Goal: Information Seeking & Learning: Learn about a topic

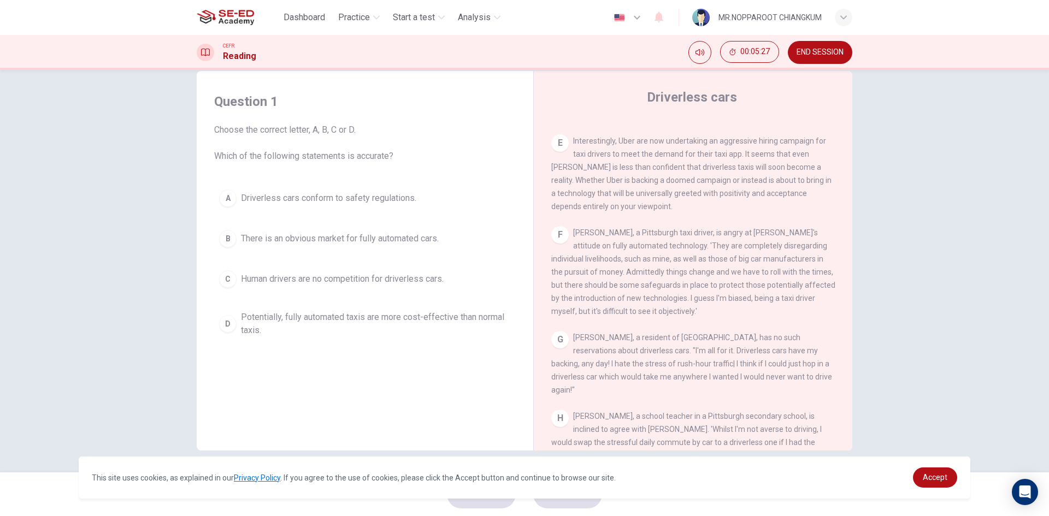
scroll to position [809, 0]
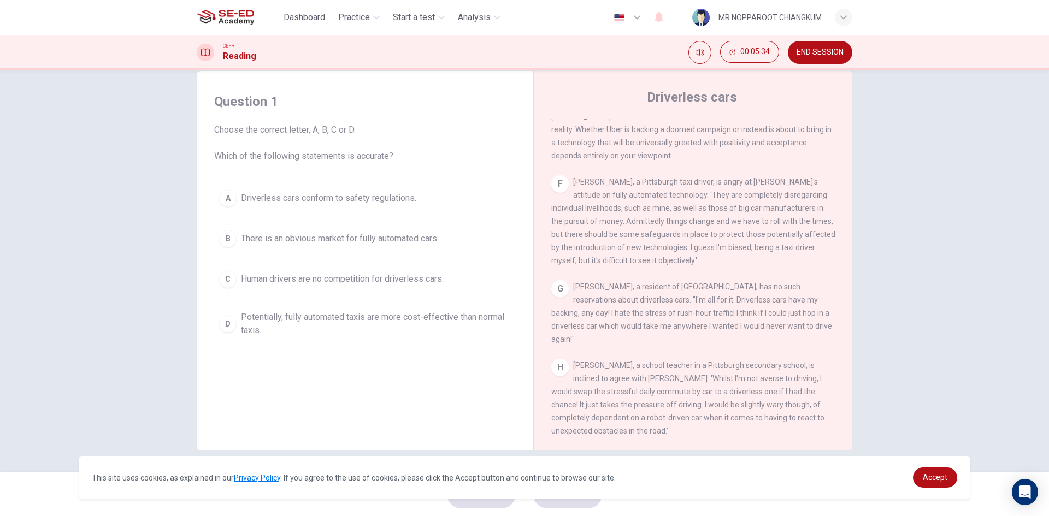
drag, startPoint x: 625, startPoint y: 309, endPoint x: 681, endPoint y: 308, distance: 56.8
click at [681, 308] on span "[PERSON_NAME], a resident of [GEOGRAPHIC_DATA], has no such reservations about …" at bounding box center [691, 312] width 281 height 61
drag, startPoint x: 668, startPoint y: 310, endPoint x: 729, endPoint y: 310, distance: 61.2
click at [729, 310] on span "[PERSON_NAME], a resident of [GEOGRAPHIC_DATA], has no such reservations about …" at bounding box center [691, 312] width 281 height 61
click at [331, 329] on span "Potentially, fully automated taxis are more cost-effective than normal taxis." at bounding box center [376, 324] width 270 height 26
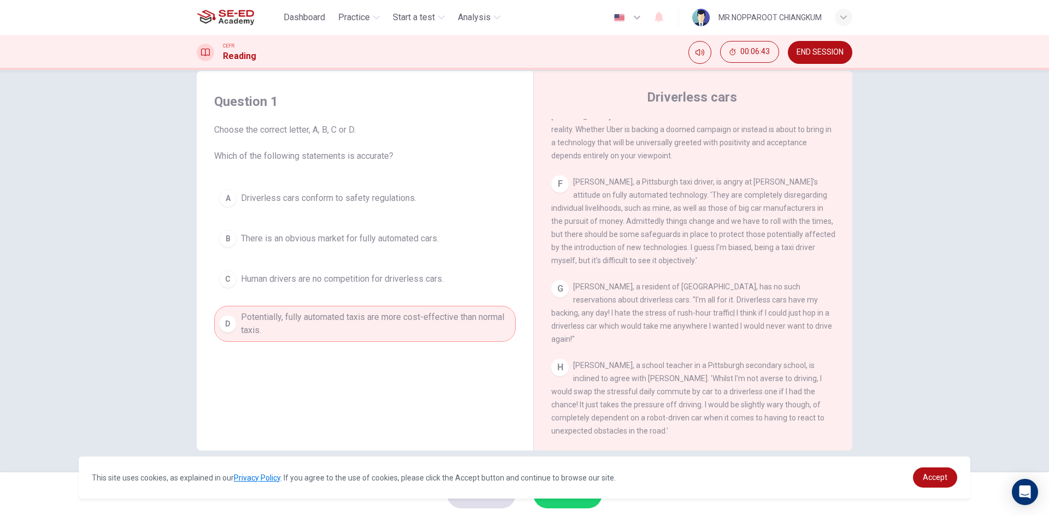
click at [251, 273] on span "Human drivers are no competition for driverless cars." at bounding box center [342, 279] width 203 height 13
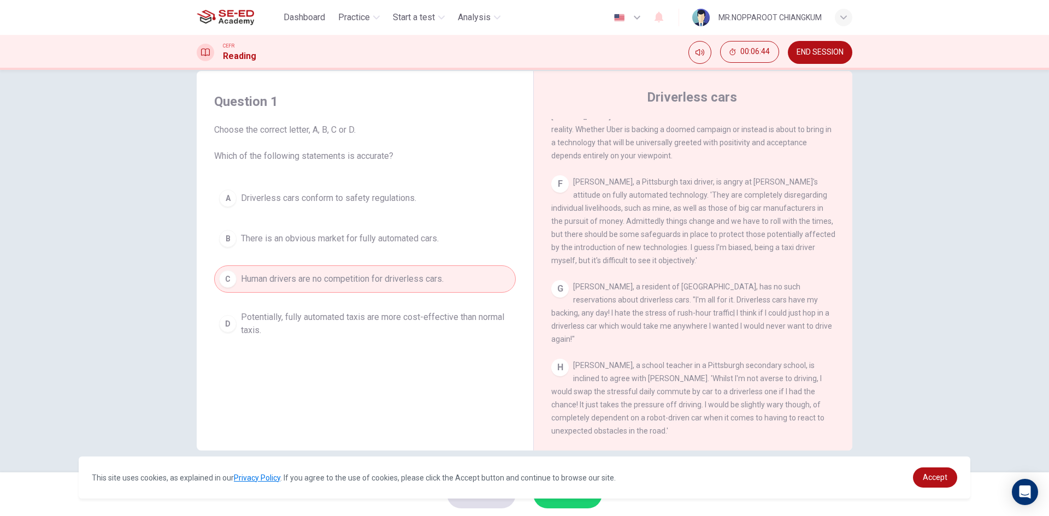
click at [405, 278] on span "Human drivers are no competition for driverless cars." at bounding box center [342, 279] width 203 height 13
click at [573, 502] on button "SUBMIT" at bounding box center [567, 494] width 69 height 28
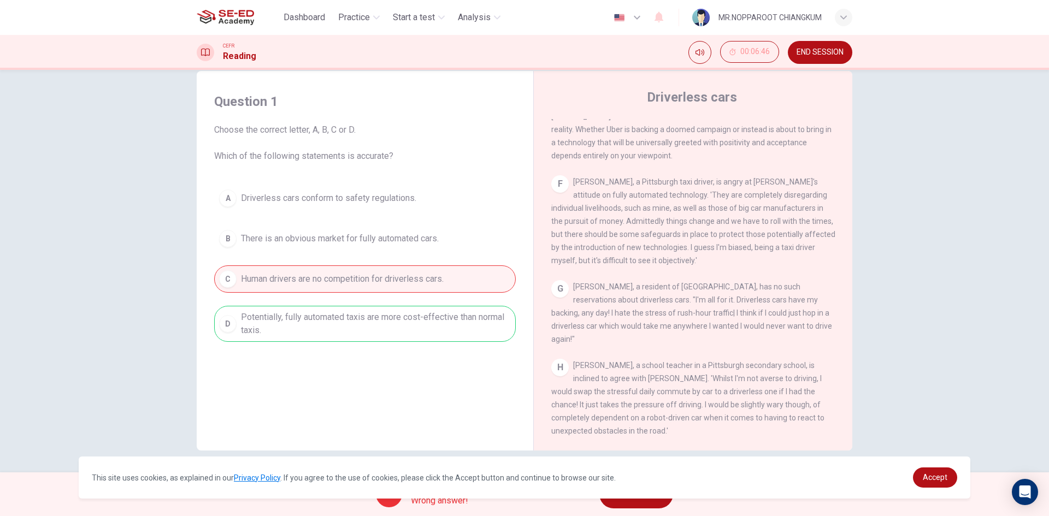
click at [650, 503] on button "NEXT" at bounding box center [636, 494] width 74 height 28
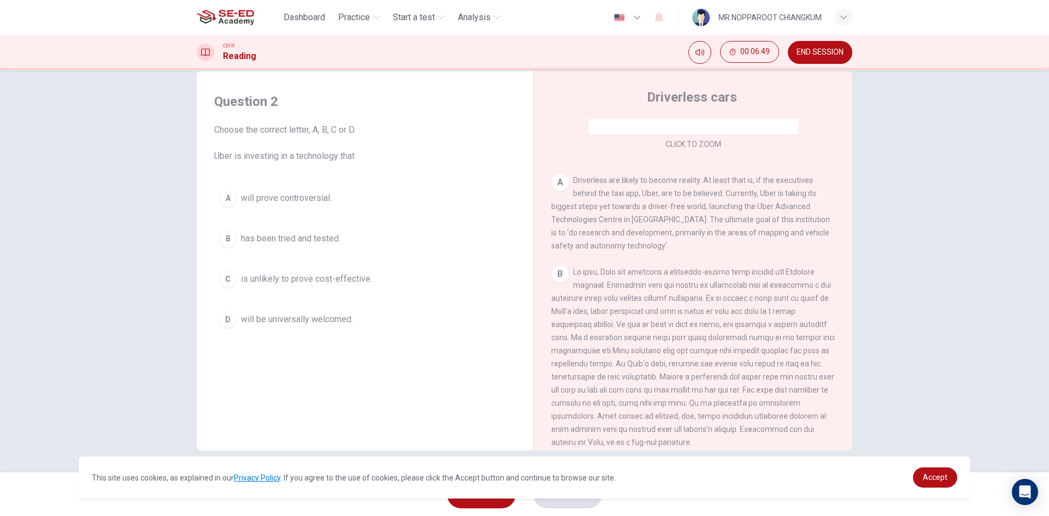
scroll to position [219, 0]
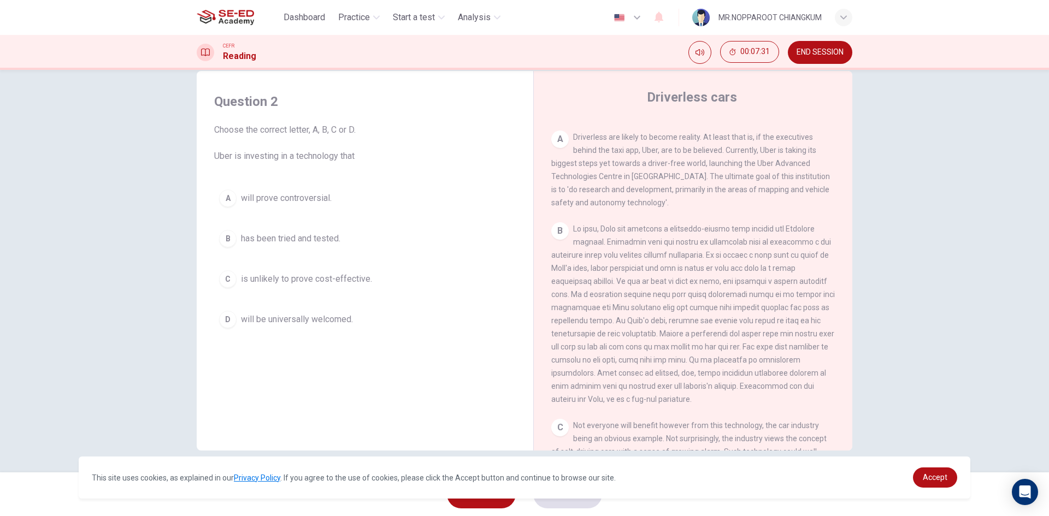
drag, startPoint x: 251, startPoint y: 156, endPoint x: 379, endPoint y: 155, distance: 127.9
click at [379, 155] on span "Choose the correct letter, A, B, C or D. Uber is investing in a technology that" at bounding box center [365, 142] width 302 height 39
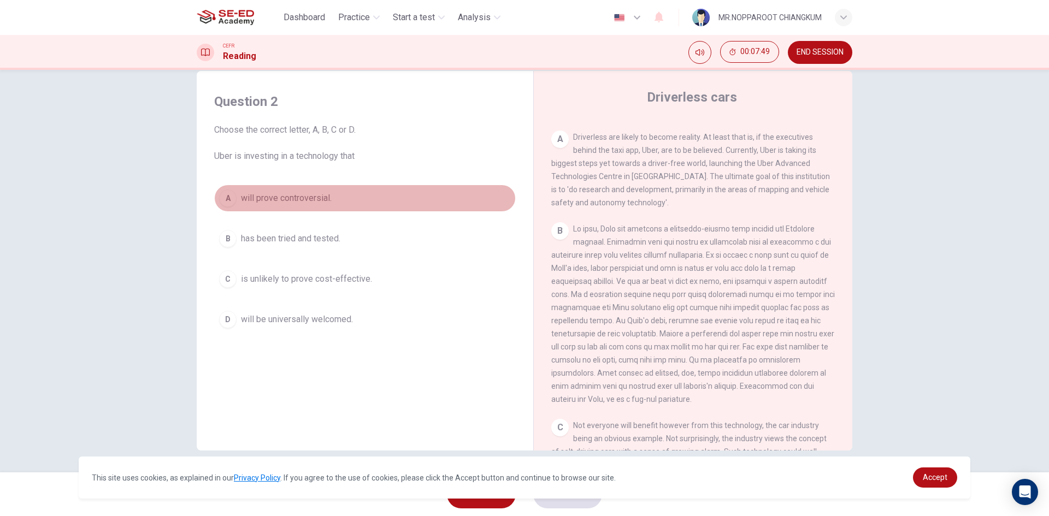
click at [300, 205] on button "A will prove controversial." at bounding box center [365, 198] width 302 height 27
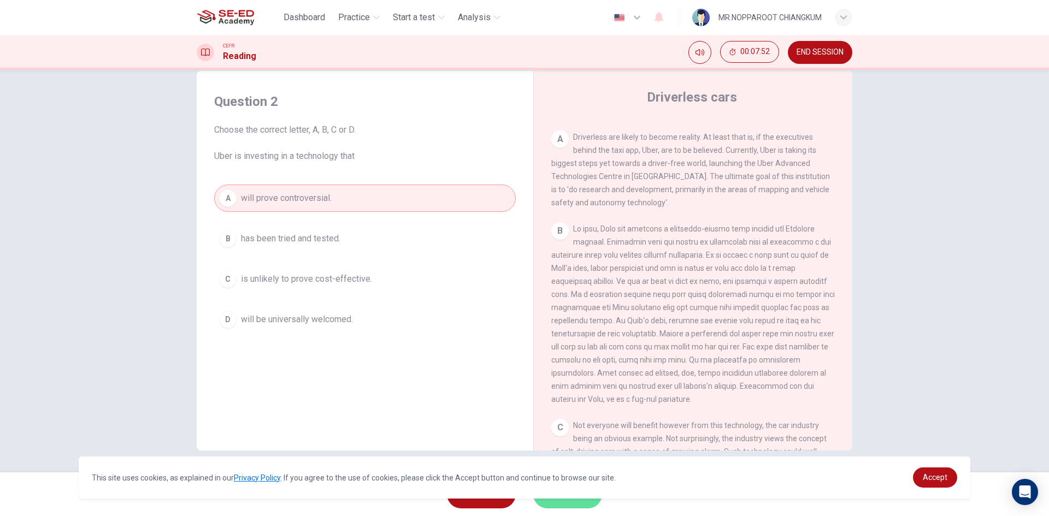
click at [557, 500] on span "SUBMIT" at bounding box center [562, 494] width 32 height 15
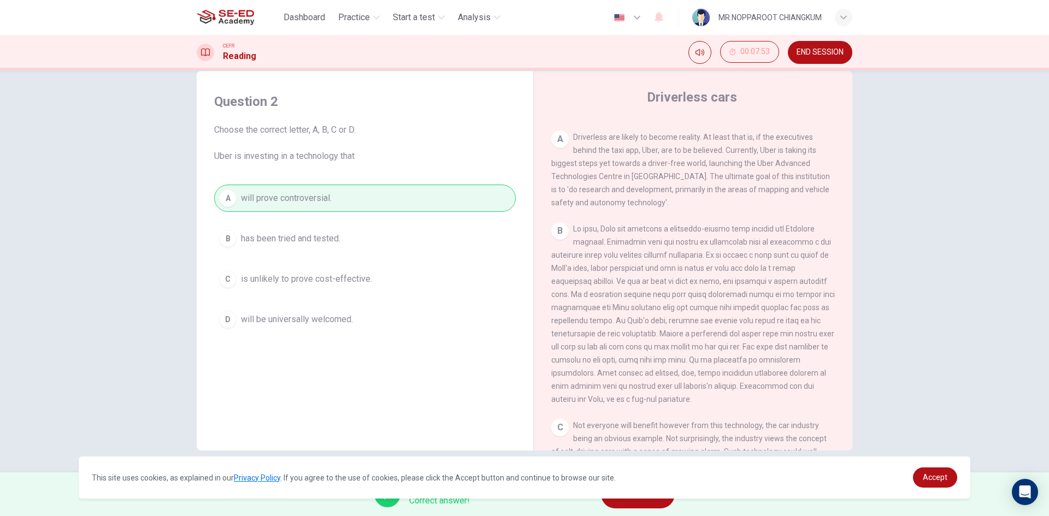
click at [639, 505] on button "NEXT" at bounding box center [638, 494] width 74 height 28
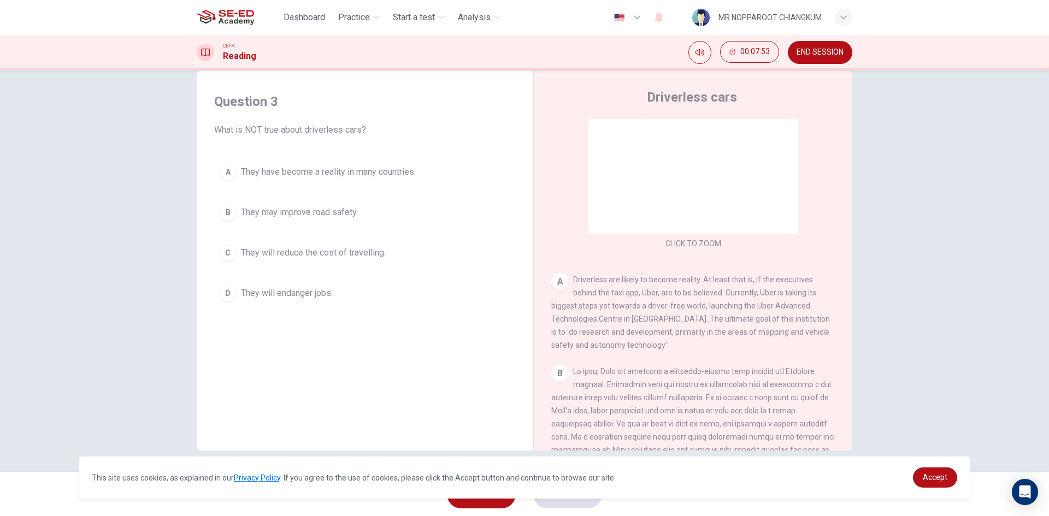
scroll to position [0, 0]
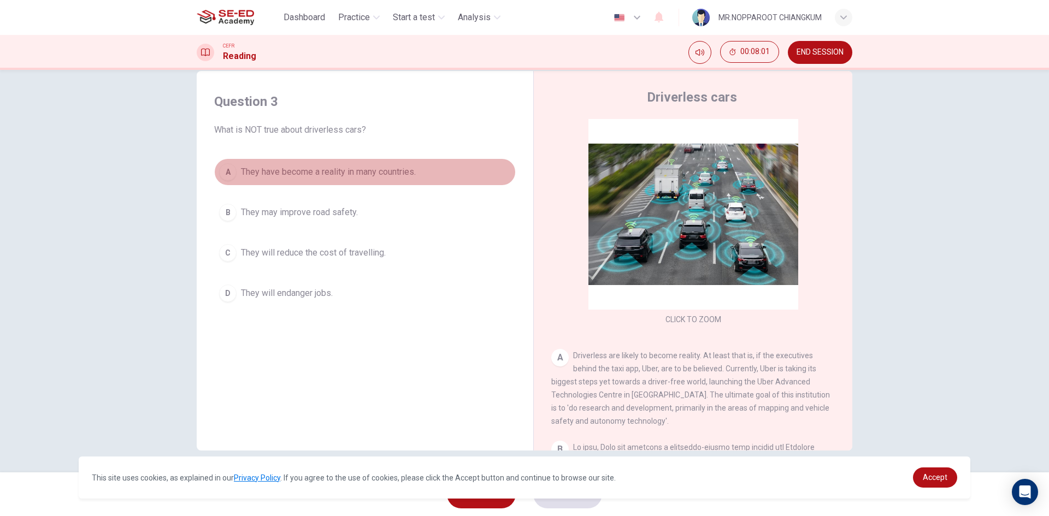
click at [399, 171] on span "They have become a reality in many countries." at bounding box center [328, 172] width 175 height 13
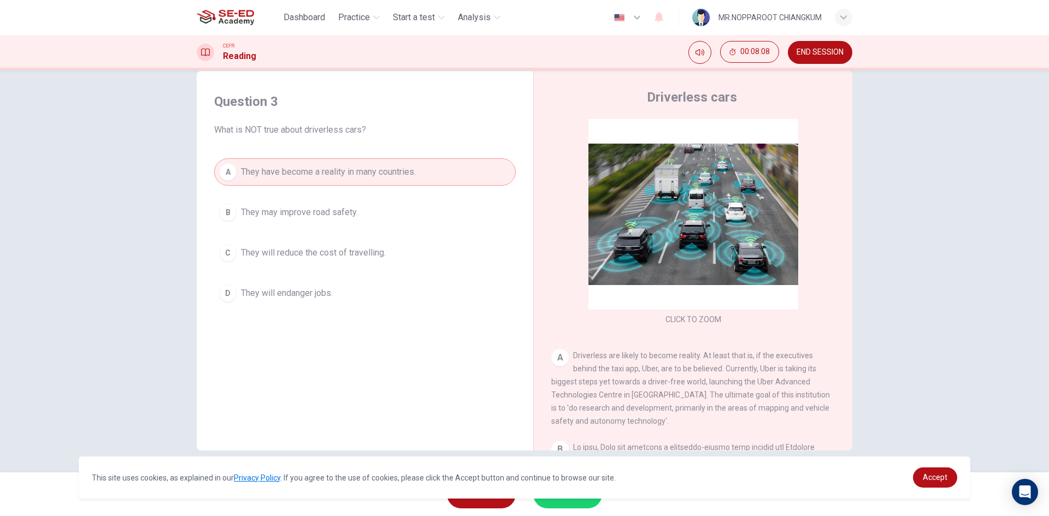
click at [566, 505] on button "SUBMIT" at bounding box center [567, 494] width 69 height 28
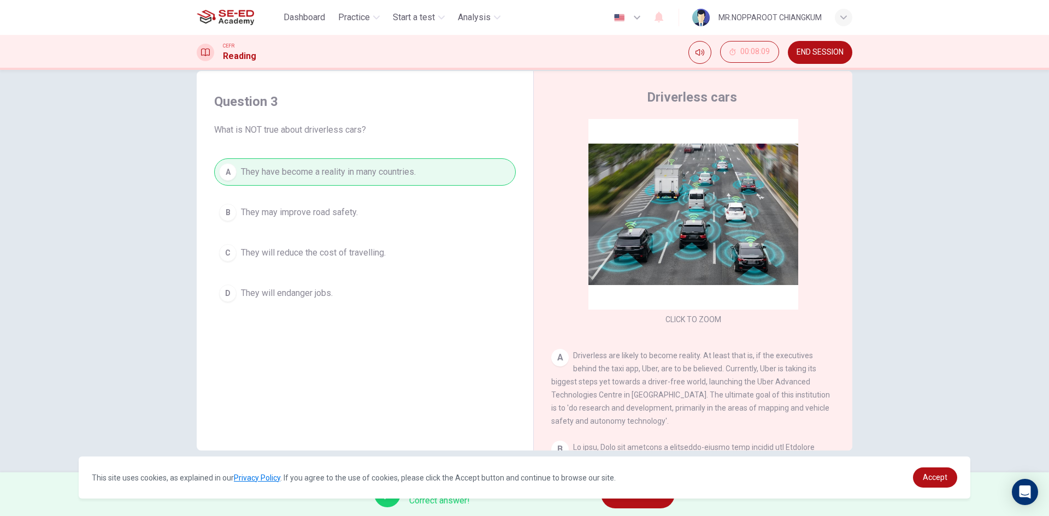
click at [636, 501] on span "NEXT" at bounding box center [632, 494] width 21 height 15
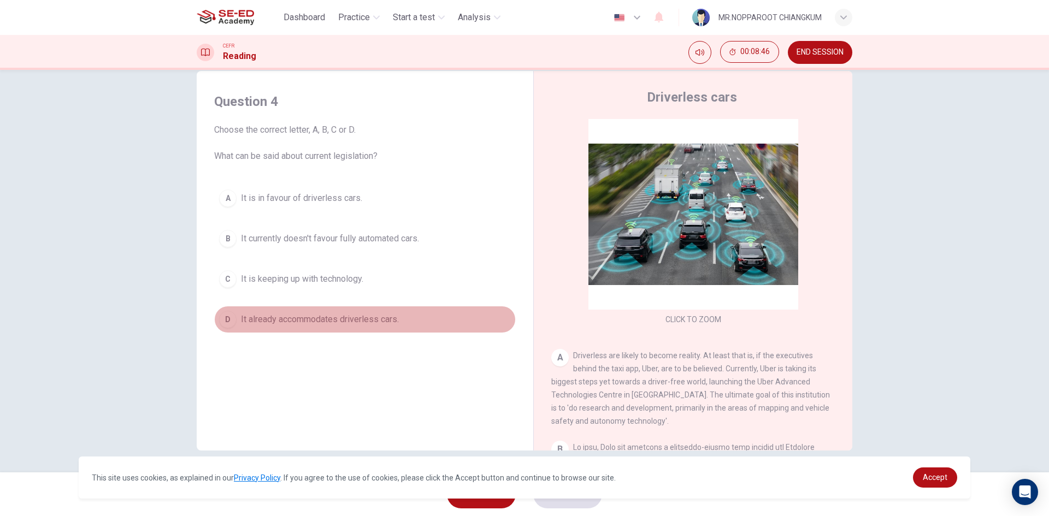
click at [231, 321] on div "D" at bounding box center [227, 319] width 17 height 17
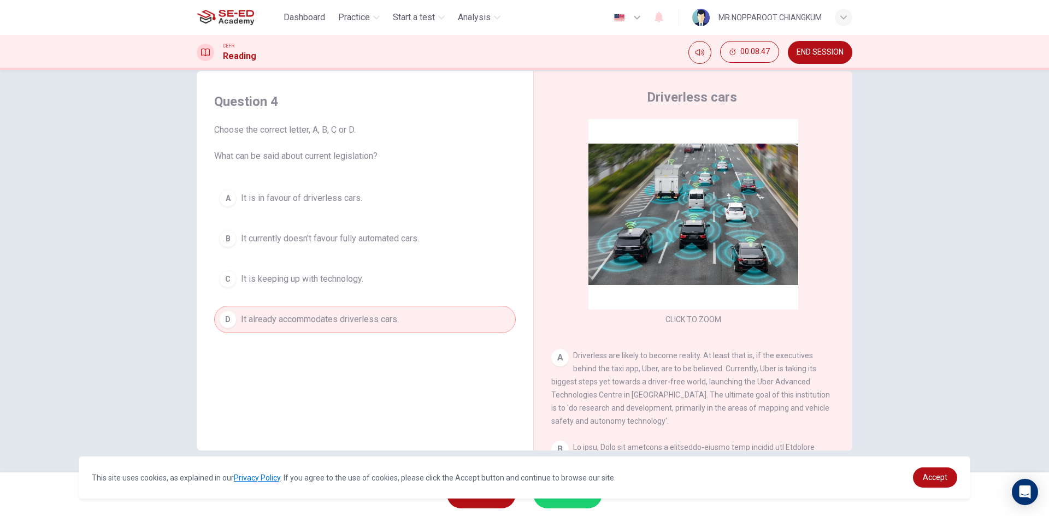
click at [562, 495] on div "This site uses cookies, as explained in our Privacy Policy . If you agree to th…" at bounding box center [525, 478] width 892 height 42
click at [561, 499] on span "SUBMIT" at bounding box center [562, 494] width 32 height 15
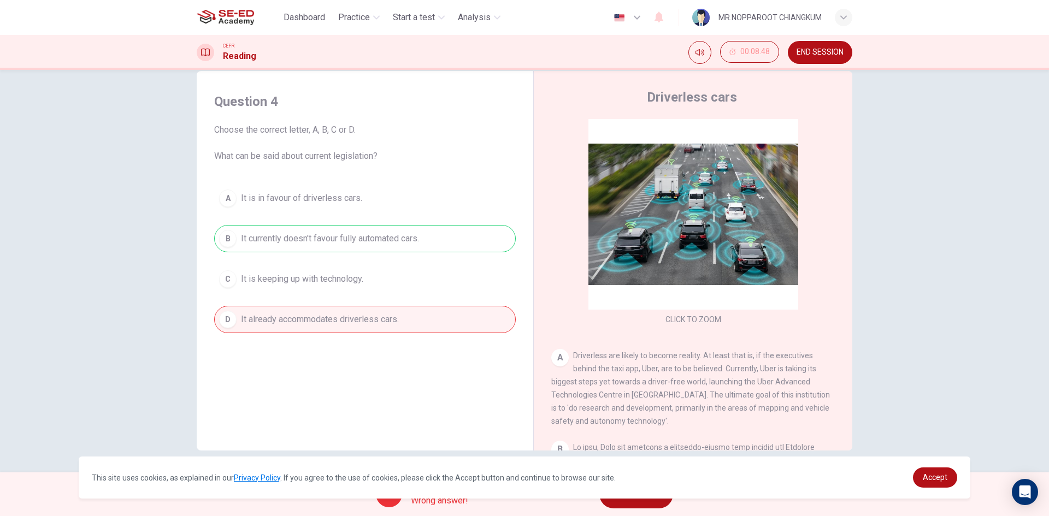
click at [643, 503] on button "NEXT" at bounding box center [636, 494] width 74 height 28
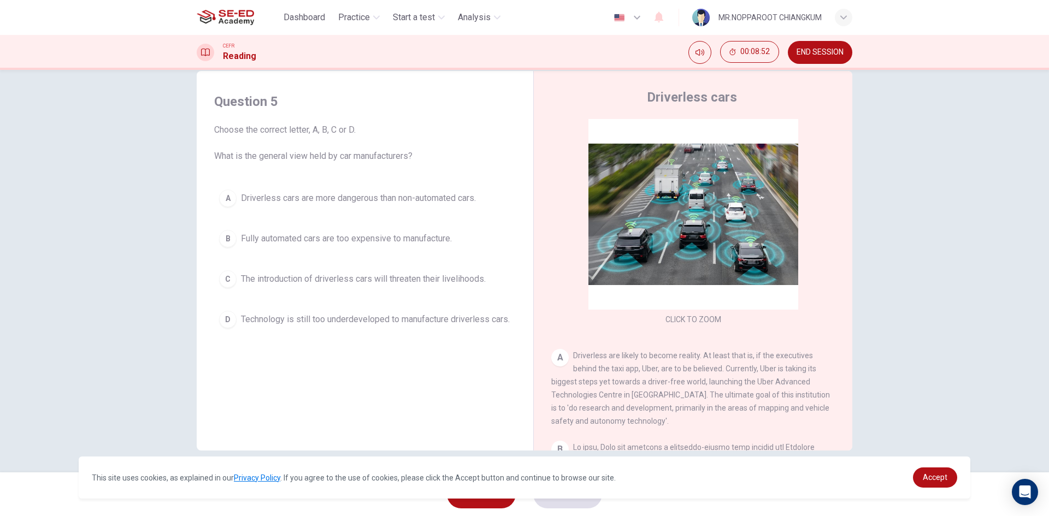
drag, startPoint x: 144, startPoint y: 476, endPoint x: 501, endPoint y: 478, distance: 356.8
click at [486, 481] on span "This site uses cookies, as explained in our Privacy Policy . If you agree to th…" at bounding box center [354, 478] width 524 height 9
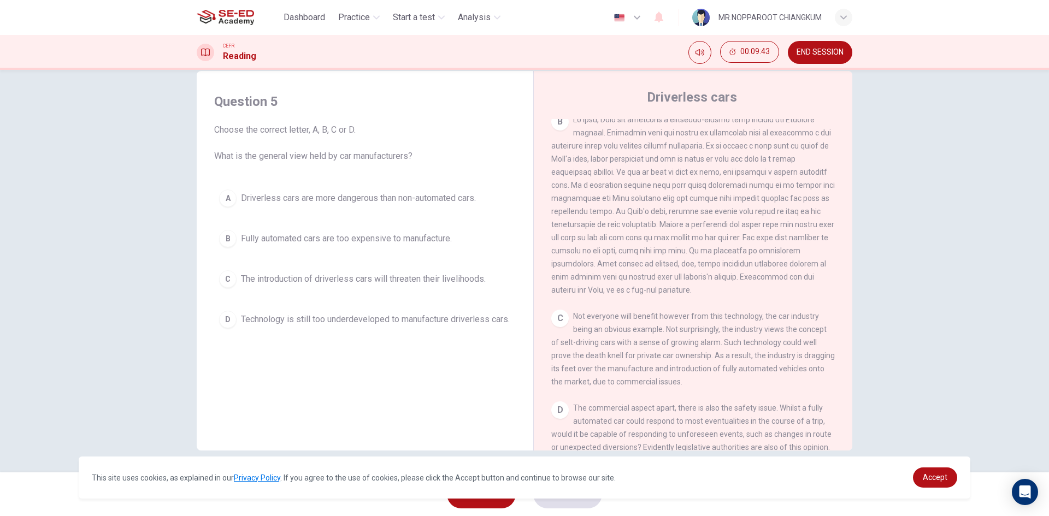
scroll to position [382, 0]
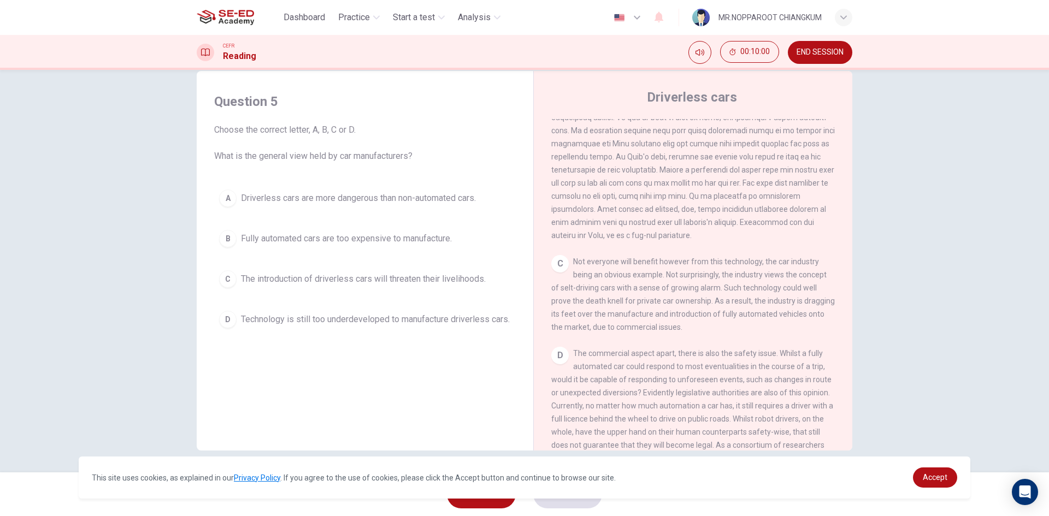
click at [252, 282] on span "The introduction of driverless cars will threaten their livelihoods." at bounding box center [363, 279] width 245 height 13
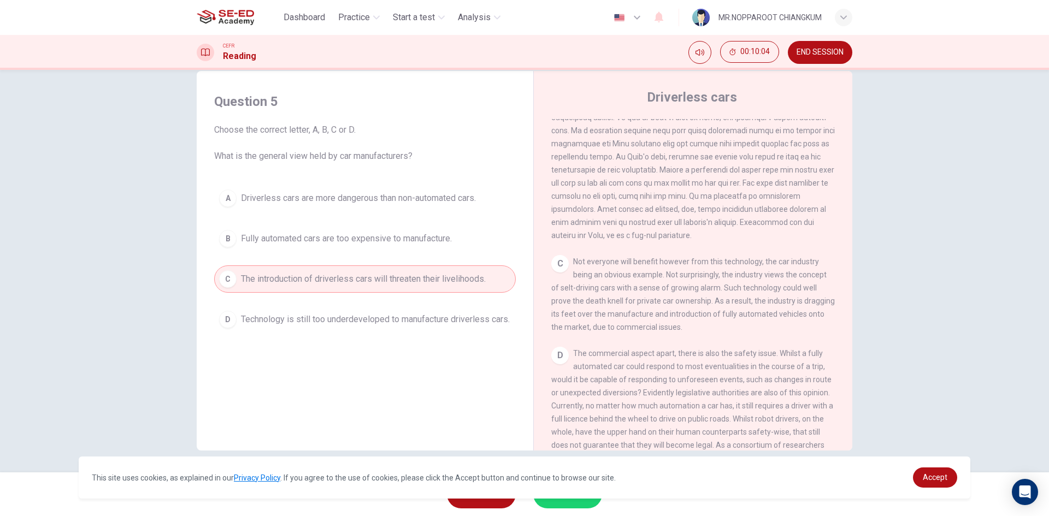
click at [372, 326] on span "Technology is still too underdeveloped to manufacture driverless cars." at bounding box center [375, 319] width 269 height 13
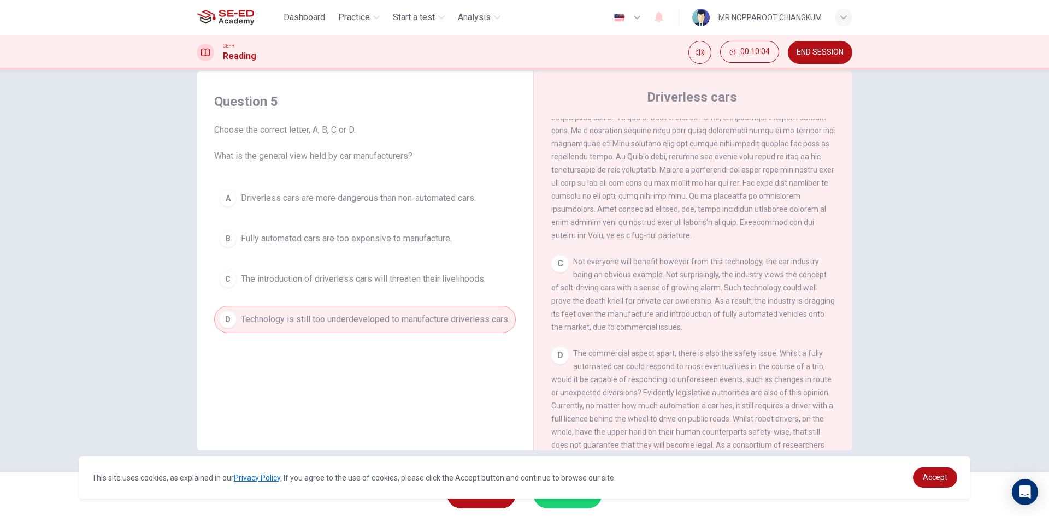
drag, startPoint x: 251, startPoint y: 332, endPoint x: 299, endPoint y: 327, distance: 48.3
click at [257, 326] on span "Technology is still too underdeveloped to manufacture driverless cars." at bounding box center [375, 319] width 269 height 13
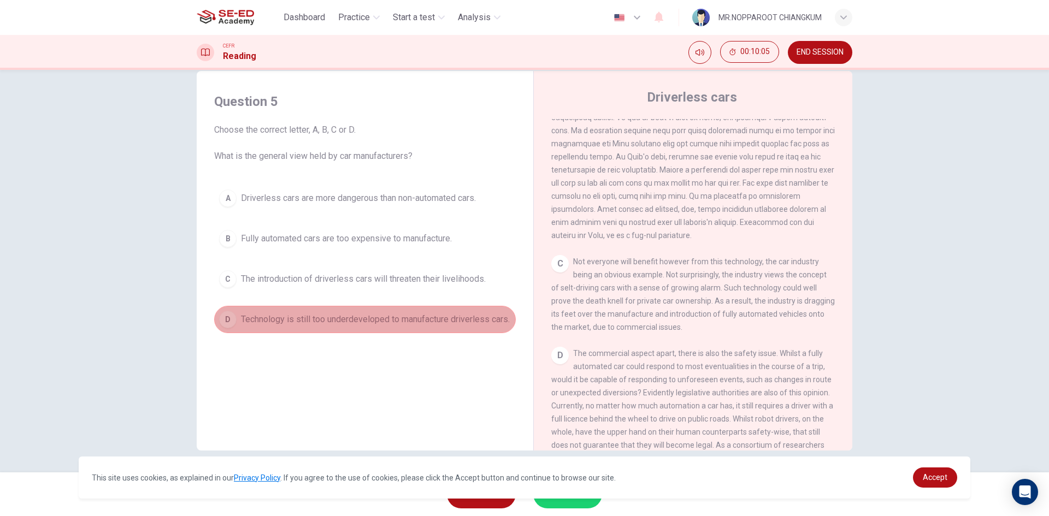
click at [276, 325] on span "Technology is still too underdeveloped to manufacture driverless cars." at bounding box center [375, 319] width 269 height 13
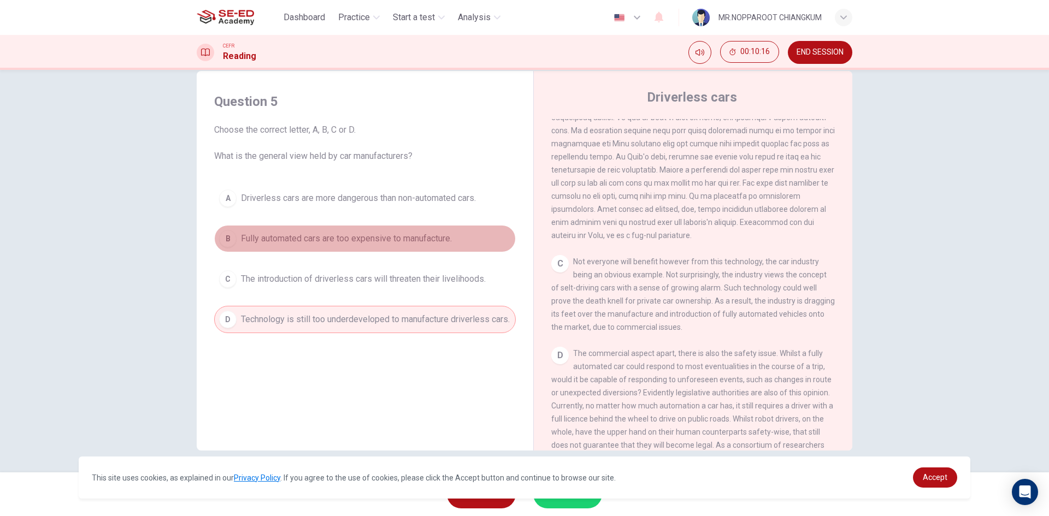
click at [249, 236] on span "Fully automated cars are too expensive to manufacture." at bounding box center [346, 238] width 211 height 13
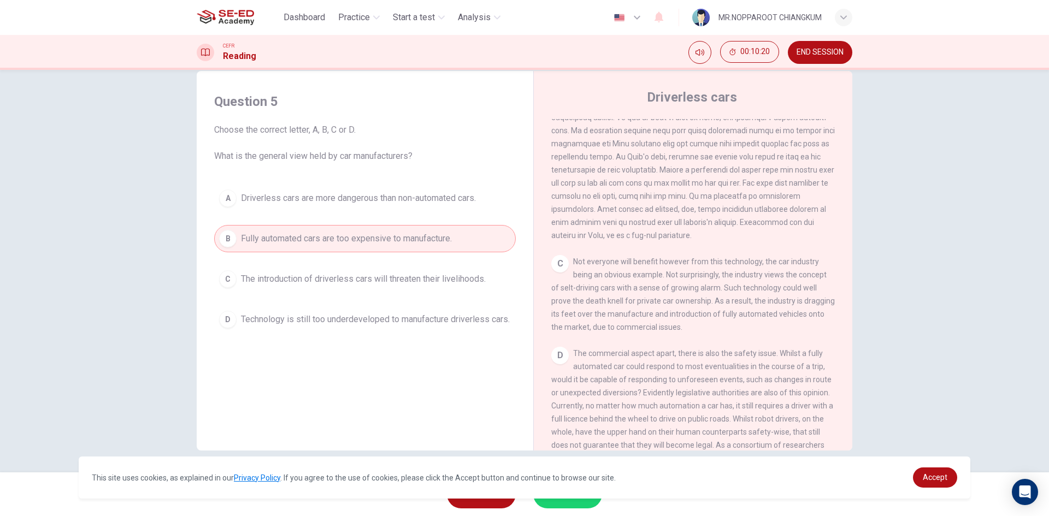
click at [305, 207] on button "A Driverless cars are more dangerous than non-automated cars." at bounding box center [365, 198] width 302 height 27
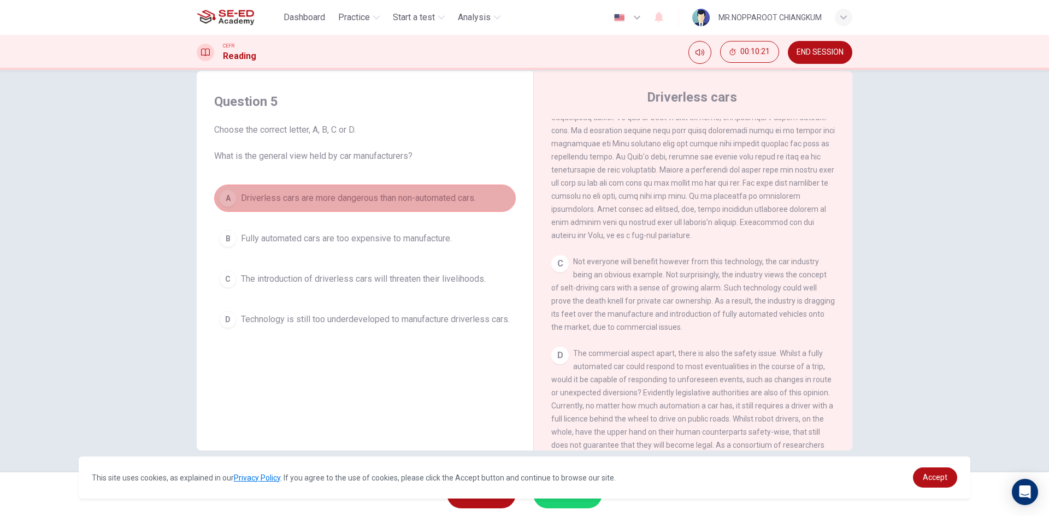
click at [305, 207] on button "A Driverless cars are more dangerous than non-automated cars." at bounding box center [365, 198] width 302 height 27
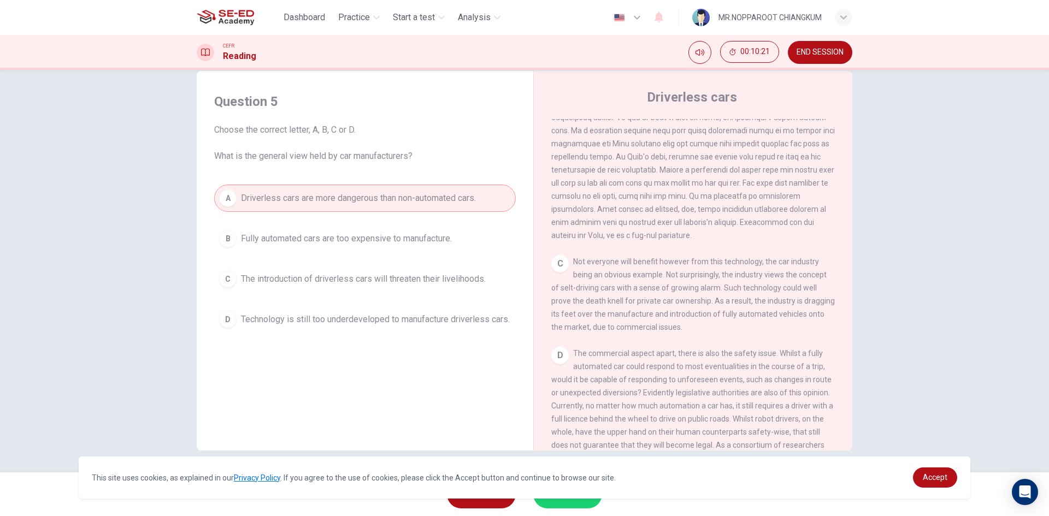
click at [305, 207] on button "A Driverless cars are more dangerous than non-automated cars." at bounding box center [365, 198] width 302 height 27
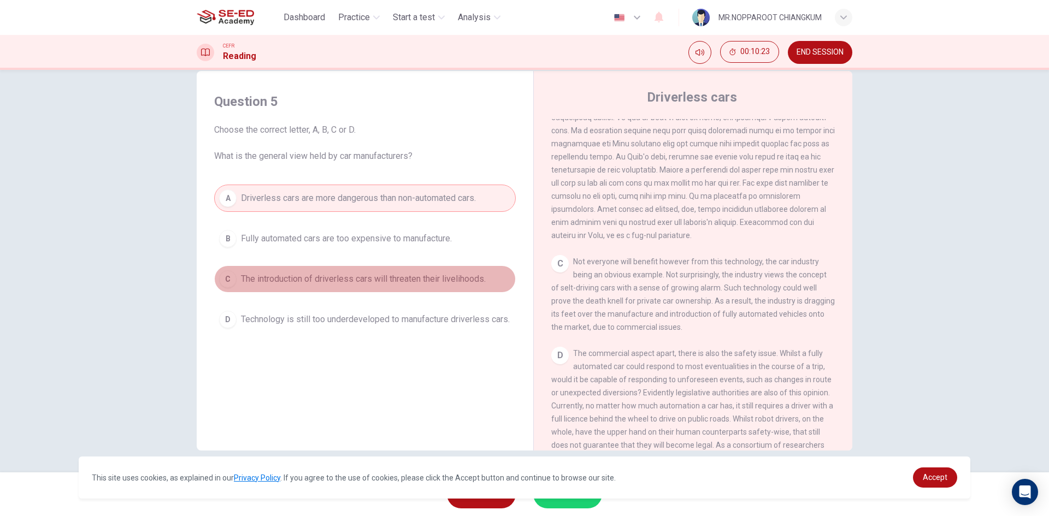
click at [320, 286] on button "C The introduction of driverless cars will threaten their livelihoods." at bounding box center [365, 279] width 302 height 27
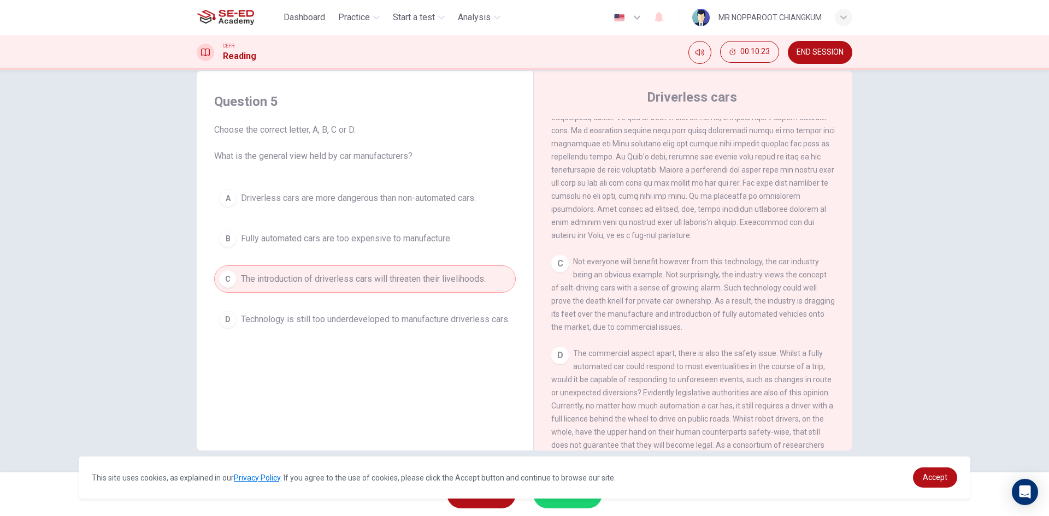
click at [348, 193] on span "Driverless cars are more dangerous than non-automated cars." at bounding box center [358, 198] width 235 height 13
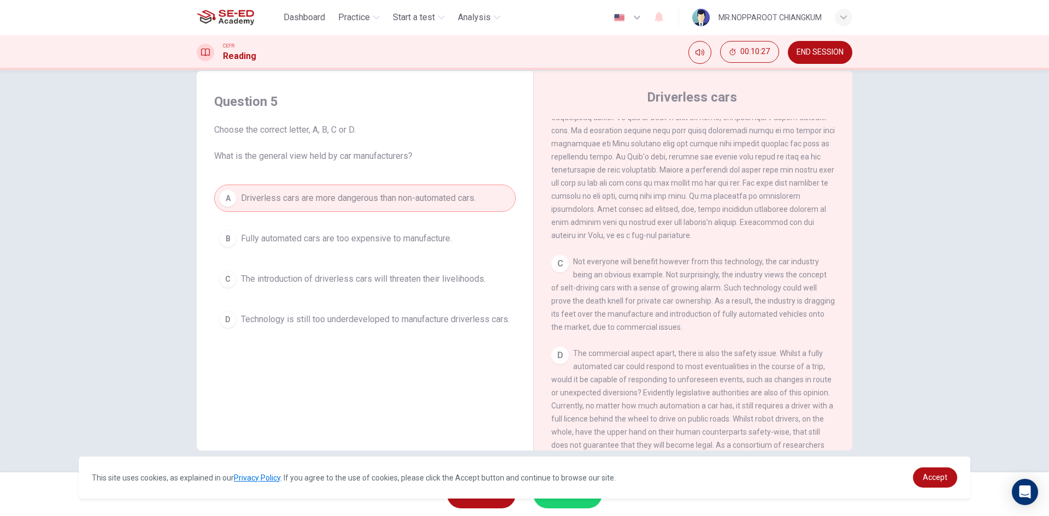
drag, startPoint x: 270, startPoint y: 273, endPoint x: 267, endPoint y: 281, distance: 8.8
click at [268, 281] on span "The introduction of driverless cars will threaten their livelihoods." at bounding box center [363, 279] width 245 height 13
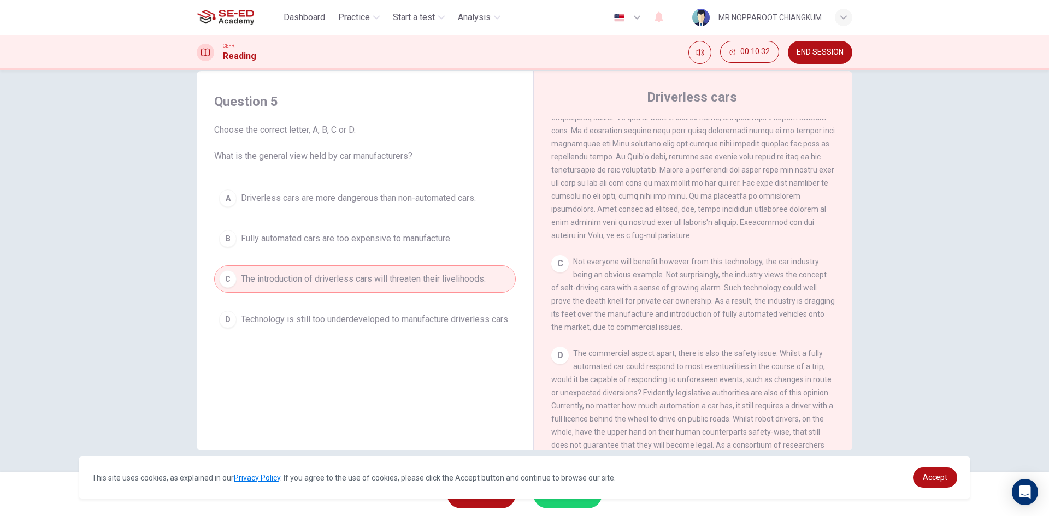
click at [562, 498] on div "This site uses cookies, as explained in our Privacy Policy . If you agree to th…" at bounding box center [525, 478] width 892 height 42
click at [563, 505] on button "SUBMIT" at bounding box center [567, 494] width 69 height 28
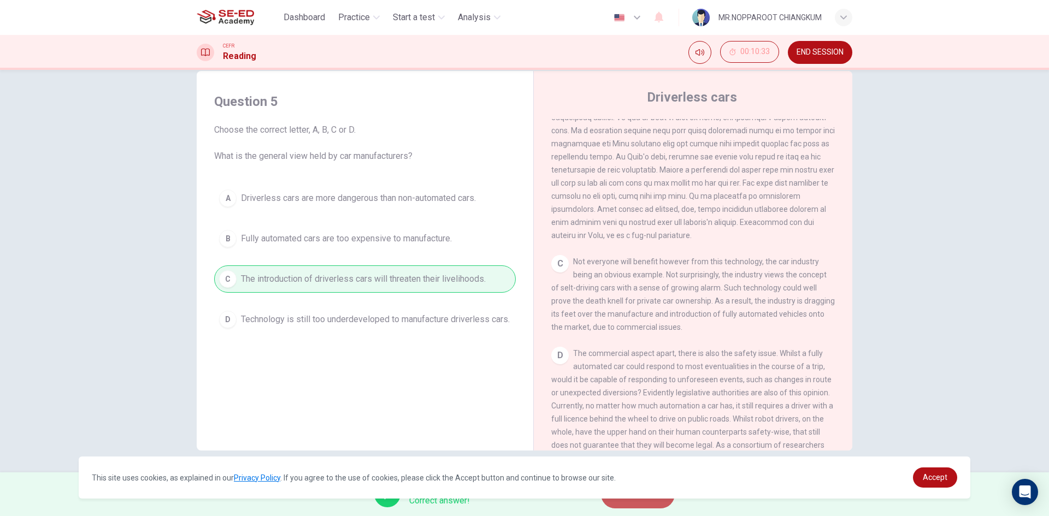
click at [646, 506] on button "NEXT" at bounding box center [638, 494] width 74 height 28
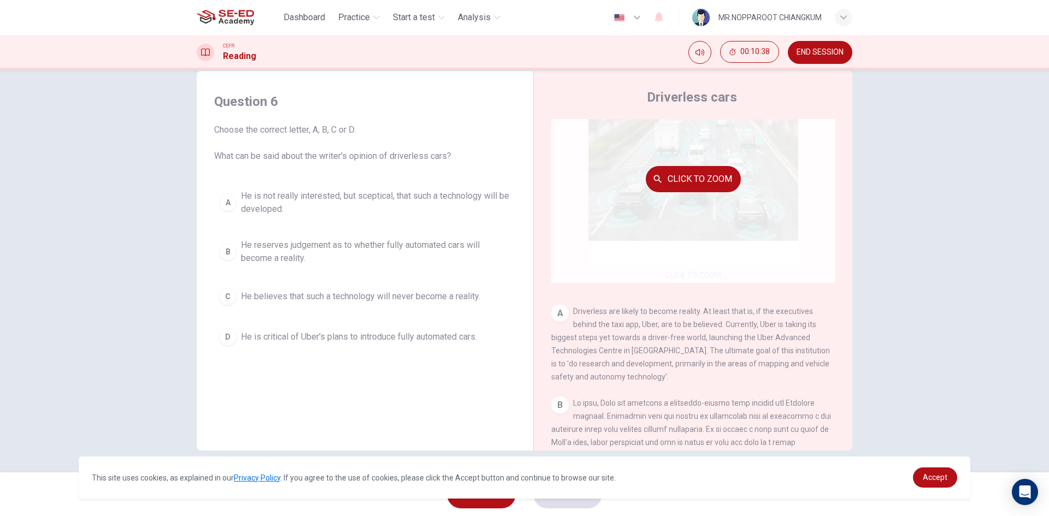
scroll to position [0, 0]
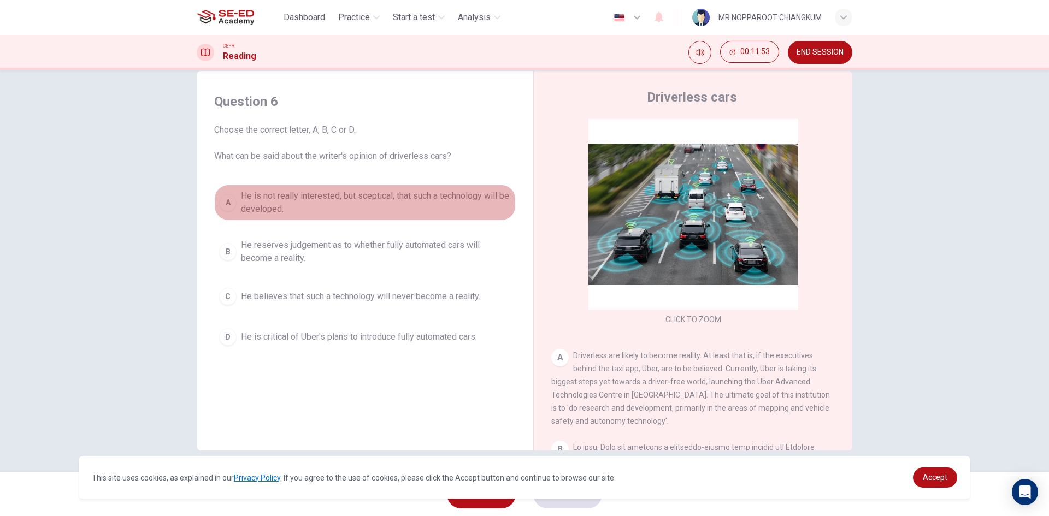
click at [296, 201] on span "He is not really interested, but sceptical, that such a technology will be deve…" at bounding box center [376, 203] width 270 height 26
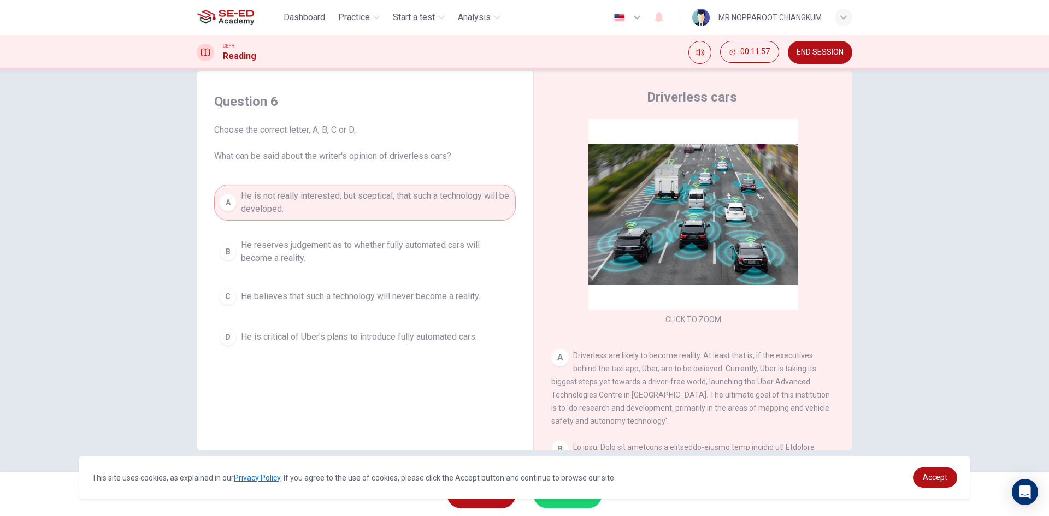
click at [460, 248] on span "He reserves judgement as to whether fully automated cars will become a reality." at bounding box center [376, 252] width 270 height 26
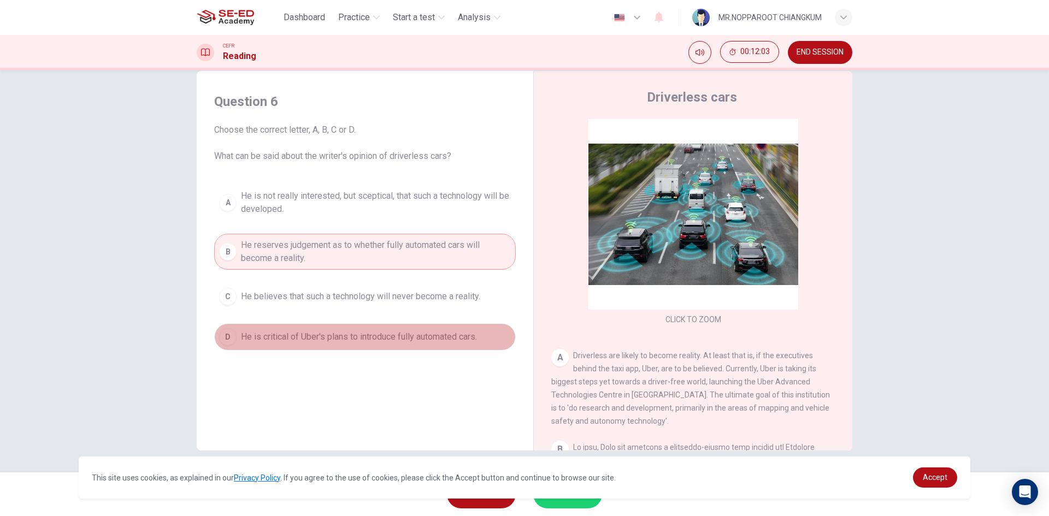
click at [302, 340] on span "He is critical of Uber's plans to introduce fully automated cars." at bounding box center [359, 337] width 236 height 13
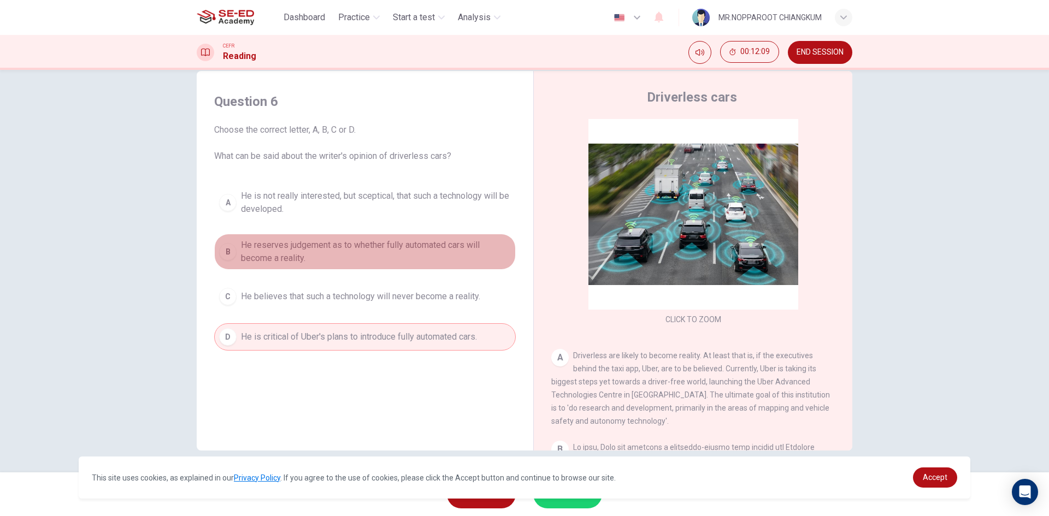
click at [295, 254] on span "He reserves judgement as to whether fully automated cars will become a reality." at bounding box center [376, 252] width 270 height 26
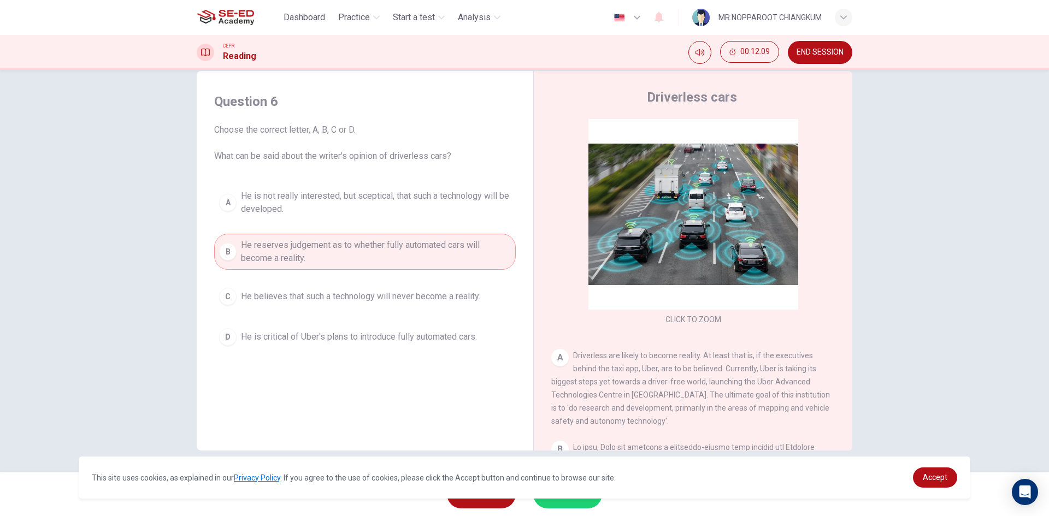
click at [325, 206] on span "He is not really interested, but sceptical, that such a technology will be deve…" at bounding box center [376, 203] width 270 height 26
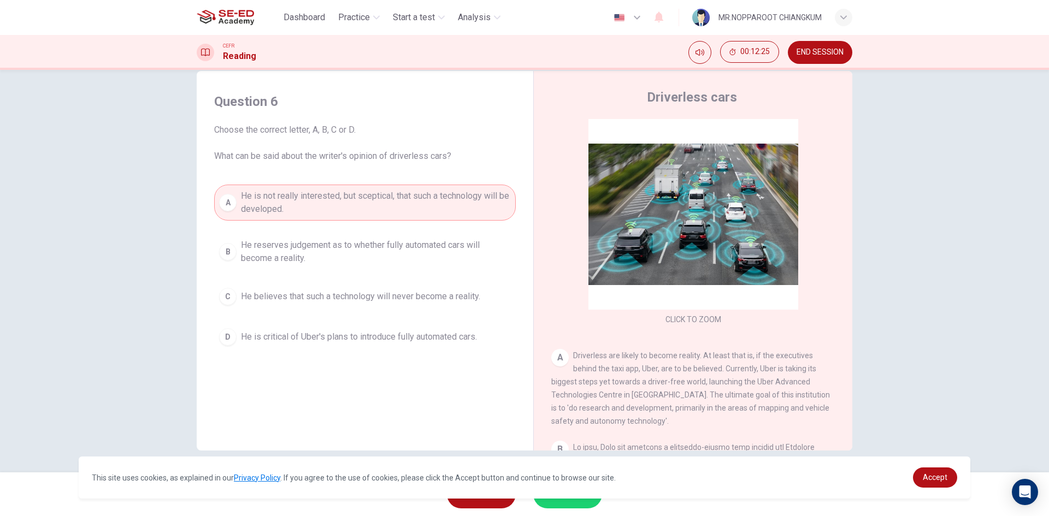
drag, startPoint x: 306, startPoint y: 337, endPoint x: 308, endPoint y: 326, distance: 11.0
click at [308, 335] on span "He is critical of Uber's plans to introduce fully automated cars." at bounding box center [359, 337] width 236 height 13
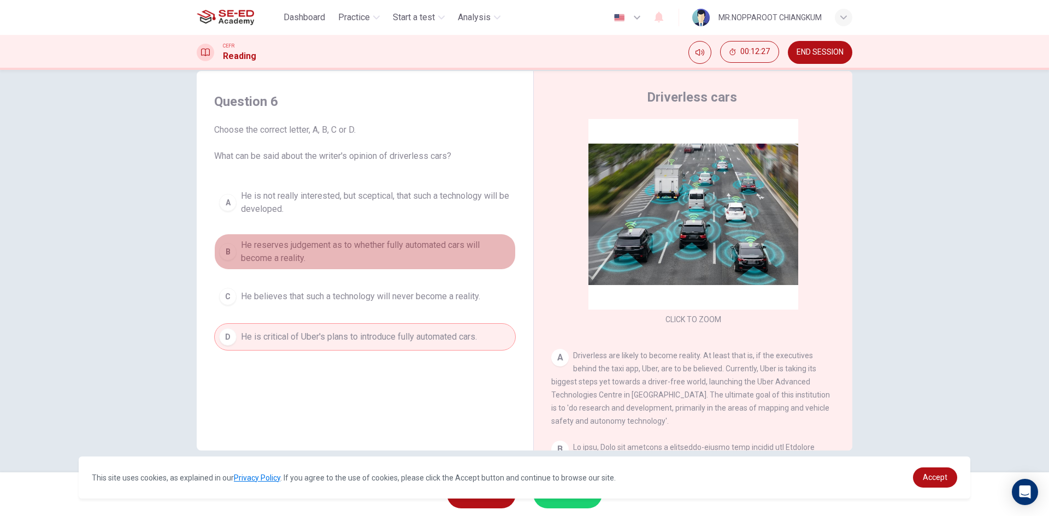
click at [298, 245] on span "He reserves judgement as to whether fully automated cars will become a reality." at bounding box center [376, 252] width 270 height 26
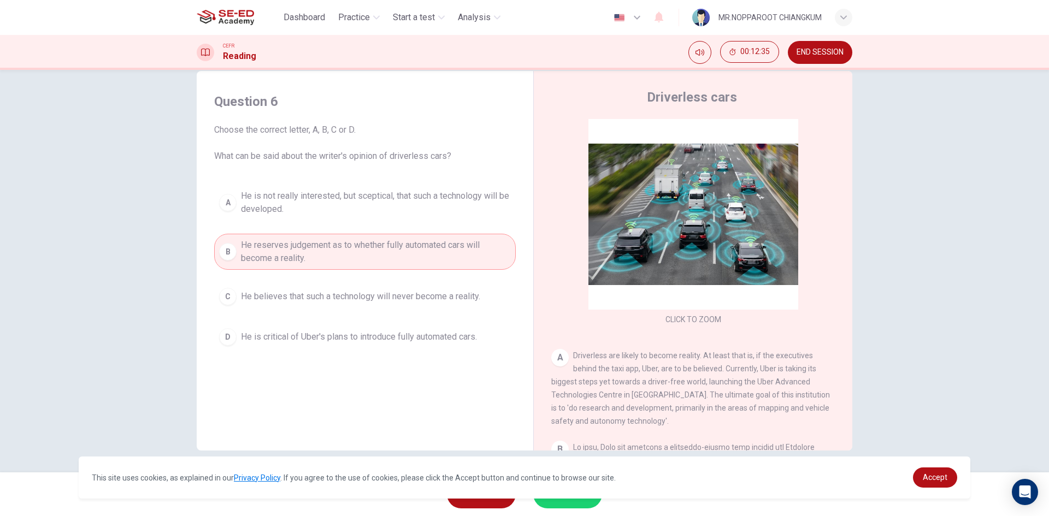
click at [558, 504] on button "SUBMIT" at bounding box center [567, 494] width 69 height 28
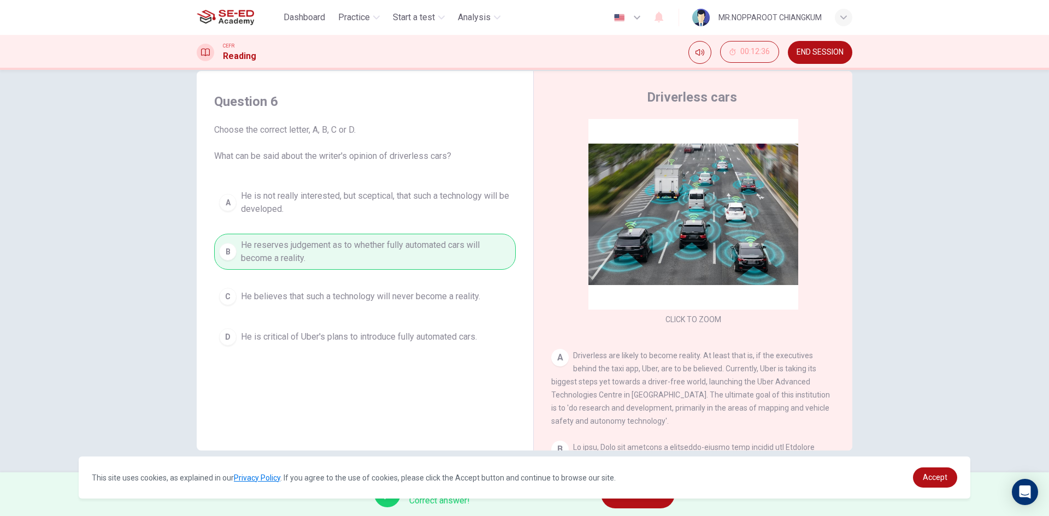
click at [641, 505] on button "NEXT" at bounding box center [638, 494] width 74 height 28
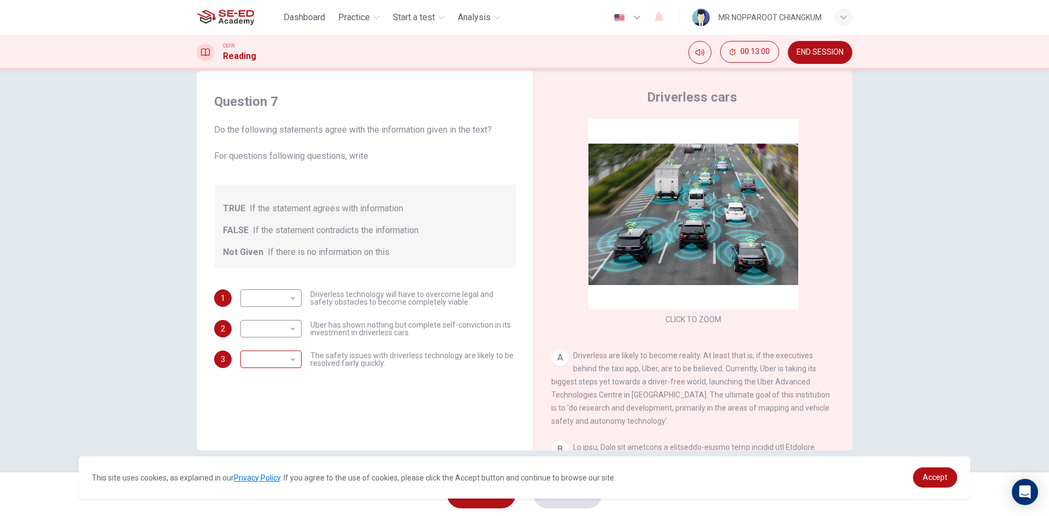
click at [283, 362] on body "This site uses cookies, as explained in our Privacy Policy . If you agree to th…" at bounding box center [524, 258] width 1049 height 516
click at [284, 362] on div at bounding box center [524, 258] width 1049 height 516
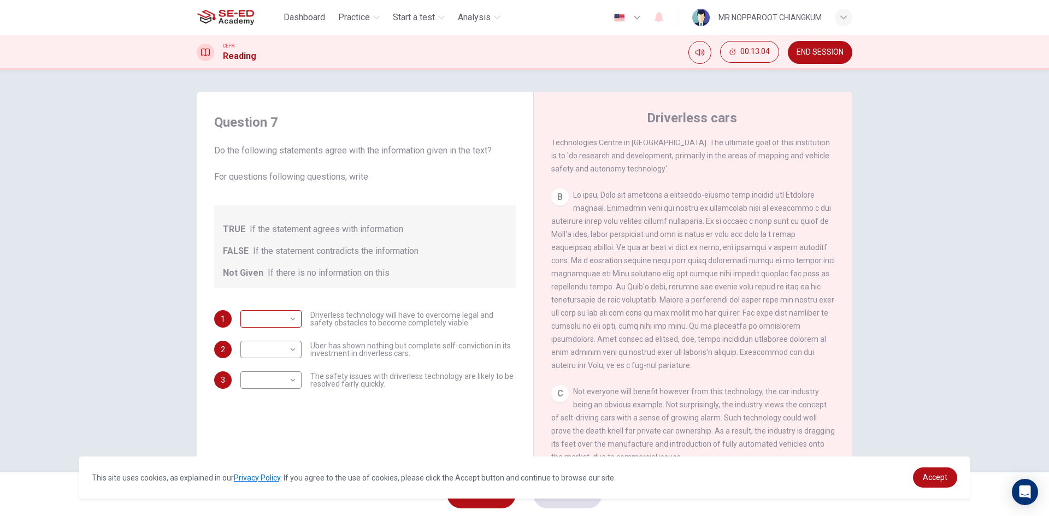
click at [297, 320] on div "​ ​" at bounding box center [270, 318] width 61 height 17
click at [277, 323] on body "This site uses cookies, as explained in our Privacy Policy . If you agree to th…" at bounding box center [524, 258] width 1049 height 516
click at [278, 339] on li "TRUE" at bounding box center [268, 336] width 61 height 17
type input "TRUE"
click at [282, 355] on body "This site uses cookies, as explained in our Privacy Policy . If you agree to th…" at bounding box center [524, 258] width 1049 height 516
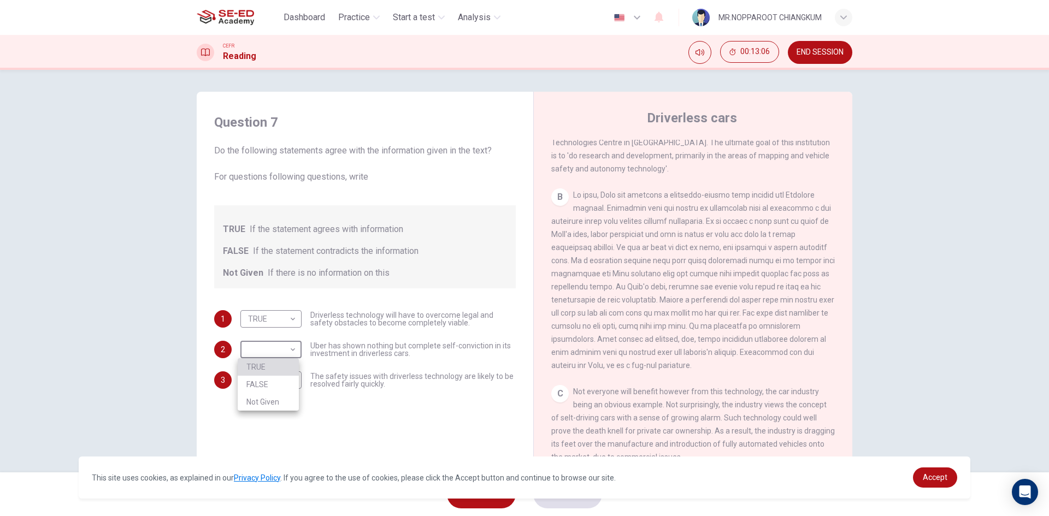
click at [271, 366] on li "TRUE" at bounding box center [268, 366] width 61 height 17
type input "TRUE"
click at [273, 353] on body "This site uses cookies, as explained in our Privacy Policy . If you agree to th…" at bounding box center [524, 258] width 1049 height 516
click at [445, 396] on div at bounding box center [524, 258] width 1049 height 516
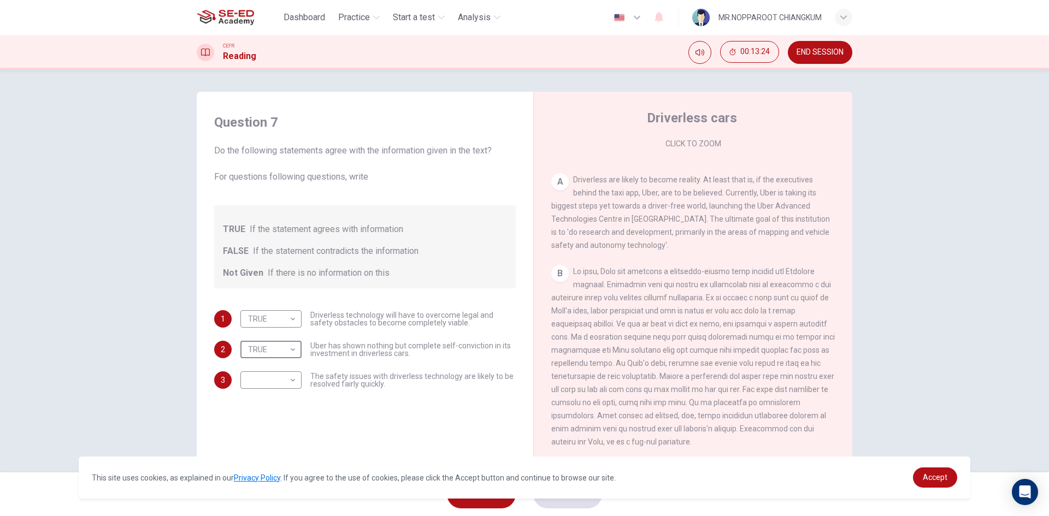
scroll to position [219, 0]
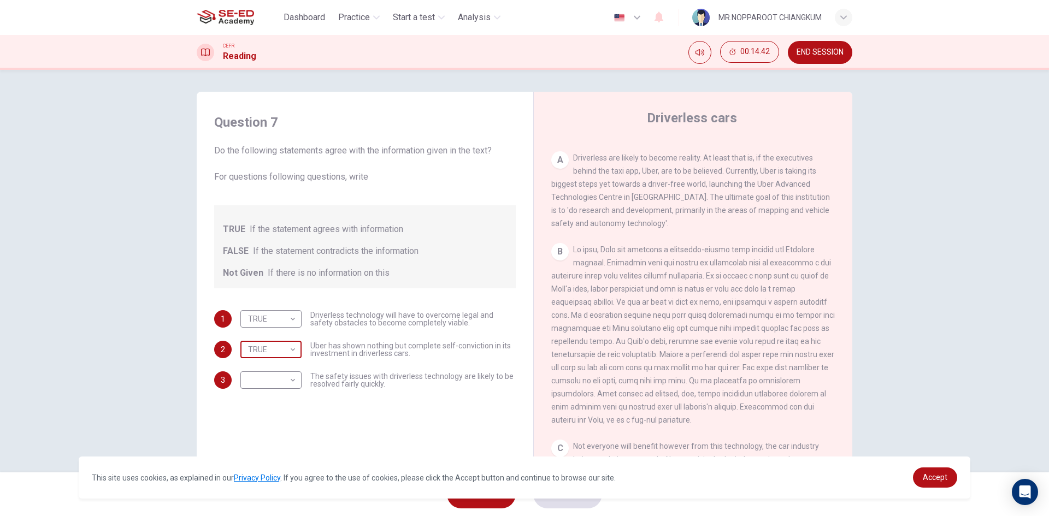
click at [279, 354] on body "This site uses cookies, as explained in our Privacy Policy . If you agree to th…" at bounding box center [524, 258] width 1049 height 516
click at [279, 354] on div at bounding box center [524, 258] width 1049 height 516
drag, startPoint x: 310, startPoint y: 314, endPoint x: 390, endPoint y: 311, distance: 79.8
click at [388, 310] on div "Question 7 Do the following statements agree with the information given in the …" at bounding box center [364, 251] width 319 height 297
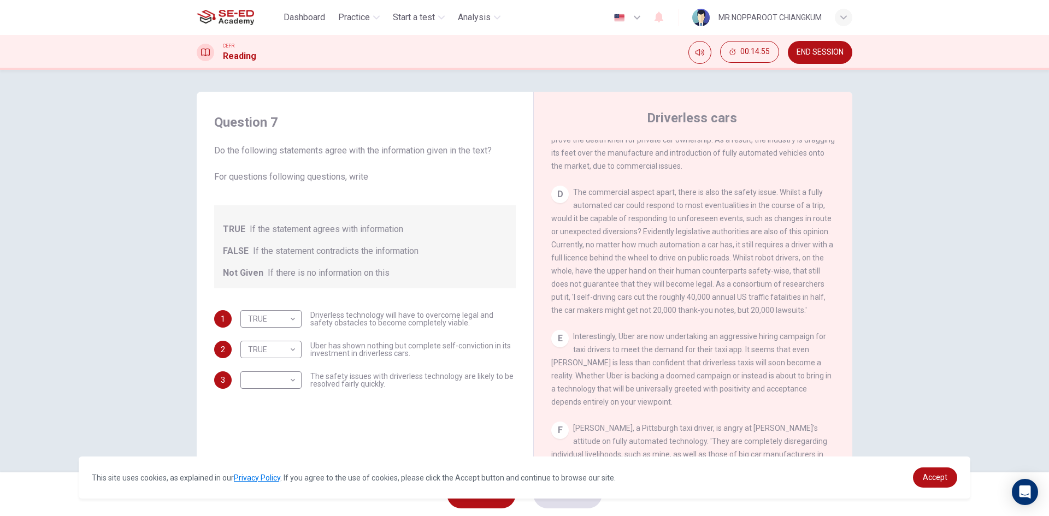
scroll to position [546, 0]
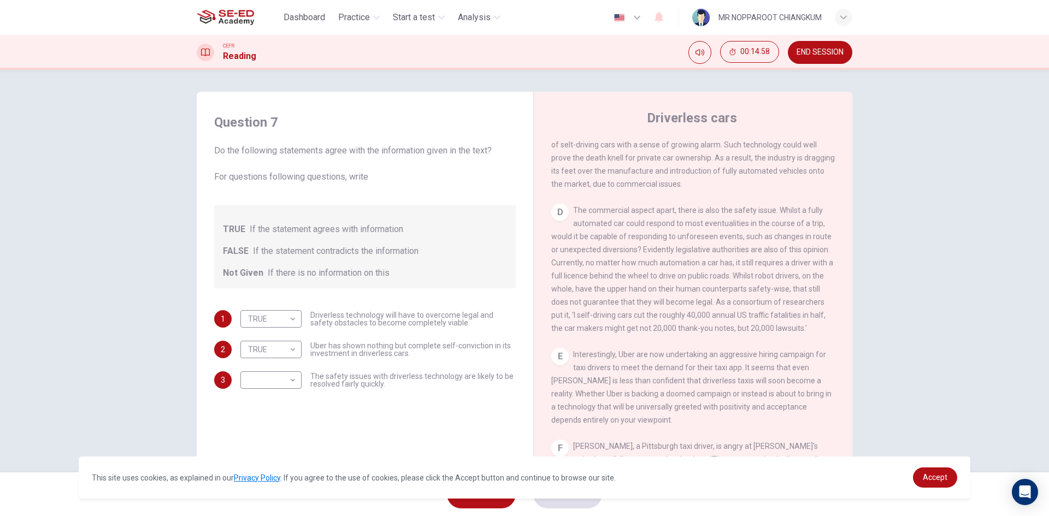
drag, startPoint x: 779, startPoint y: 343, endPoint x: 681, endPoint y: 327, distance: 99.2
click at [681, 326] on div "D The commercial aspect apart, there is also the safety issue. Whilst a fully a…" at bounding box center [693, 269] width 284 height 131
click at [257, 384] on body "This site uses cookies, as explained in our Privacy Policy . If you agree to th…" at bounding box center [524, 258] width 1049 height 516
click at [263, 432] on li "Not Given" at bounding box center [268, 432] width 61 height 17
click at [269, 350] on body "This site uses cookies, as explained in our Privacy Policy . If you agree to th…" at bounding box center [524, 258] width 1049 height 516
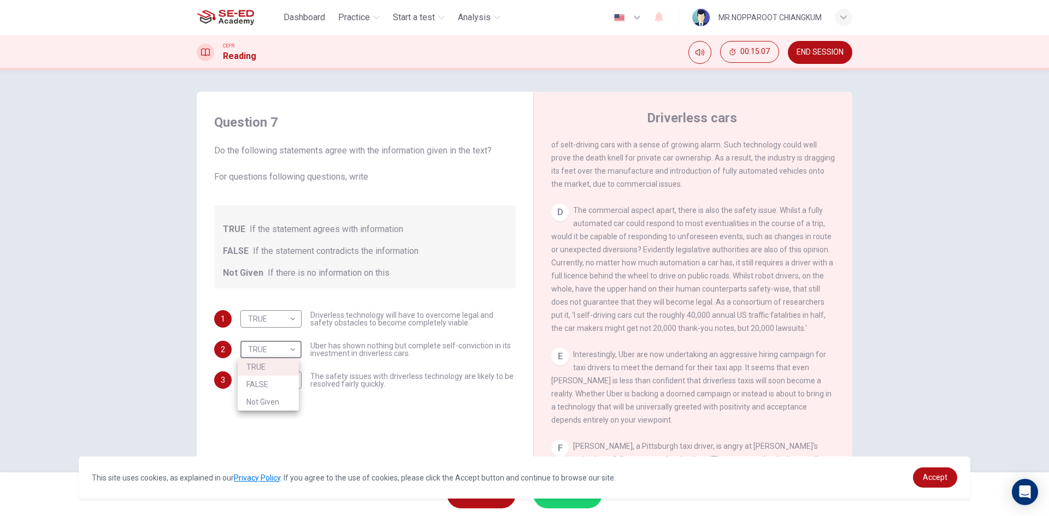
click at [275, 350] on div at bounding box center [524, 258] width 1049 height 516
click at [270, 352] on body "This site uses cookies, as explained in our Privacy Policy . If you agree to th…" at bounding box center [524, 258] width 1049 height 516
click at [270, 351] on div at bounding box center [524, 258] width 1049 height 516
drag, startPoint x: 320, startPoint y: 378, endPoint x: 415, endPoint y: 391, distance: 95.9
click at [416, 390] on div "Question 7 Do the following statements agree with the information given in the …" at bounding box center [364, 251] width 319 height 297
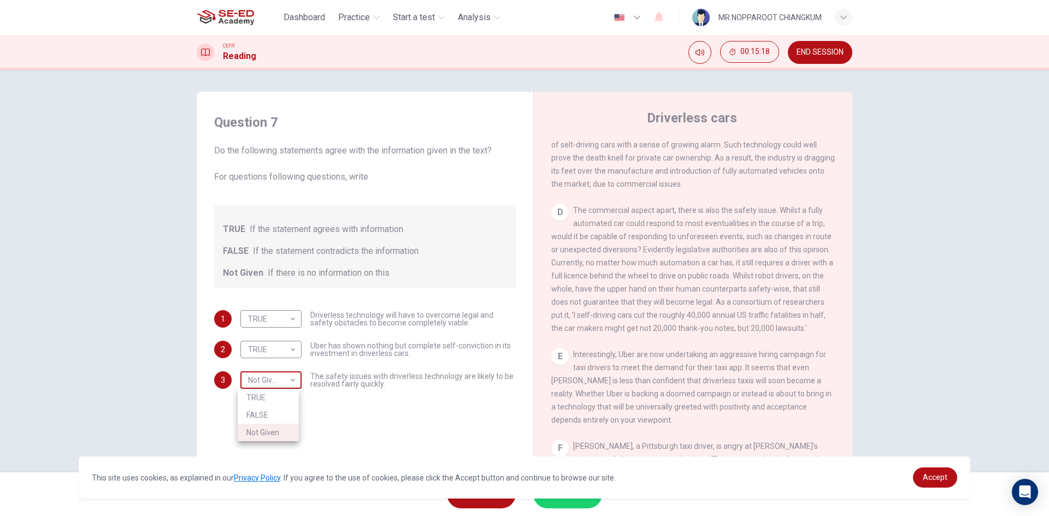
click at [274, 382] on body "This site uses cookies, as explained in our Privacy Policy . If you agree to th…" at bounding box center [524, 258] width 1049 height 516
click at [260, 415] on li "FALSE" at bounding box center [268, 415] width 61 height 17
type input "FALSE"
click at [294, 352] on body "This site uses cookies, as explained in our Privacy Policy . If you agree to th…" at bounding box center [524, 258] width 1049 height 516
click at [257, 400] on li "Not Given" at bounding box center [268, 401] width 61 height 17
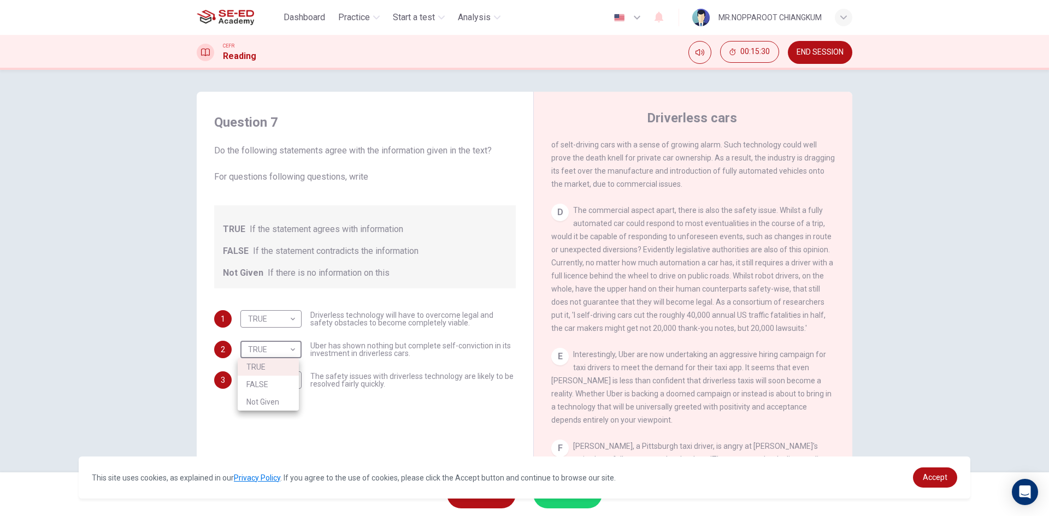
type input "Not Given"
click at [547, 503] on button "SUBMIT" at bounding box center [567, 494] width 69 height 28
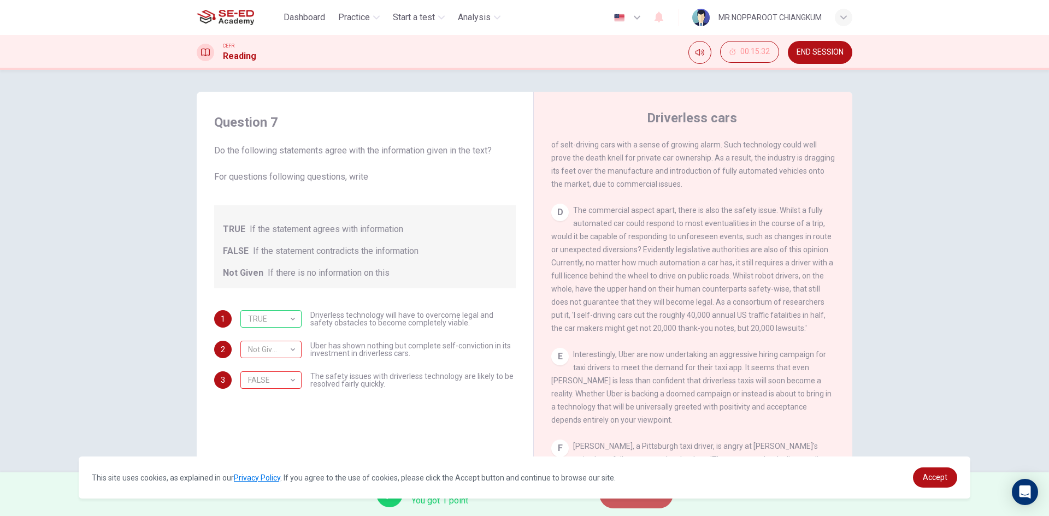
click at [644, 503] on button "NEXT" at bounding box center [636, 494] width 74 height 28
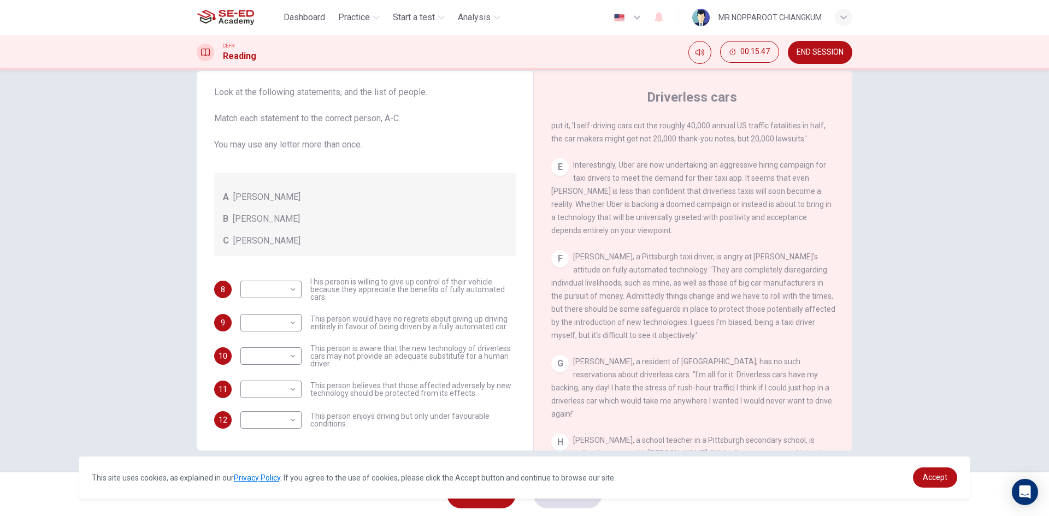
scroll to position [809, 0]
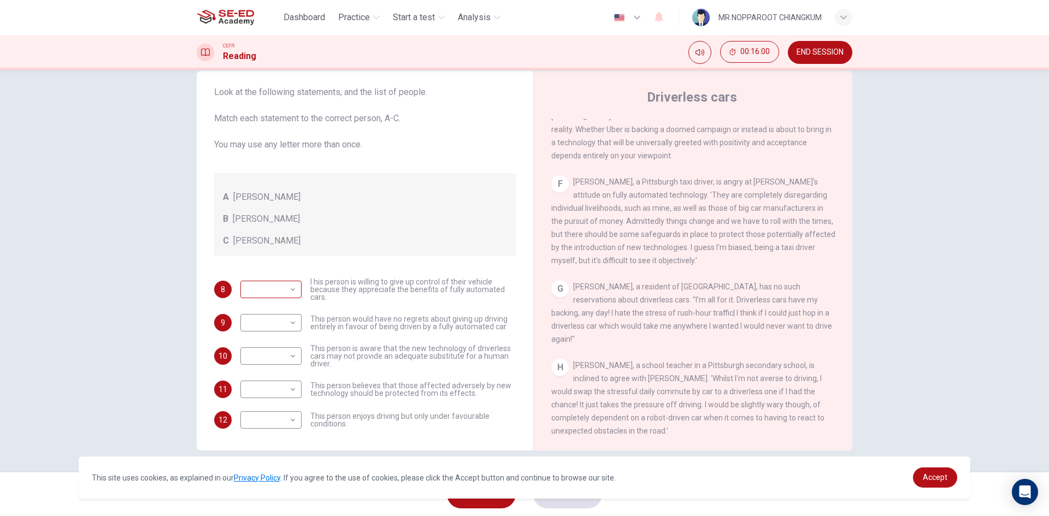
click at [279, 295] on body "This site uses cookies, as explained in our Privacy Policy . If you agree to th…" at bounding box center [524, 258] width 1049 height 516
click at [268, 340] on li "C" at bounding box center [268, 341] width 61 height 17
type input "C"
click at [288, 326] on body "This site uses cookies, as explained in our Privacy Policy . If you agree to th…" at bounding box center [524, 258] width 1049 height 516
click at [274, 359] on li "B" at bounding box center [268, 357] width 61 height 17
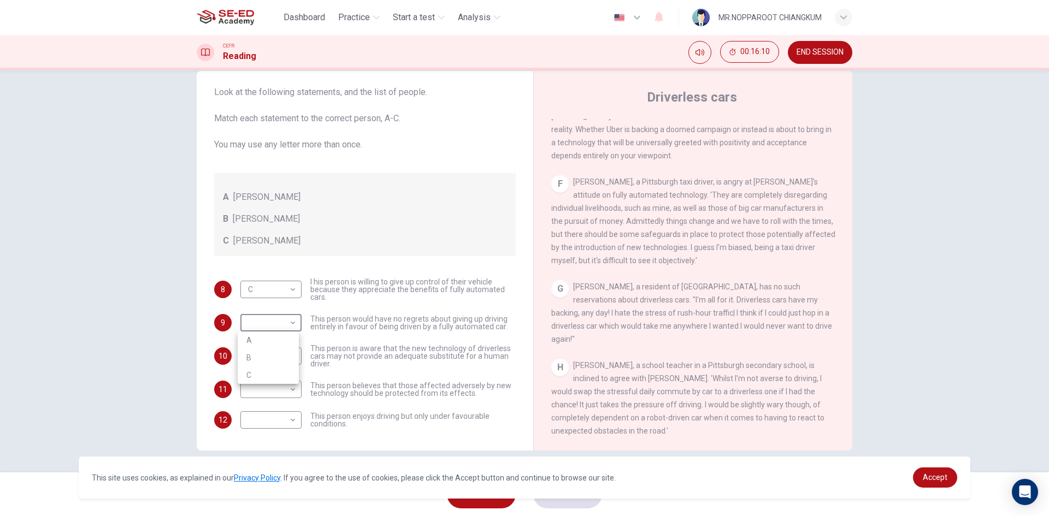
type input "B"
click at [267, 368] on body "This site uses cookies, as explained in our Privacy Policy . If you agree to th…" at bounding box center [524, 258] width 1049 height 516
click at [252, 373] on li "A" at bounding box center [268, 373] width 61 height 17
type input "A"
drag, startPoint x: 311, startPoint y: 280, endPoint x: 351, endPoint y: 280, distance: 39.9
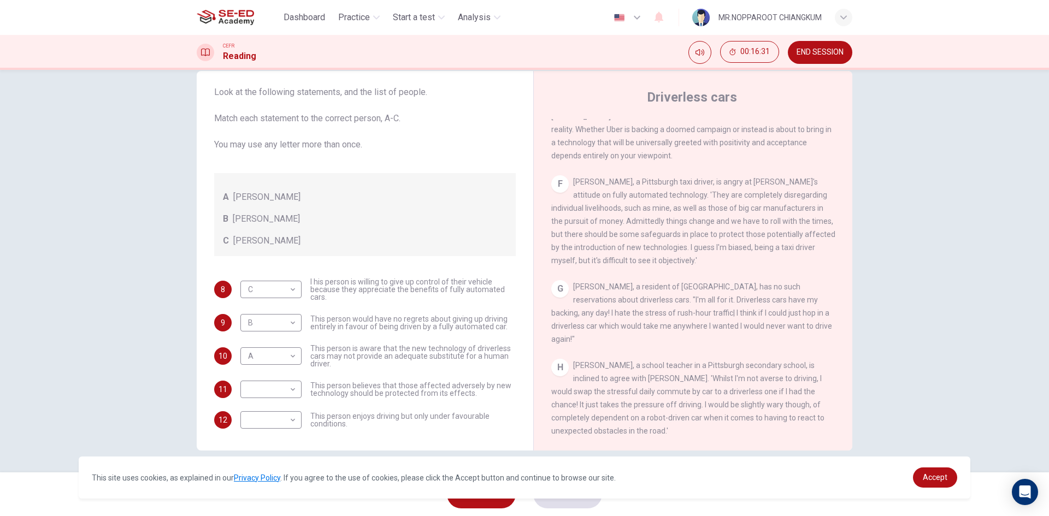
click at [351, 280] on span "I his person is willing to give up control of their vehicle because they apprec…" at bounding box center [412, 289] width 205 height 23
click at [264, 325] on body "This site uses cookies, as explained in our Privacy Policy . If you agree to th…" at bounding box center [524, 258] width 1049 height 516
click at [273, 373] on li "C" at bounding box center [268, 375] width 61 height 17
click at [276, 328] on body "This site uses cookies, as explained in our Privacy Policy . If you agree to th…" at bounding box center [524, 258] width 1049 height 516
click at [275, 354] on li "B" at bounding box center [268, 357] width 61 height 17
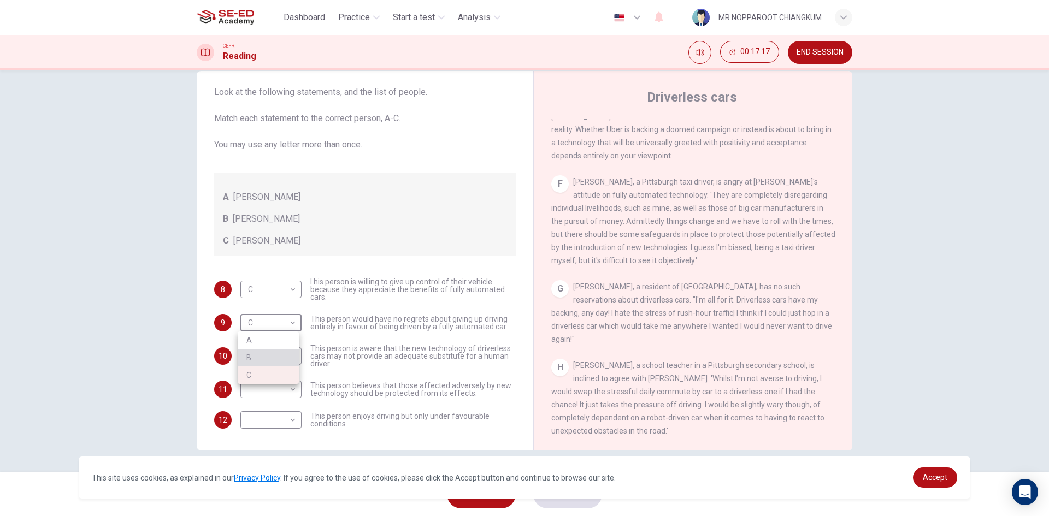
type input "B"
drag, startPoint x: 311, startPoint y: 384, endPoint x: 335, endPoint y: 386, distance: 24.7
click at [326, 386] on span "This person believes that those affected adversely by new technology should be …" at bounding box center [412, 389] width 205 height 15
click at [268, 393] on body "This site uses cookies, as explained in our Privacy Policy . If you agree to th…" at bounding box center [524, 258] width 1049 height 516
click at [267, 410] on li "A" at bounding box center [268, 406] width 61 height 17
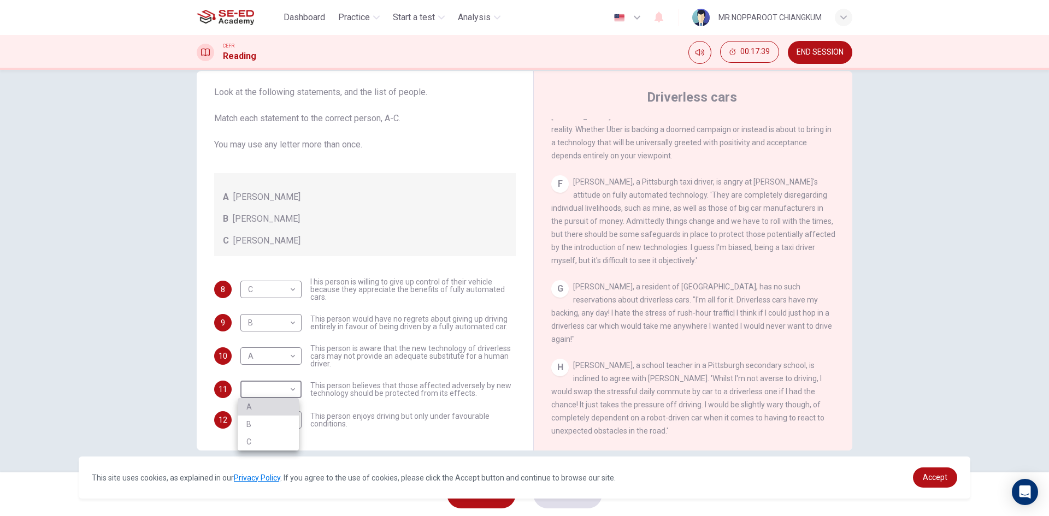
type input "A"
drag, startPoint x: 332, startPoint y: 417, endPoint x: 400, endPoint y: 420, distance: 68.4
click at [398, 420] on span "This person enjoys driving but only under favourable conditions." at bounding box center [412, 420] width 205 height 15
click at [280, 416] on body "This site uses cookies, as explained in our Privacy Policy . If you agree to th…" at bounding box center [524, 258] width 1049 height 516
click at [582, 308] on div at bounding box center [524, 258] width 1049 height 516
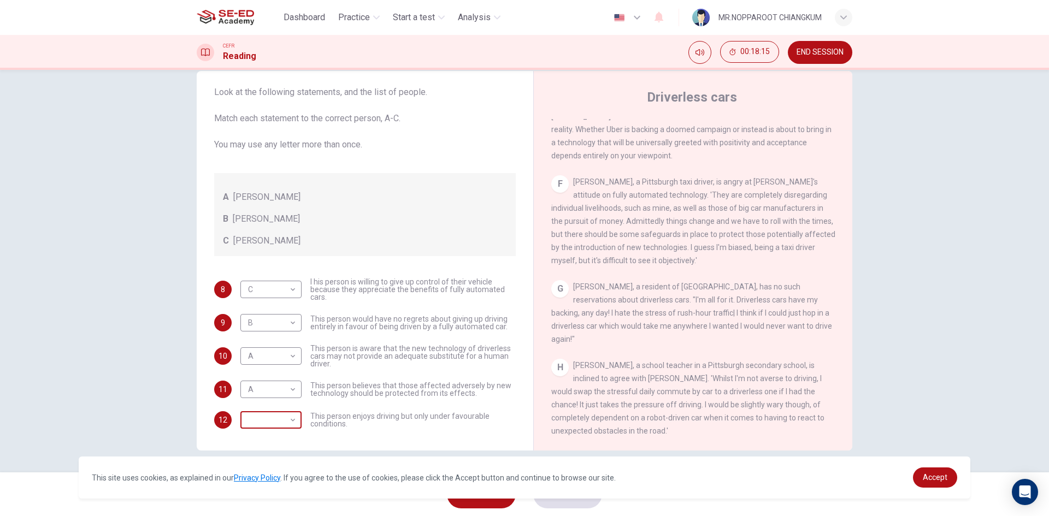
click at [256, 421] on body "This site uses cookies, as explained in our Privacy Policy . If you agree to th…" at bounding box center [524, 258] width 1049 height 516
click at [269, 477] on li "C" at bounding box center [268, 472] width 61 height 17
type input "C"
click at [574, 503] on button "SUBMIT" at bounding box center [567, 494] width 69 height 28
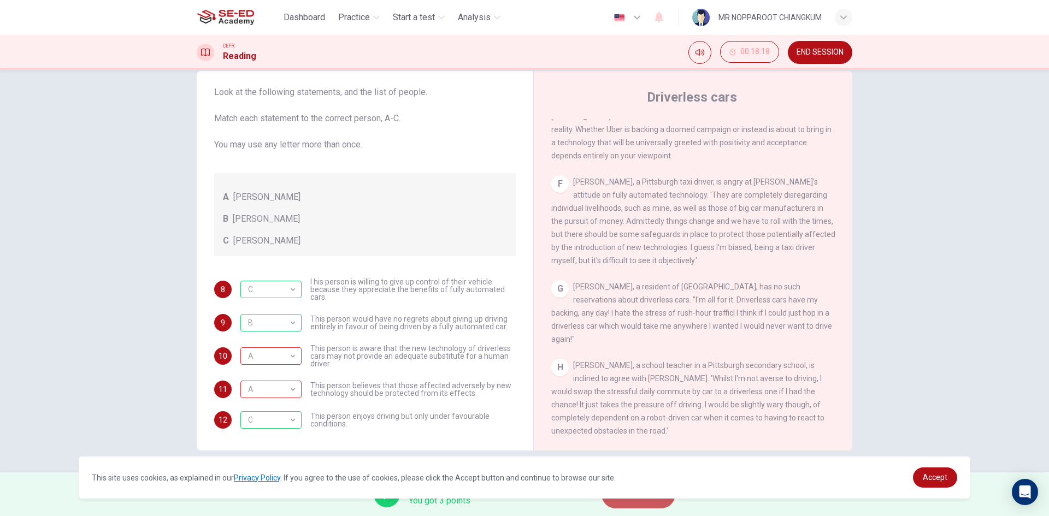
click at [637, 499] on span "NEXT" at bounding box center [632, 494] width 21 height 15
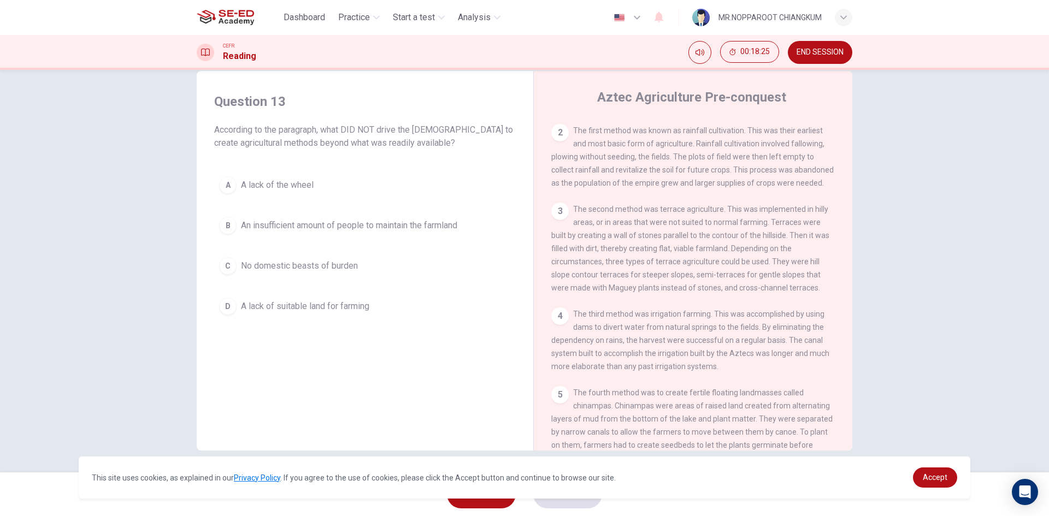
scroll to position [0, 0]
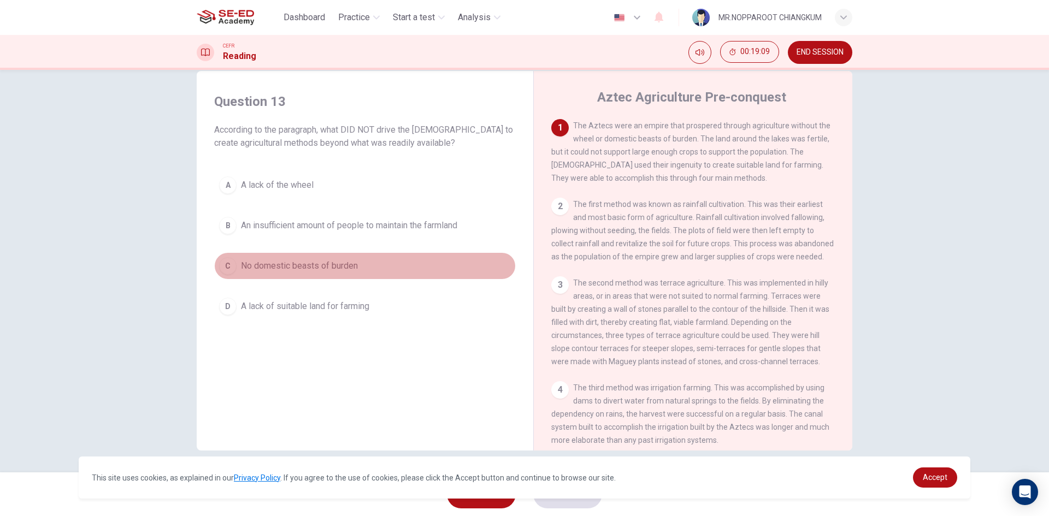
click at [334, 275] on button "C No domestic beasts of burden" at bounding box center [365, 265] width 302 height 27
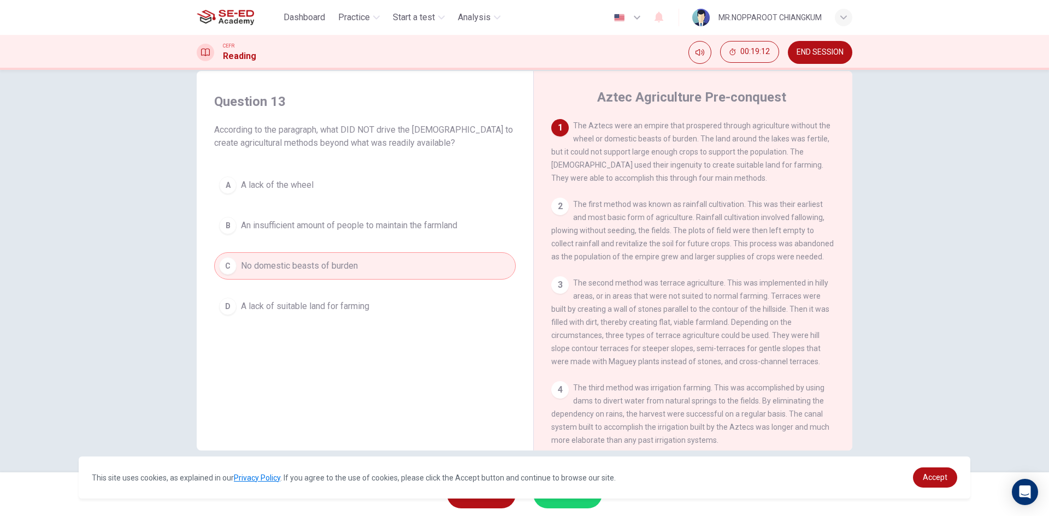
click at [560, 505] on button "SUBMIT" at bounding box center [567, 494] width 69 height 28
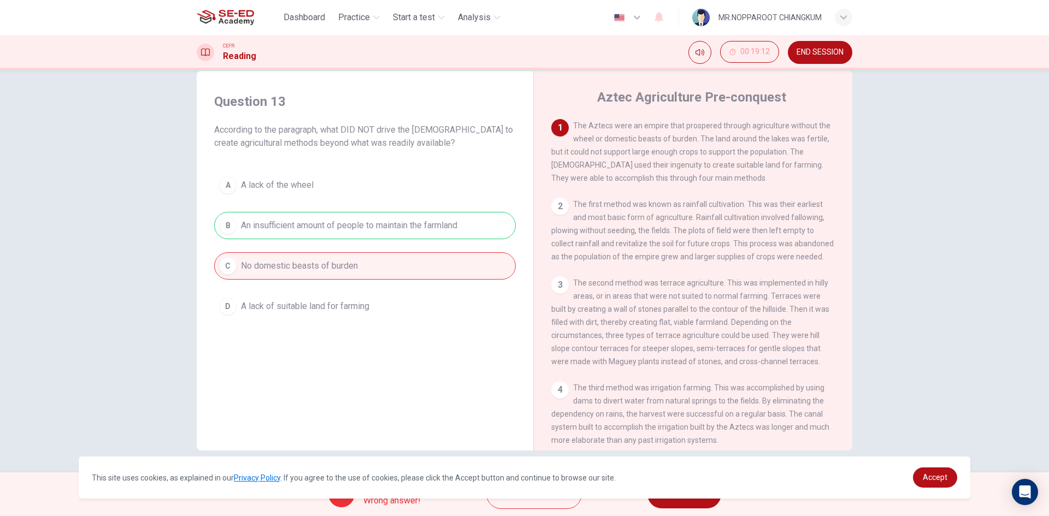
click at [673, 503] on button "NEXT" at bounding box center [684, 494] width 74 height 28
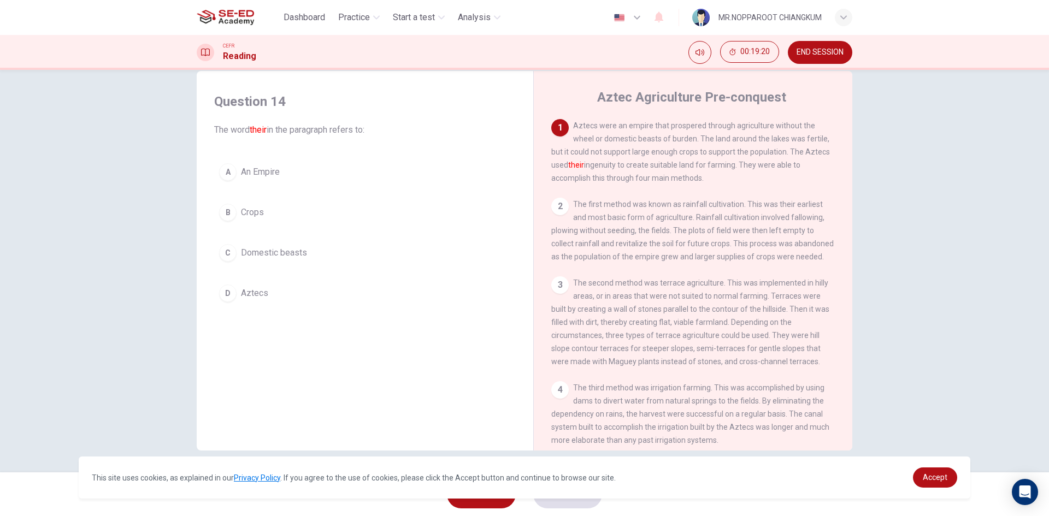
click at [289, 254] on span "Domestic beasts" at bounding box center [274, 252] width 66 height 13
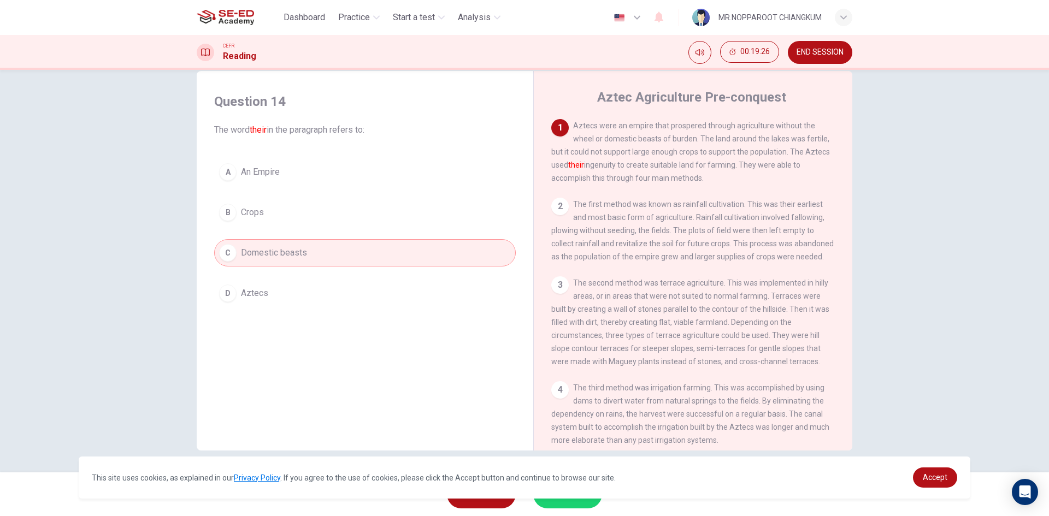
click at [270, 178] on span "An Empire" at bounding box center [260, 172] width 39 height 13
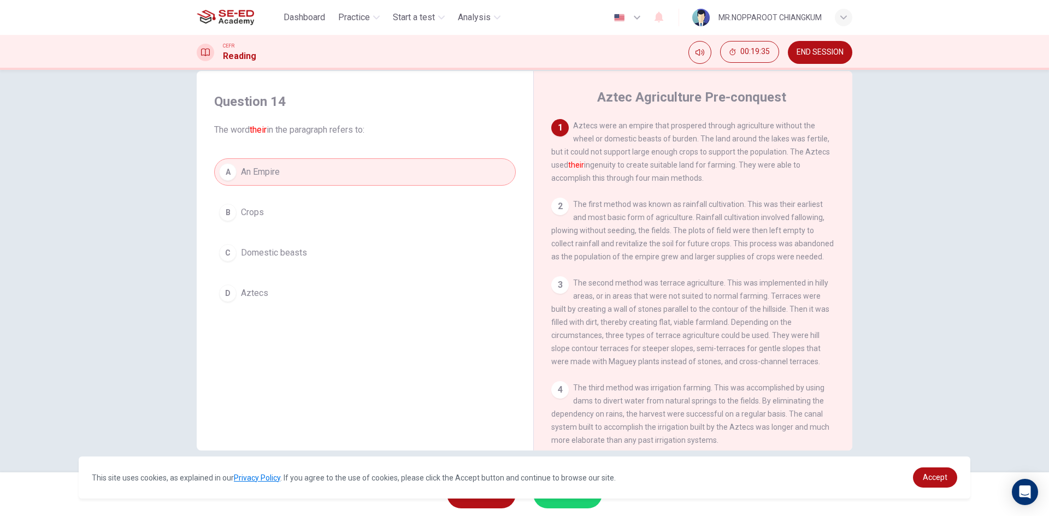
click at [272, 221] on button "B Crops" at bounding box center [365, 212] width 302 height 27
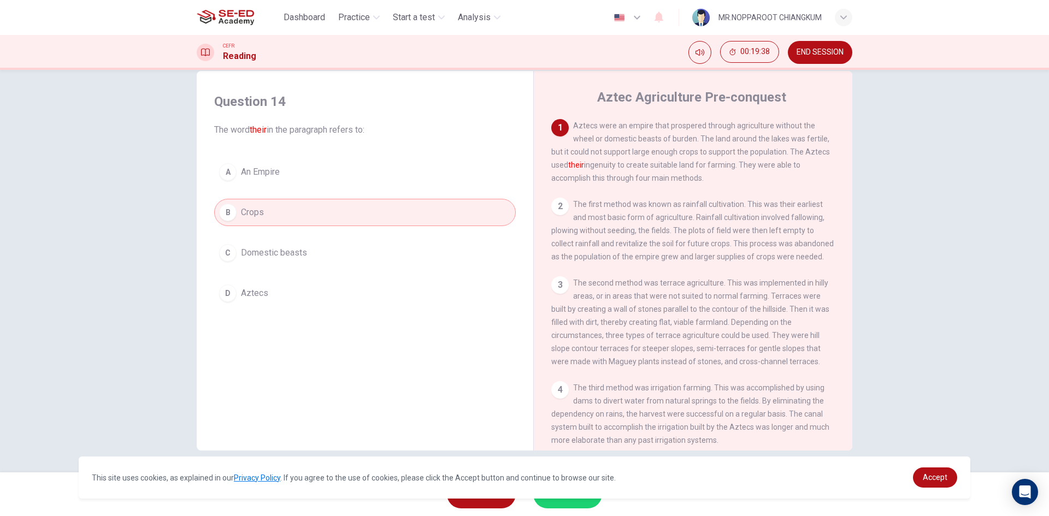
drag, startPoint x: 250, startPoint y: 198, endPoint x: 173, endPoint y: 225, distance: 81.6
click at [174, 225] on div "Question 14 The word their in the paragraph refers to: A An Empire B Crops C Do…" at bounding box center [524, 271] width 1049 height 403
drag, startPoint x: 225, startPoint y: 198, endPoint x: 284, endPoint y: 237, distance: 70.6
click at [279, 234] on div "Question 14 The word their in the paragraph refers to: A An Empire B Crops C Do…" at bounding box center [364, 200] width 319 height 236
drag, startPoint x: 209, startPoint y: 265, endPoint x: 282, endPoint y: 224, distance: 83.9
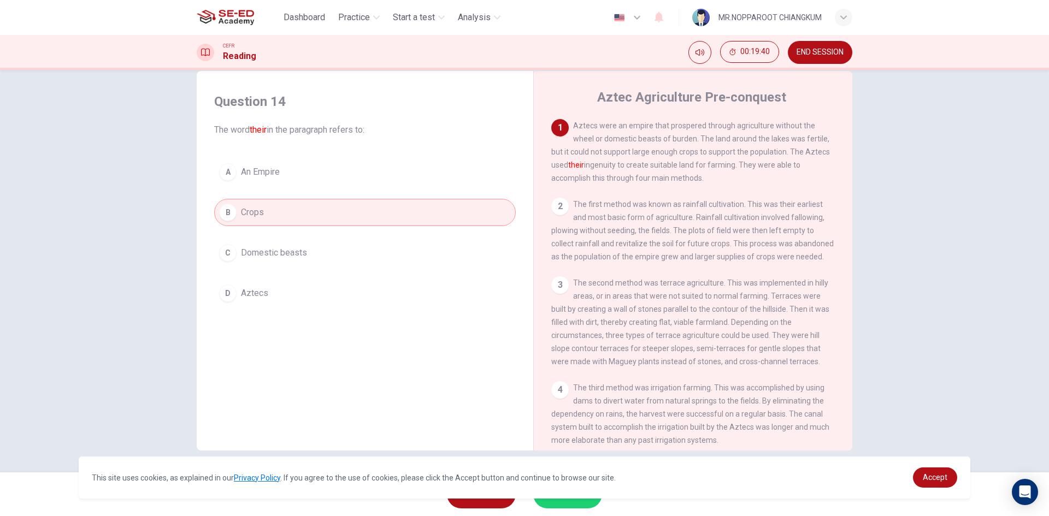
click at [282, 224] on div "Question 14 The word their in the paragraph refers to: A An Empire B Crops C Do…" at bounding box center [364, 200] width 319 height 236
click at [270, 260] on button "C Domestic beasts" at bounding box center [365, 252] width 302 height 27
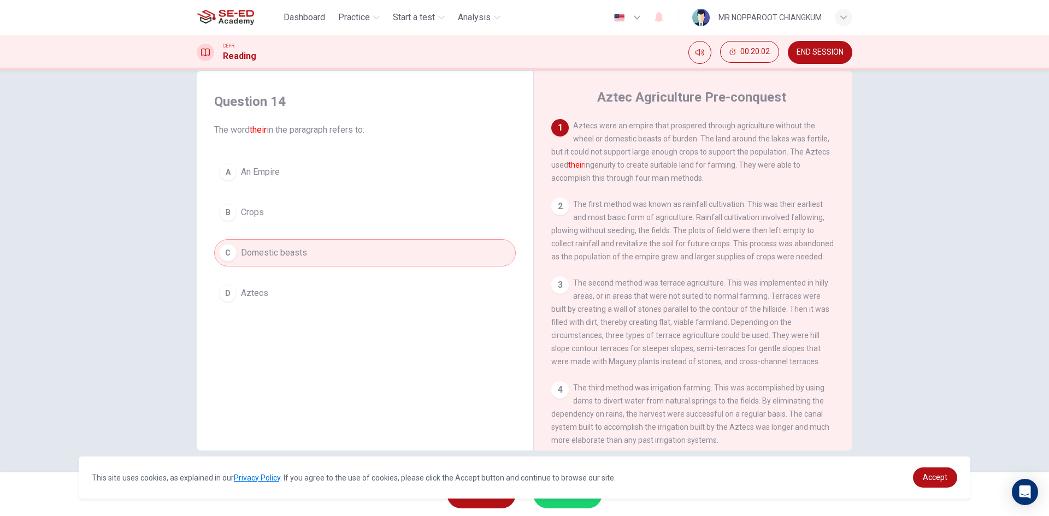
click at [242, 303] on button "D Aztecs" at bounding box center [365, 293] width 302 height 27
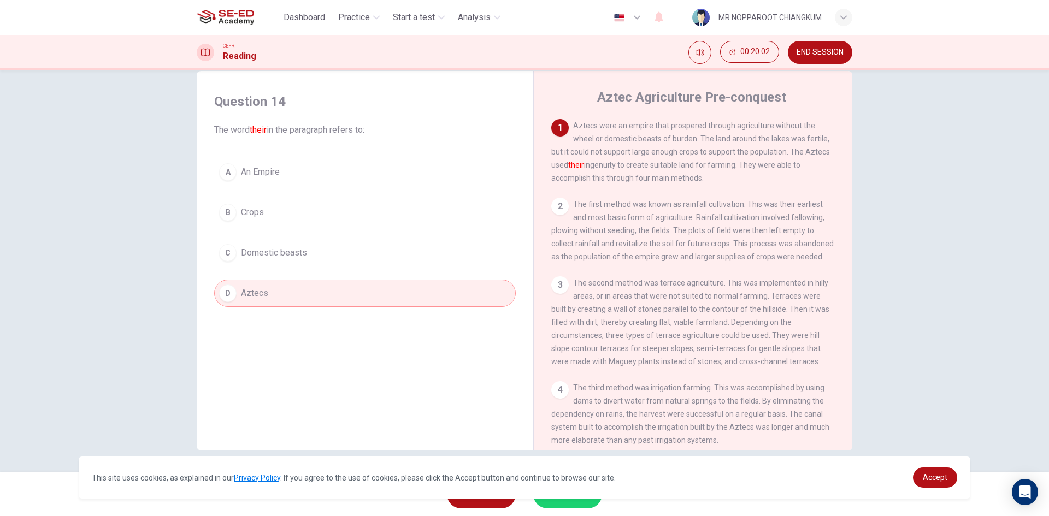
click at [240, 272] on div "A An Empire B Crops C Domestic beasts D Aztecs" at bounding box center [365, 232] width 302 height 149
click at [232, 253] on div "C" at bounding box center [227, 252] width 17 height 17
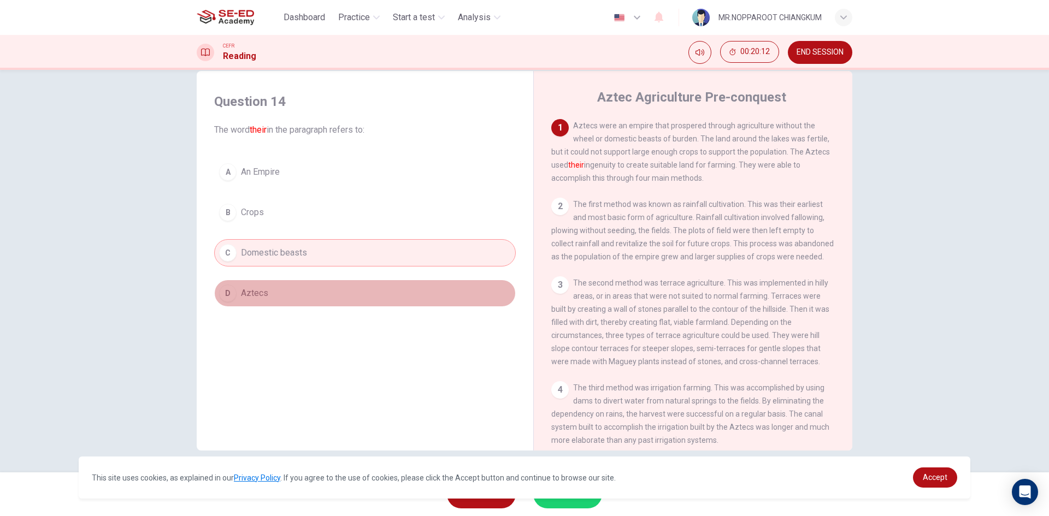
click at [258, 282] on button "D Aztecs" at bounding box center [365, 293] width 302 height 27
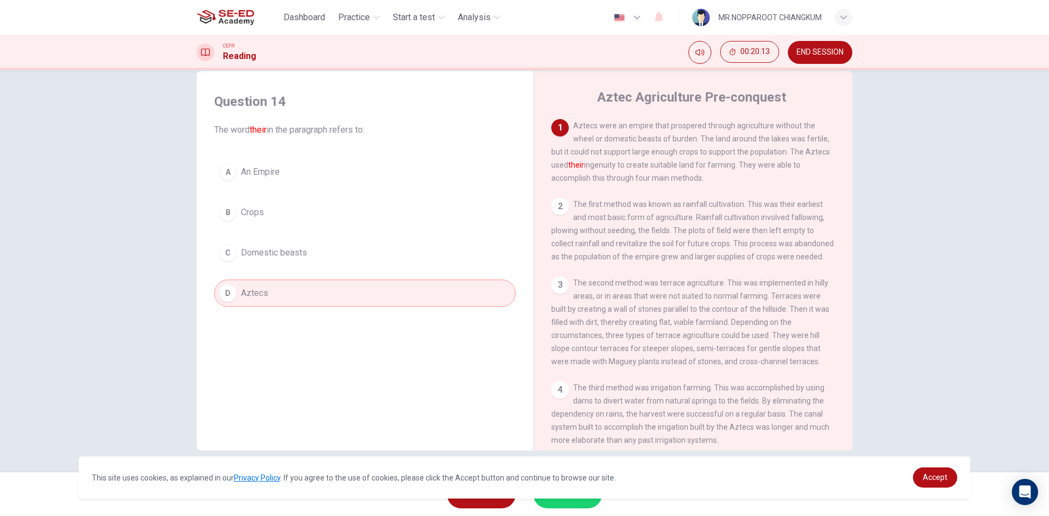
click at [561, 500] on span "SUBMIT" at bounding box center [562, 494] width 32 height 15
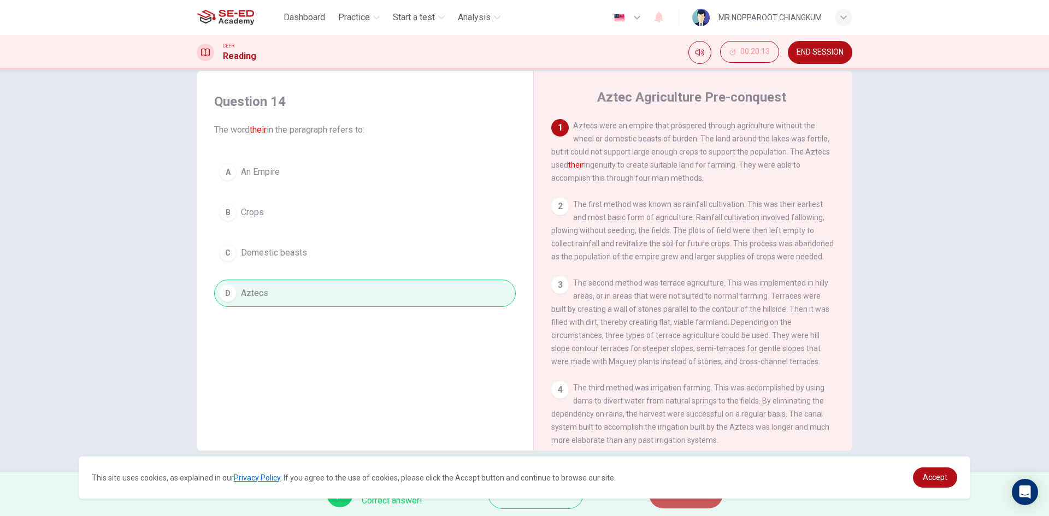
click at [700, 505] on button "NEXT" at bounding box center [686, 494] width 74 height 28
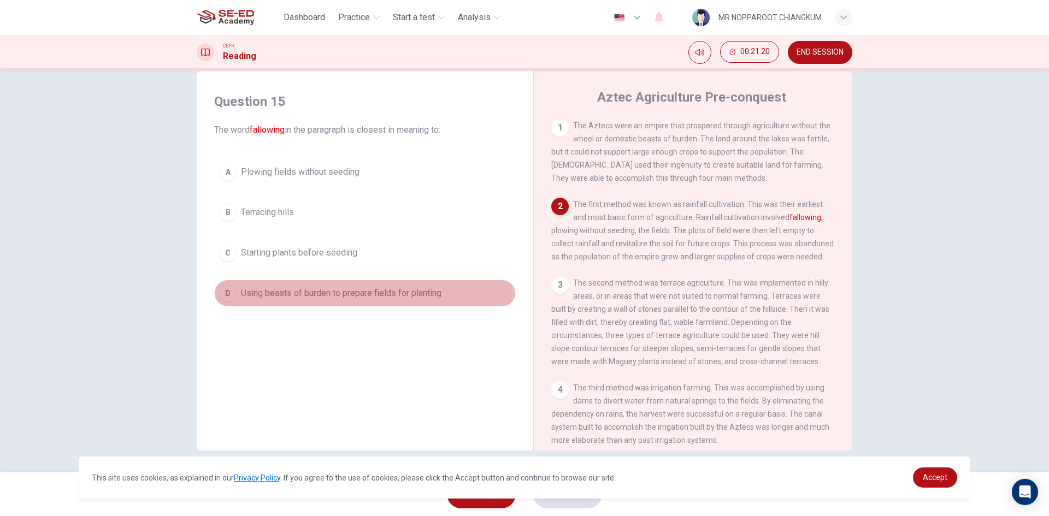
drag, startPoint x: 222, startPoint y: 303, endPoint x: 237, endPoint y: 298, distance: 16.1
click at [229, 304] on button "D Using beasts of burden to prepare fields for planting" at bounding box center [365, 293] width 302 height 27
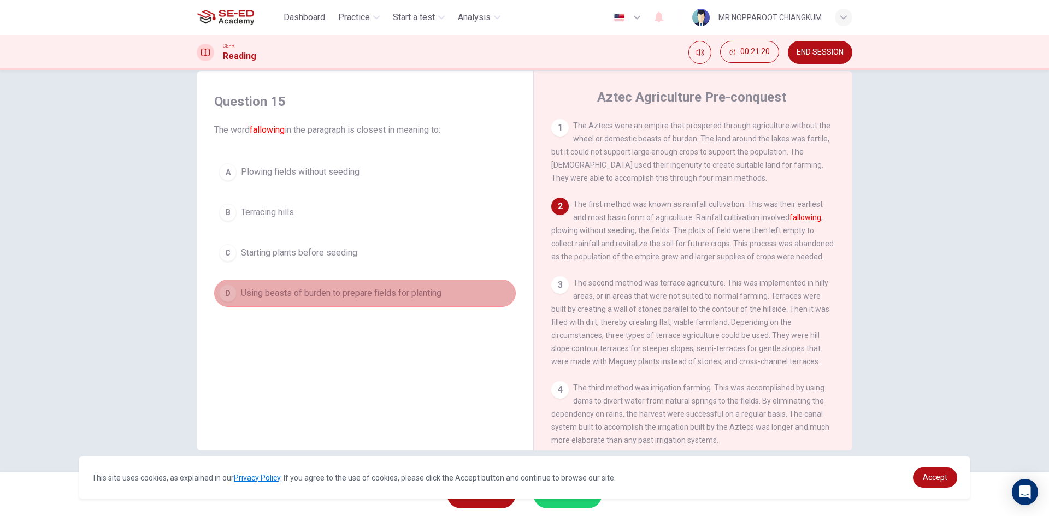
click at [238, 298] on button "D Using beasts of burden to prepare fields for planting" at bounding box center [365, 293] width 302 height 27
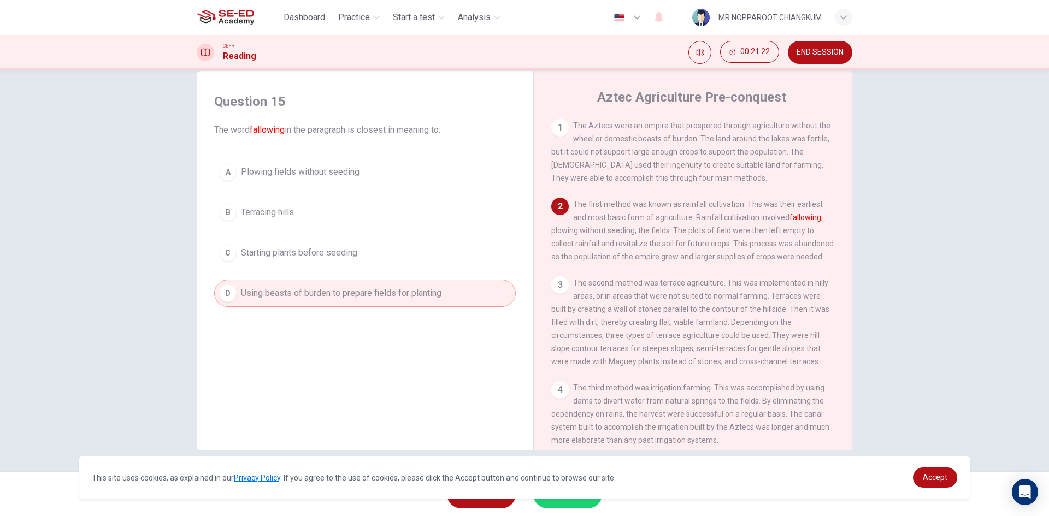
click at [227, 309] on div "Question 15 The word fallowing in the paragraph is closest in meaning to: A Plo…" at bounding box center [364, 200] width 319 height 236
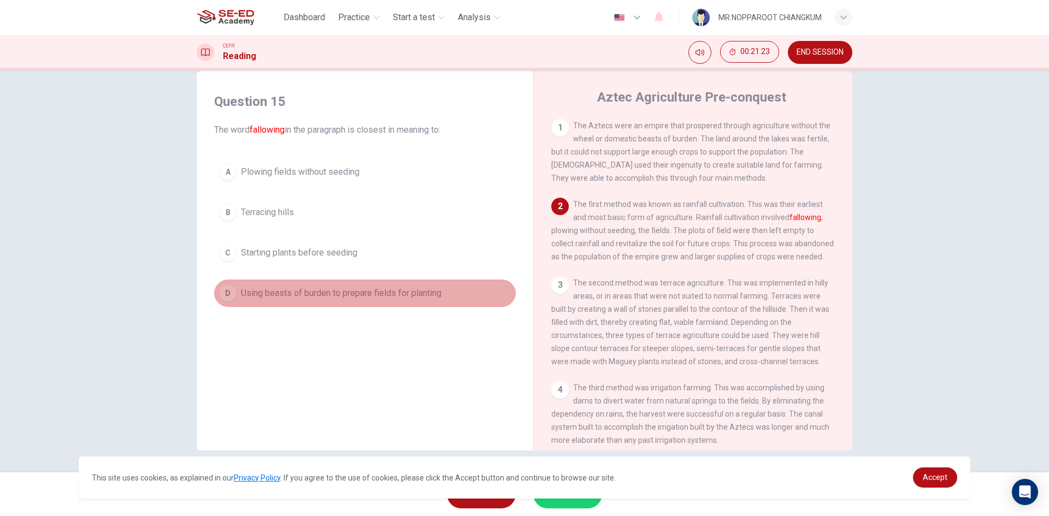
click at [227, 303] on button "D Using beasts of burden to prepare fields for planting" at bounding box center [365, 293] width 302 height 27
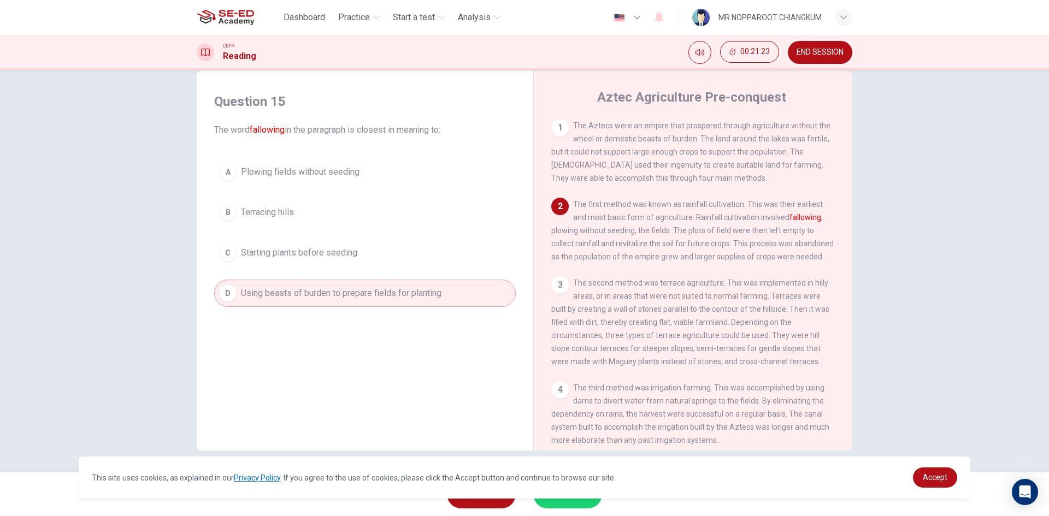
click at [227, 303] on button "D Using beasts of burden to prepare fields for planting" at bounding box center [365, 293] width 302 height 27
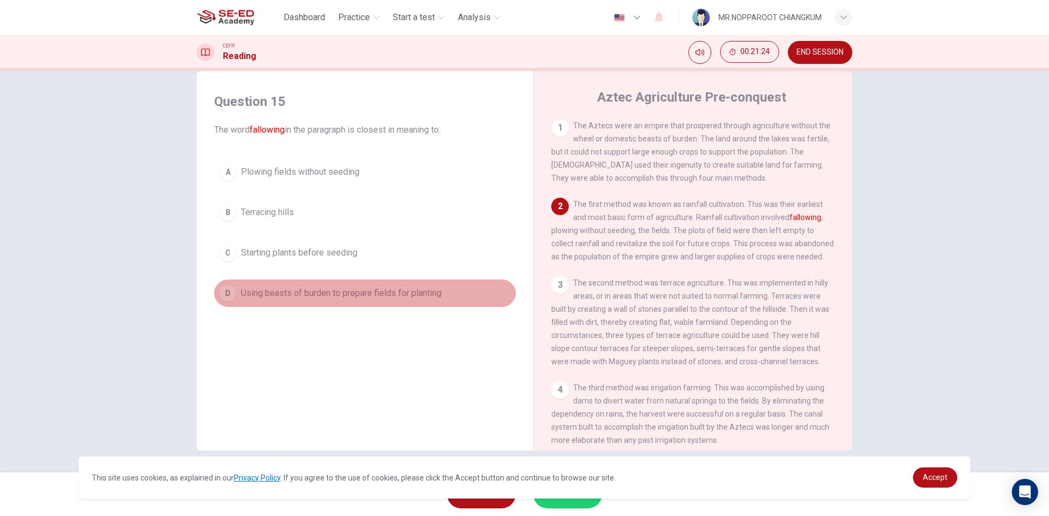
click at [227, 303] on button "D Using beasts of burden to prepare fields for planting" at bounding box center [365, 293] width 302 height 27
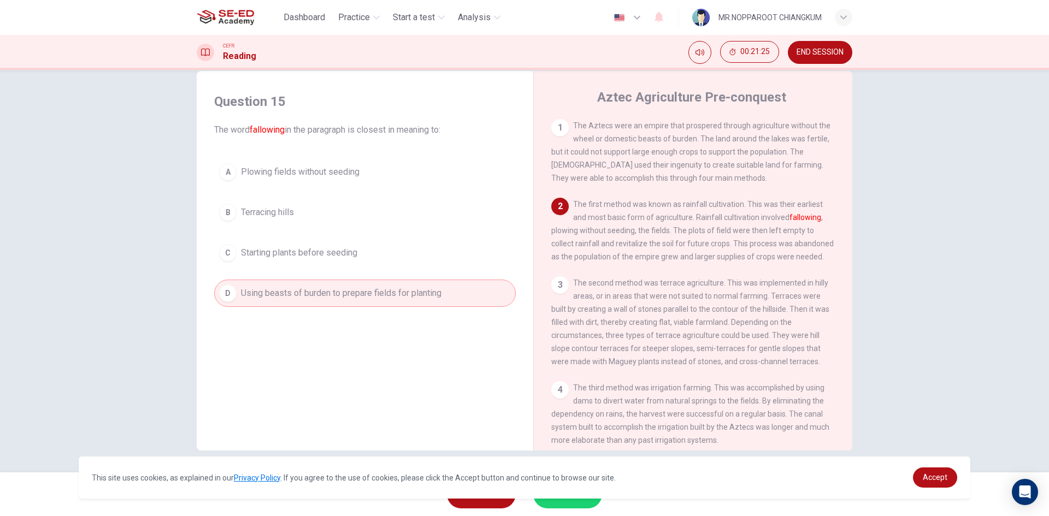
drag, startPoint x: 202, startPoint y: 316, endPoint x: 277, endPoint y: 265, distance: 90.8
click at [276, 265] on div "Question 15 The word fallowing in the paragraph is closest in meaning to: A Plo…" at bounding box center [525, 261] width 656 height 380
drag, startPoint x: 240, startPoint y: 271, endPoint x: 191, endPoint y: 325, distance: 72.7
click at [197, 329] on div "Question 15 The word fallowing in the paragraph is closest in meaning to: A Plo…" at bounding box center [525, 261] width 656 height 380
drag, startPoint x: 210, startPoint y: 282, endPoint x: 283, endPoint y: 350, distance: 99.7
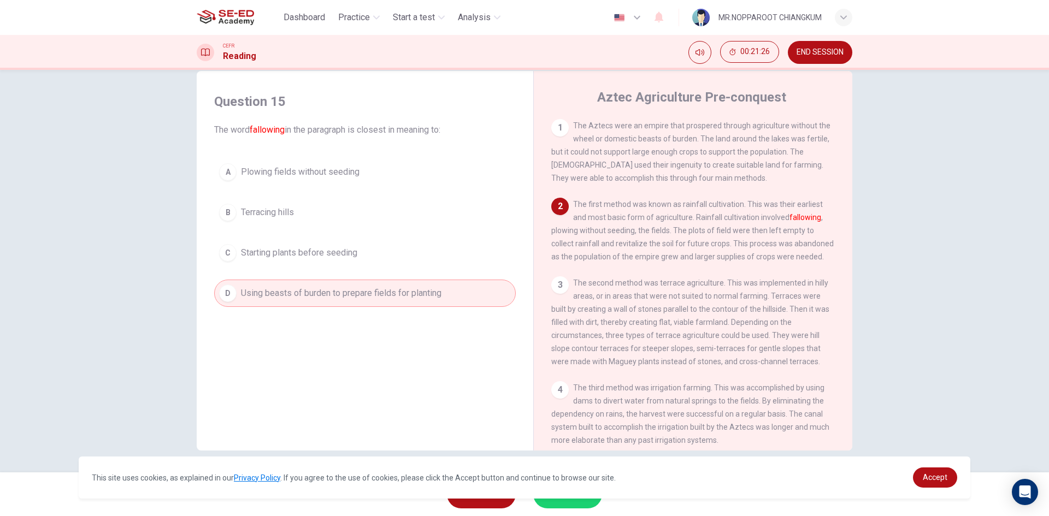
click at [300, 366] on div "Question 15 The word fallowing in the paragraph is closest in meaning to: A Plo…" at bounding box center [525, 261] width 656 height 380
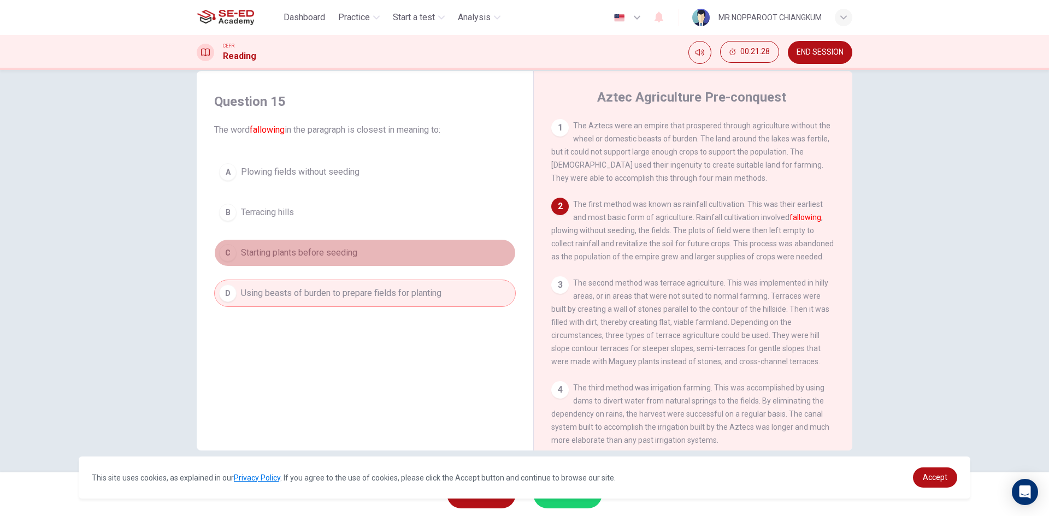
click at [224, 264] on button "C Starting plants before seeding" at bounding box center [365, 252] width 302 height 27
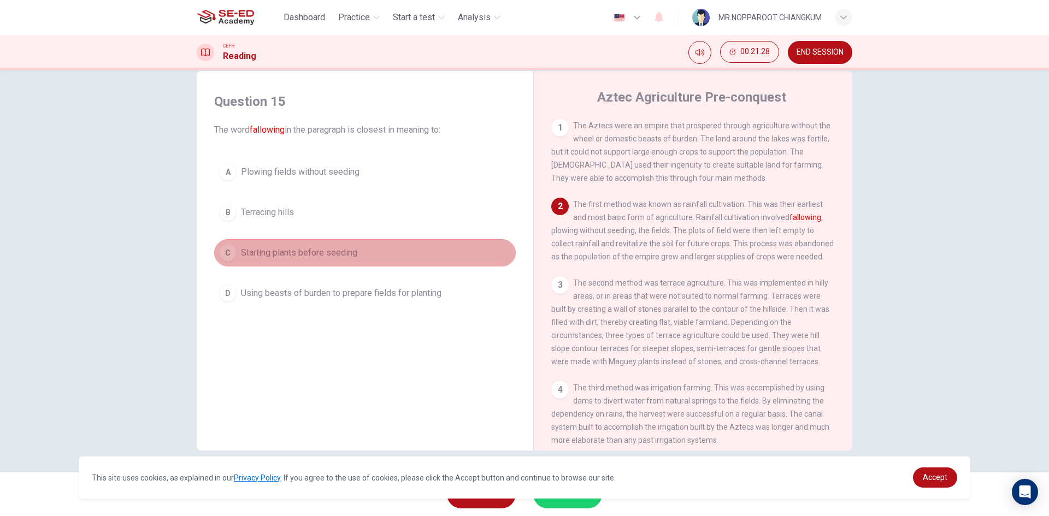
click at [224, 260] on div "C" at bounding box center [227, 252] width 17 height 17
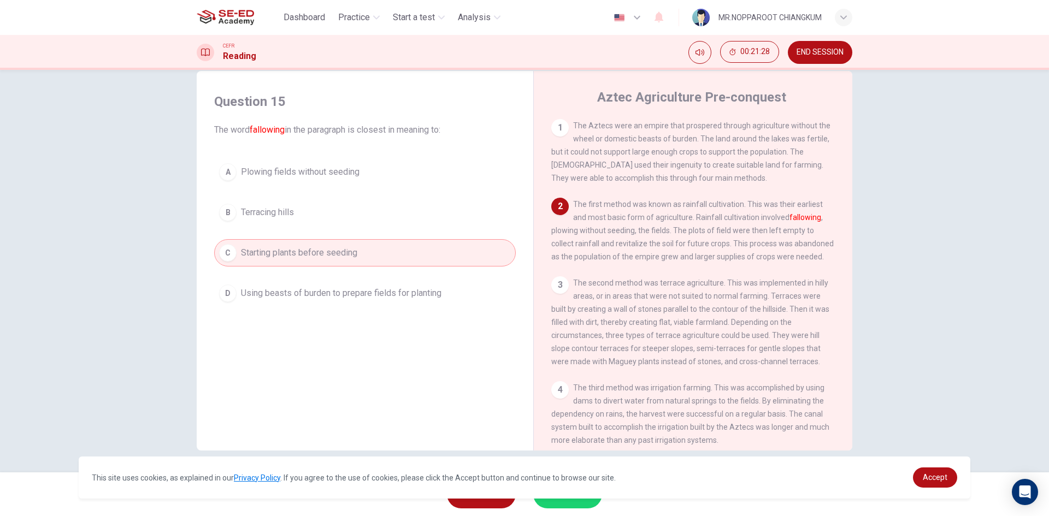
click at [224, 260] on div "C" at bounding box center [227, 252] width 17 height 17
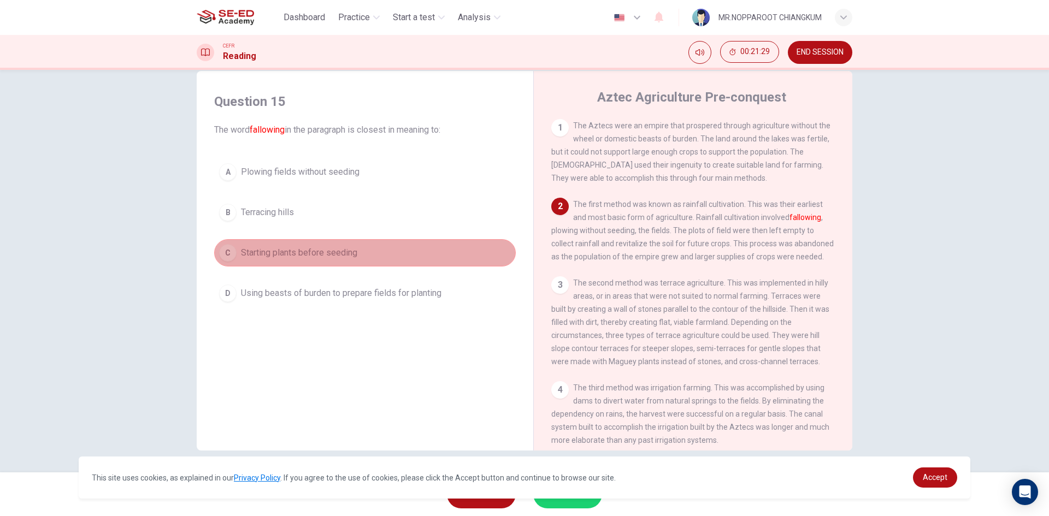
click at [224, 260] on div "C" at bounding box center [227, 252] width 17 height 17
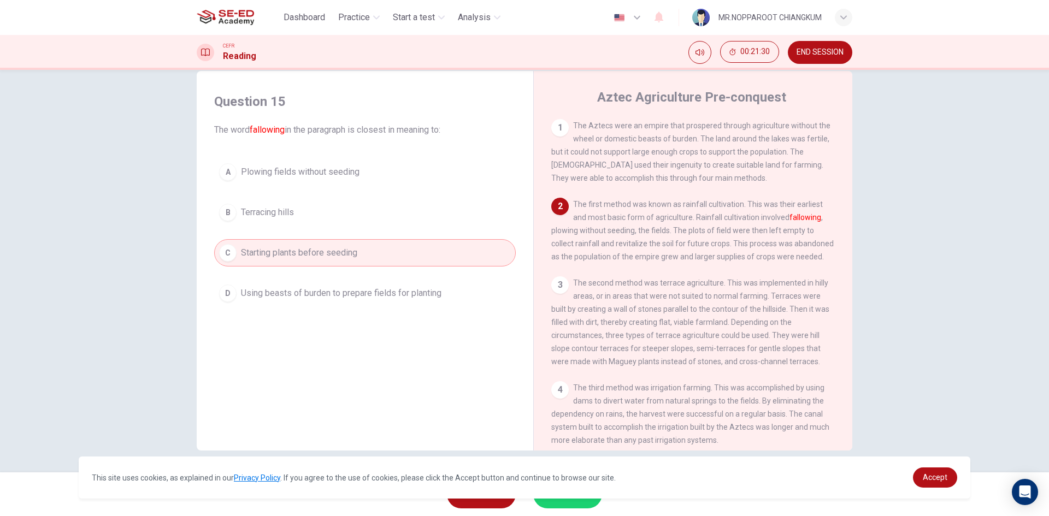
drag, startPoint x: 154, startPoint y: 269, endPoint x: 267, endPoint y: 258, distance: 113.1
click at [267, 258] on div "Question 15 The word fallowing in the paragraph is closest in meaning to: A Plo…" at bounding box center [524, 271] width 1049 height 403
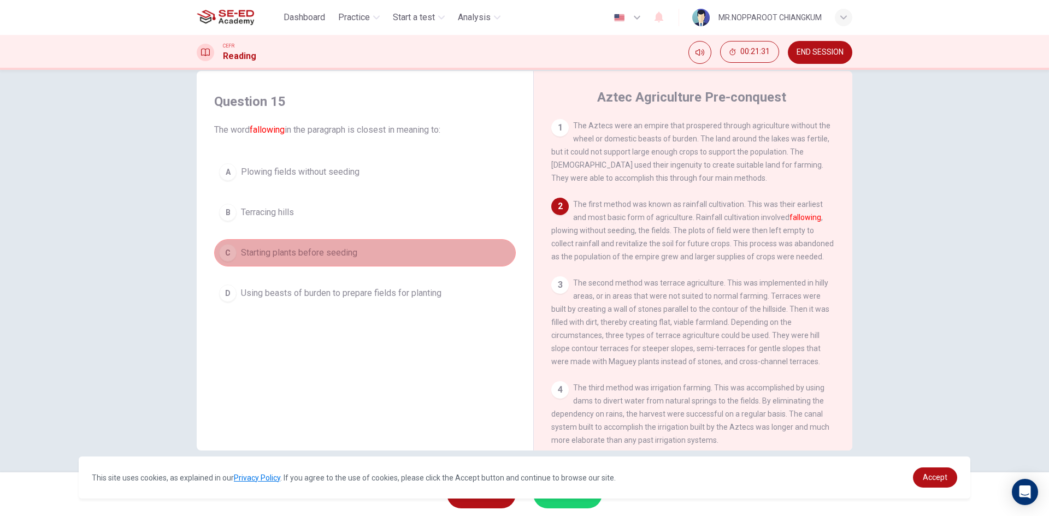
drag, startPoint x: 240, startPoint y: 246, endPoint x: 195, endPoint y: 257, distance: 47.2
click at [197, 257] on div "Question 15 The word fallowing in the paragraph is closest in meaning to: A Plo…" at bounding box center [525, 261] width 656 height 380
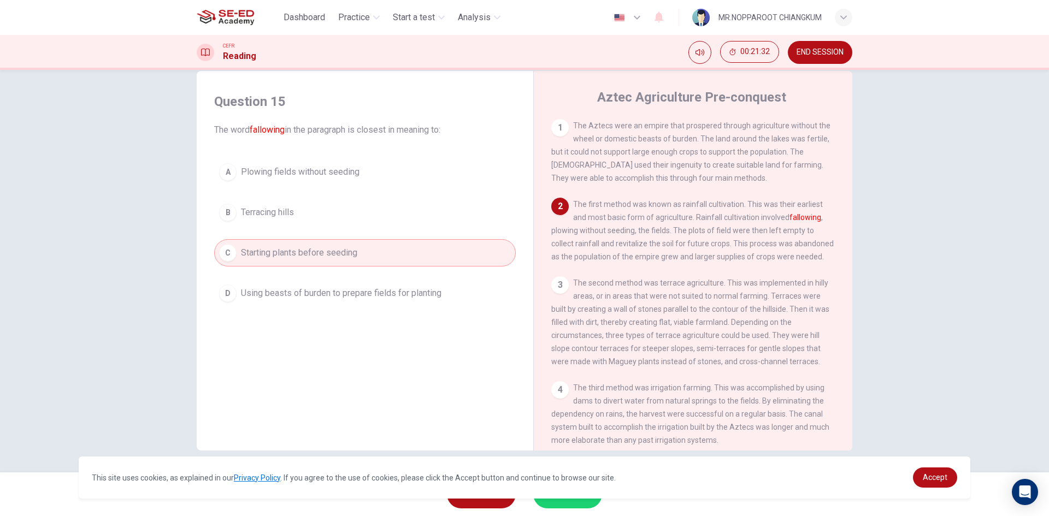
click at [241, 211] on span "Terracing hills" at bounding box center [267, 212] width 53 height 13
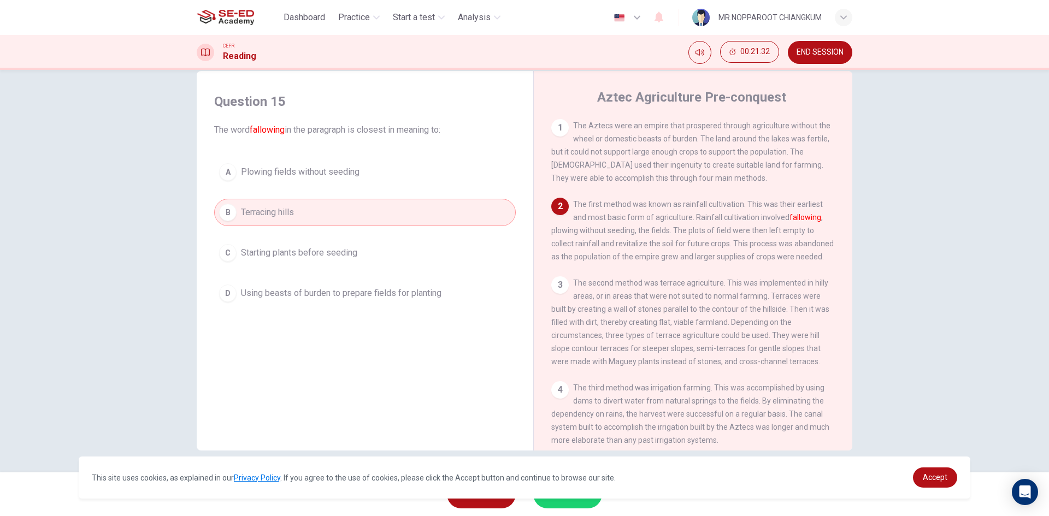
click at [356, 210] on button "B Terracing hills" at bounding box center [365, 212] width 302 height 27
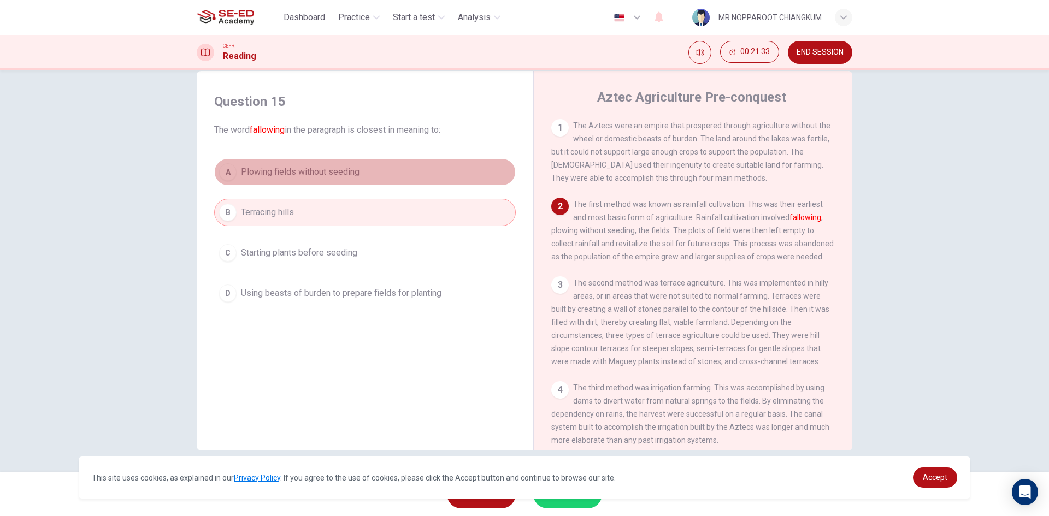
click at [358, 162] on button "A Plowing fields without seeding" at bounding box center [365, 171] width 302 height 27
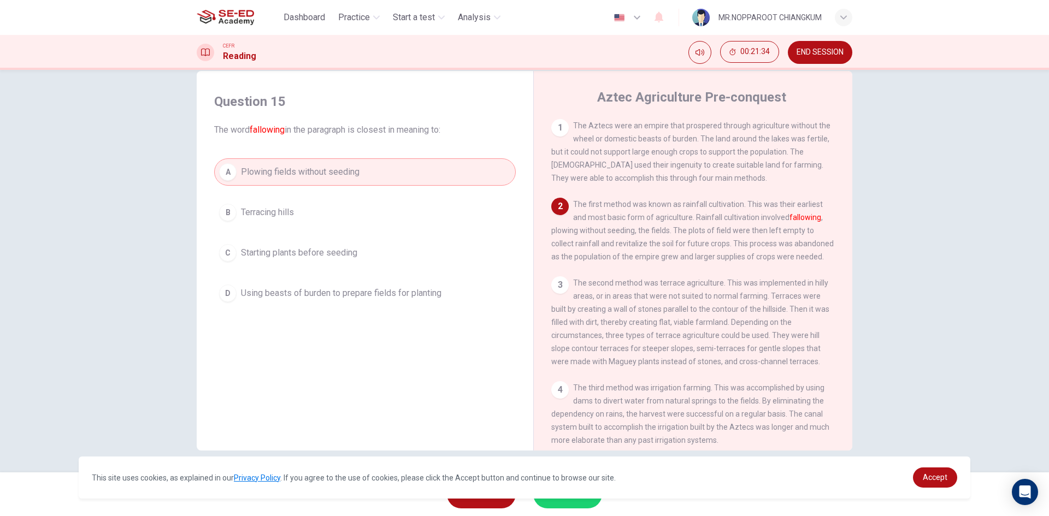
click at [569, 495] on div "This site uses cookies, as explained in our Privacy Policy . If you agree to th…" at bounding box center [525, 478] width 892 height 42
click at [569, 504] on button "SUBMIT" at bounding box center [567, 494] width 69 height 28
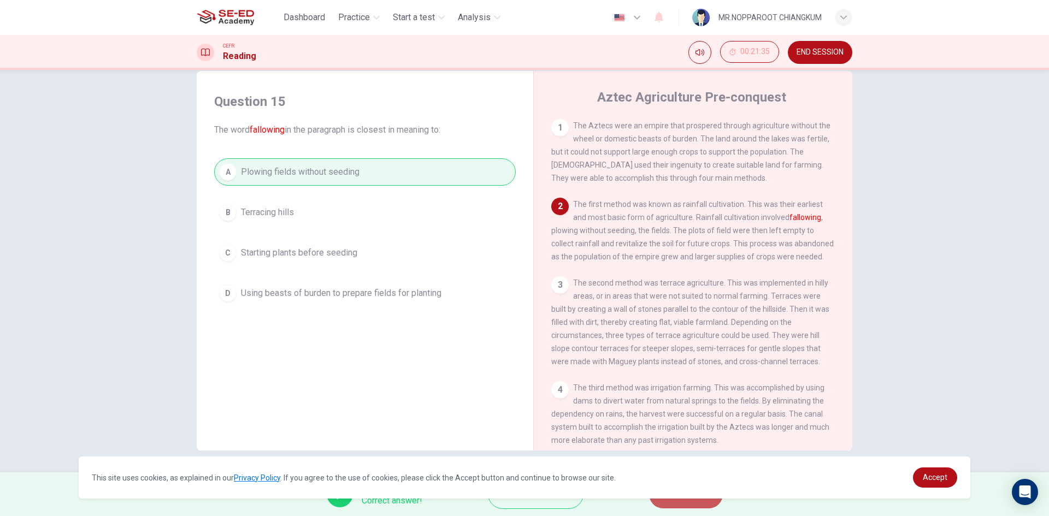
click at [705, 502] on button "NEXT" at bounding box center [686, 494] width 74 height 28
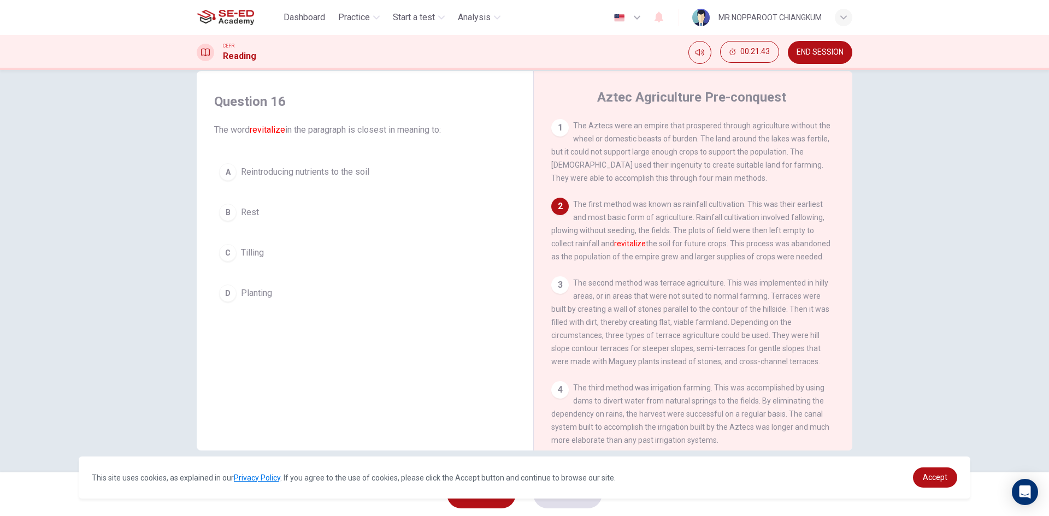
click at [237, 175] on button "A Reintroducing nutrients to the soil" at bounding box center [365, 171] width 302 height 27
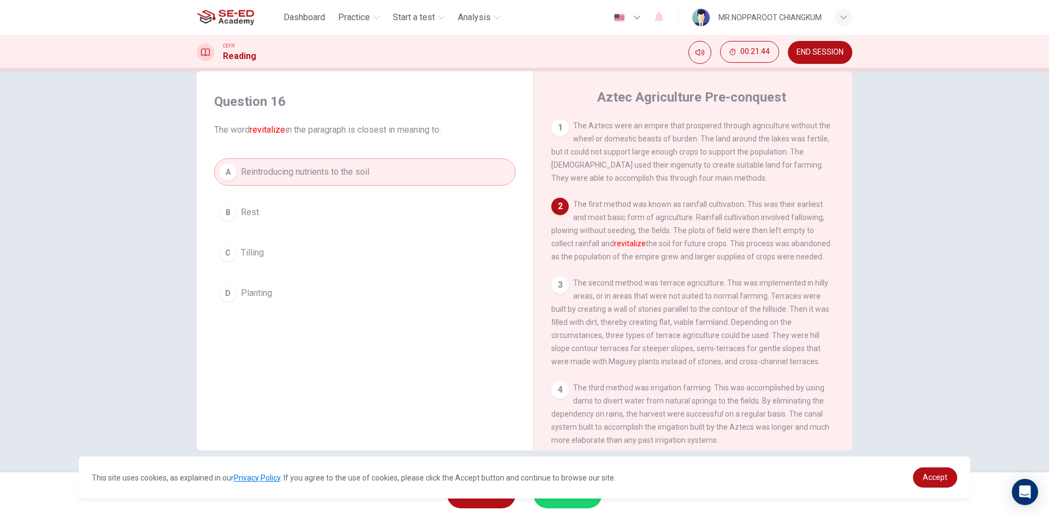
click at [572, 502] on span "SUBMIT" at bounding box center [562, 494] width 32 height 15
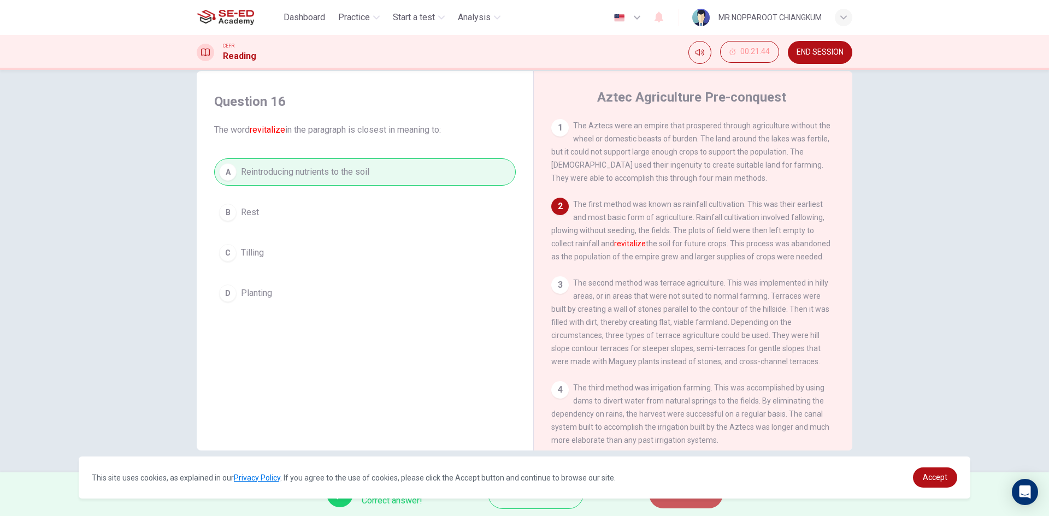
click at [690, 502] on span "NEXT" at bounding box center [680, 494] width 21 height 15
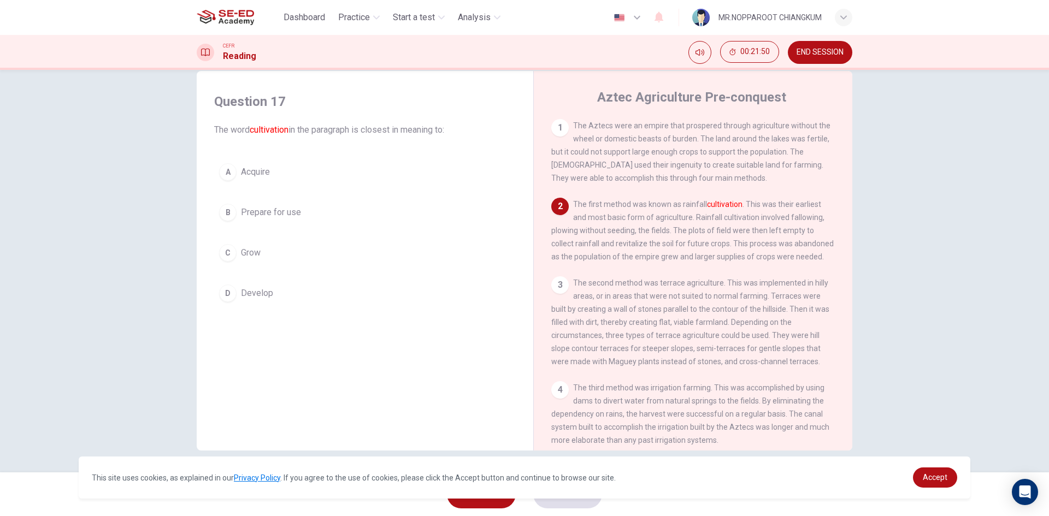
drag, startPoint x: 631, startPoint y: 256, endPoint x: 756, endPoint y: 275, distance: 126.0
click at [790, 263] on div "2 The first method was known as rainfall cultivation . This was their earliest …" at bounding box center [693, 231] width 284 height 66
drag, startPoint x: 684, startPoint y: 264, endPoint x: 756, endPoint y: 248, distance: 73.6
click at [723, 257] on div "2 The first method was known as rainfall cultivation . This was their earliest …" at bounding box center [693, 231] width 284 height 66
drag, startPoint x: 756, startPoint y: 248, endPoint x: 657, endPoint y: 249, distance: 98.4
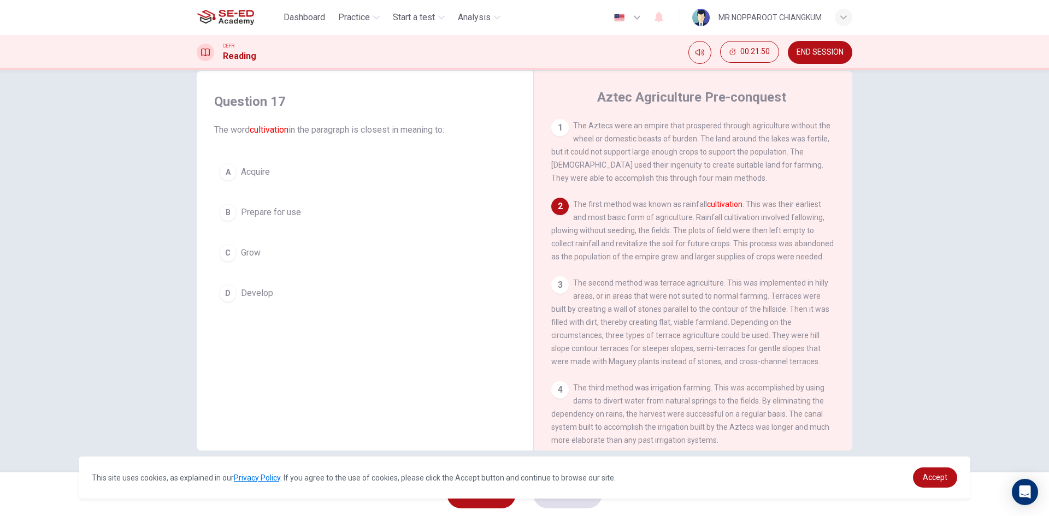
click at [609, 251] on span "The first method was known as rainfall cultivation . This was their earliest an…" at bounding box center [692, 230] width 282 height 61
drag, startPoint x: 657, startPoint y: 249, endPoint x: 698, endPoint y: 278, distance: 50.2
click at [722, 263] on div "2 The first method was known as rainfall cultivation . This was their earliest …" at bounding box center [693, 231] width 284 height 66
click at [724, 263] on div "2 The first method was known as rainfall cultivation . This was their earliest …" at bounding box center [693, 231] width 284 height 66
drag, startPoint x: 605, startPoint y: 266, endPoint x: 627, endPoint y: 258, distance: 22.8
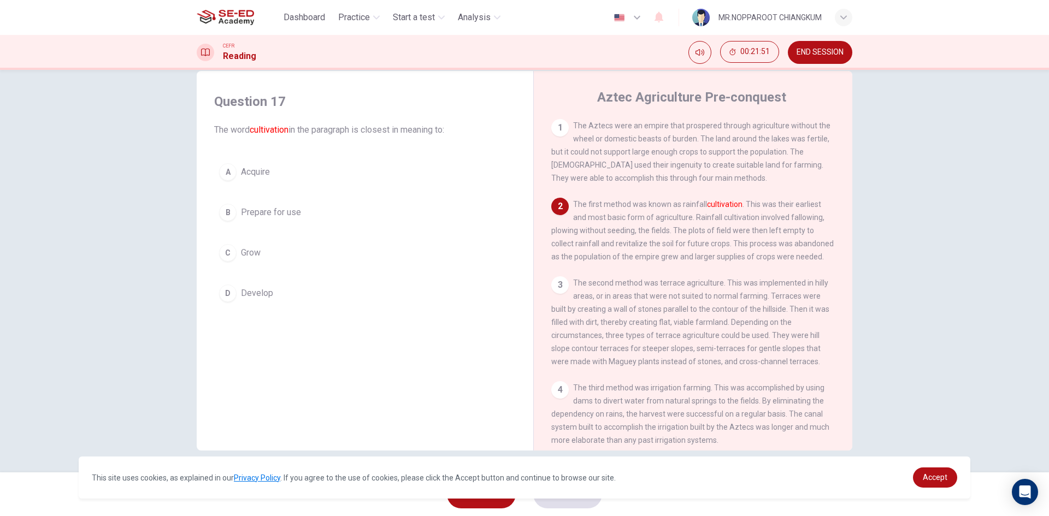
click at [606, 261] on span "The first method was known as rainfall cultivation . This was their earliest an…" at bounding box center [692, 230] width 282 height 61
drag, startPoint x: 752, startPoint y: 253, endPoint x: 773, endPoint y: 250, distance: 21.0
click at [779, 253] on div "2 The first method was known as rainfall cultivation . This was their earliest …" at bounding box center [693, 231] width 284 height 66
drag, startPoint x: 590, startPoint y: 229, endPoint x: 824, endPoint y: 239, distance: 235.1
click at [824, 239] on div "2 The first method was known as rainfall cultivation . This was their earliest …" at bounding box center [693, 231] width 284 height 66
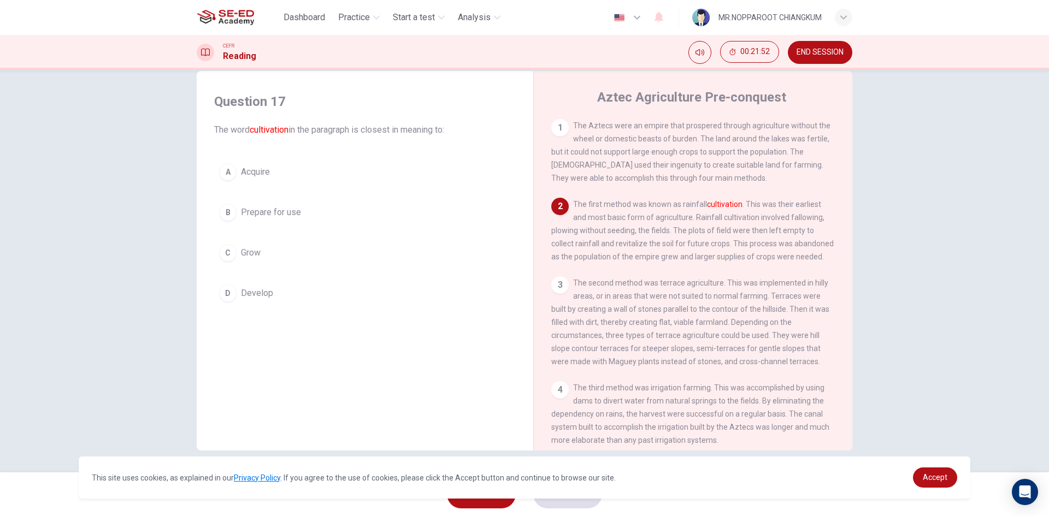
drag, startPoint x: 575, startPoint y: 243, endPoint x: 802, endPoint y: 244, distance: 226.7
click at [802, 244] on div "2 The first method was known as rainfall cultivation . This was their earliest …" at bounding box center [693, 231] width 284 height 66
drag, startPoint x: 590, startPoint y: 232, endPoint x: 733, endPoint y: 232, distance: 142.6
click at [725, 232] on span "The first method was known as rainfall cultivation . This was their earliest an…" at bounding box center [692, 230] width 282 height 61
drag, startPoint x: 605, startPoint y: 236, endPoint x: 628, endPoint y: 234, distance: 23.0
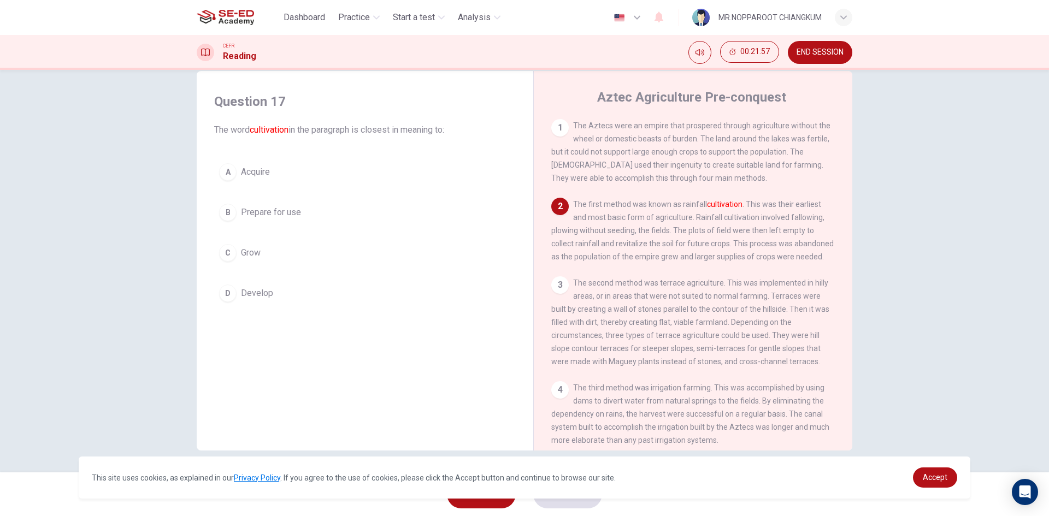
drag, startPoint x: 619, startPoint y: 238, endPoint x: 716, endPoint y: 231, distance: 96.9
drag, startPoint x: 547, startPoint y: 240, endPoint x: 628, endPoint y: 262, distance: 83.8
drag, startPoint x: 628, startPoint y: 262, endPoint x: 649, endPoint y: 313, distance: 55.4
click at [254, 212] on span "Prepare for use" at bounding box center [271, 212] width 60 height 13
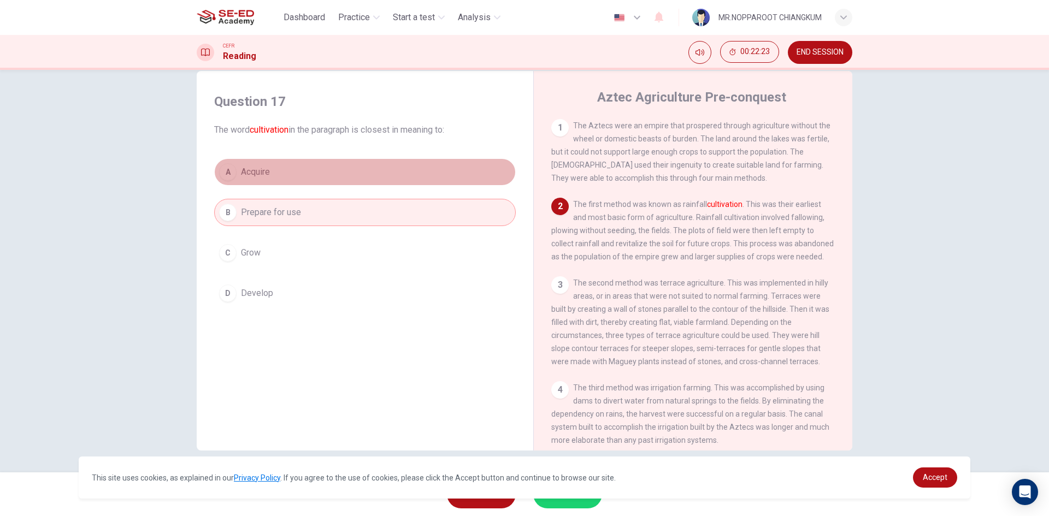
click at [223, 172] on div "A" at bounding box center [227, 171] width 17 height 17
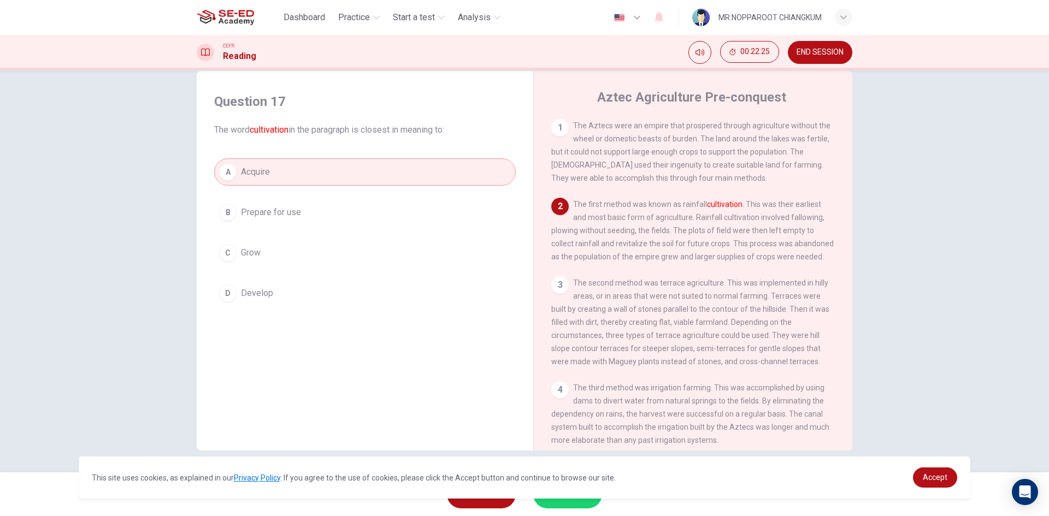
click at [245, 263] on button "C Grow" at bounding box center [365, 252] width 302 height 27
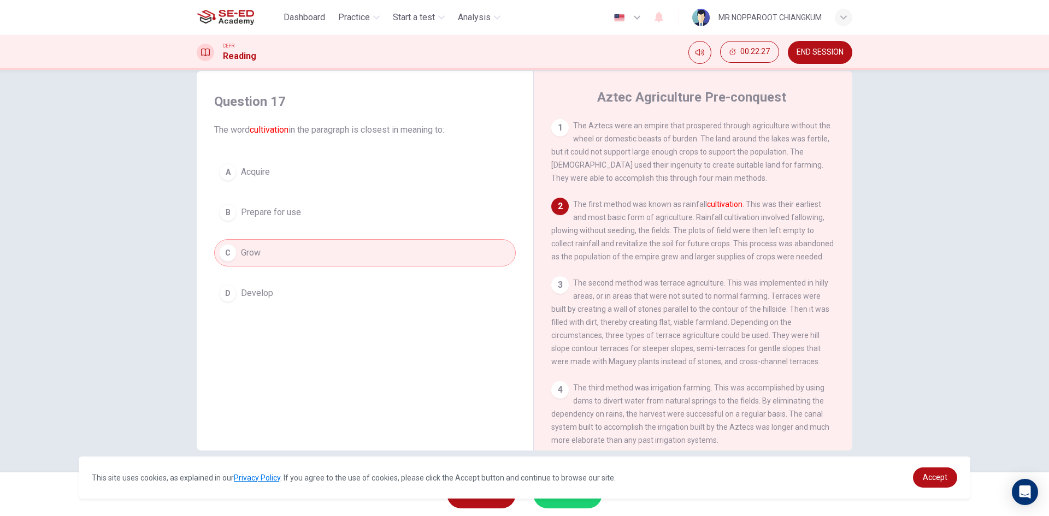
click at [260, 291] on span "Develop" at bounding box center [257, 293] width 32 height 13
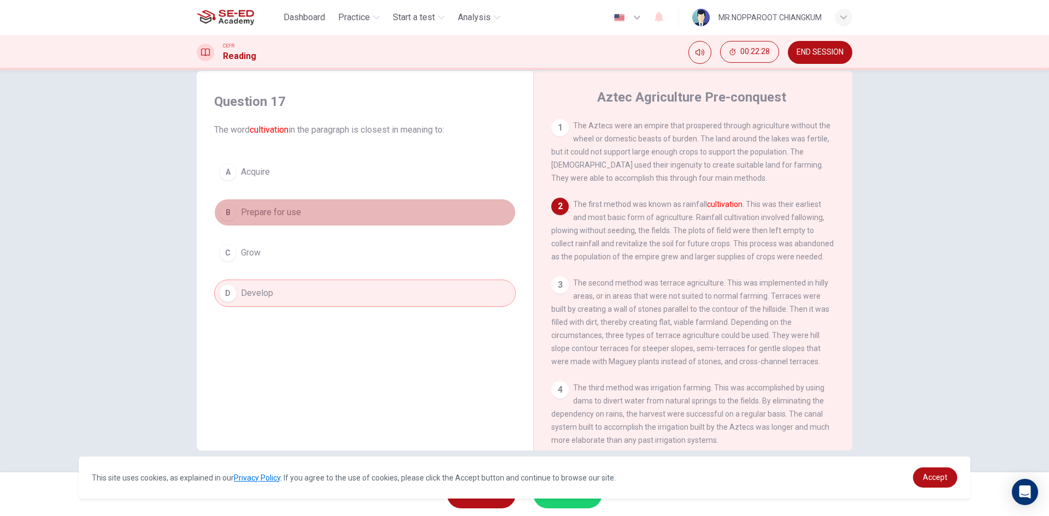
click at [261, 219] on button "B Prepare for use" at bounding box center [365, 212] width 302 height 27
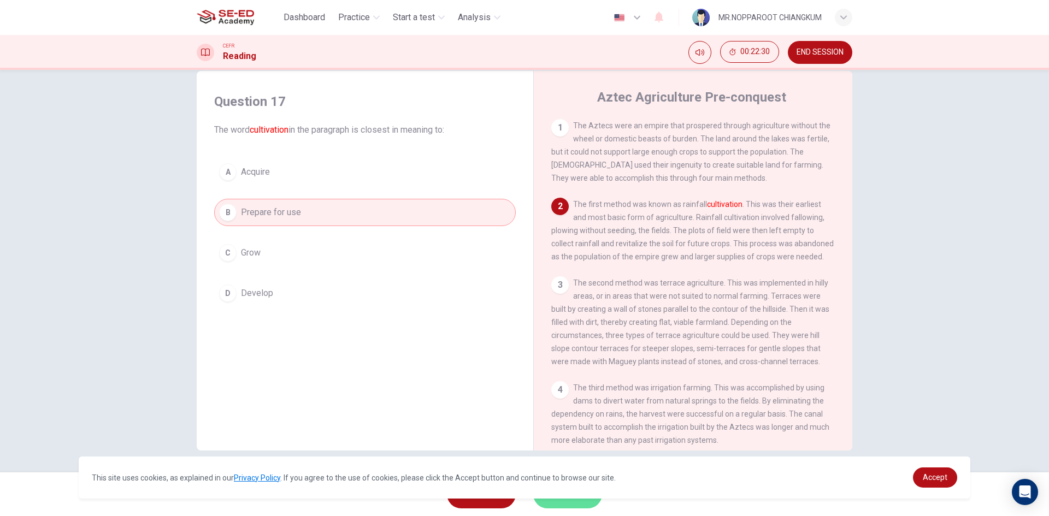
click at [570, 506] on button "SUBMIT" at bounding box center [567, 494] width 69 height 28
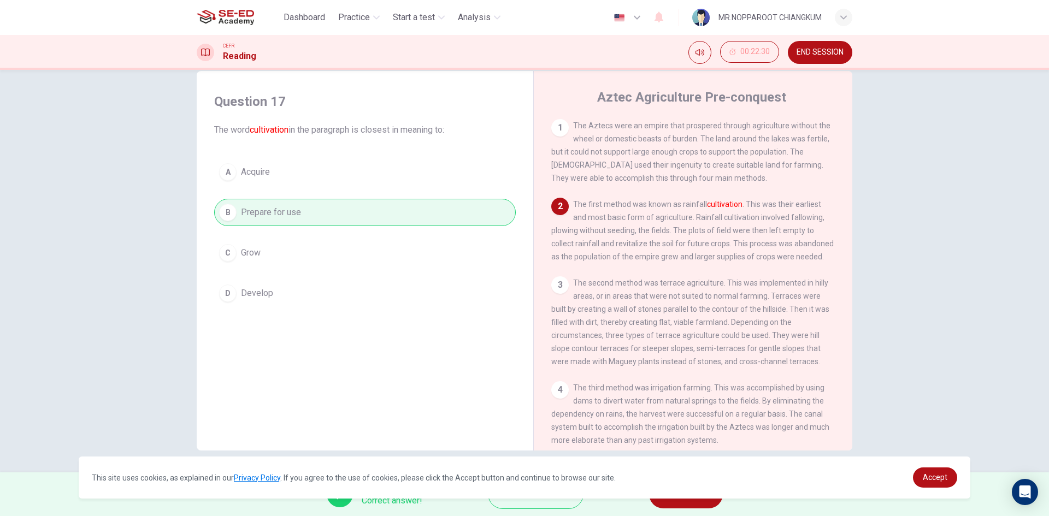
click at [679, 500] on span "NEXT" at bounding box center [680, 494] width 21 height 15
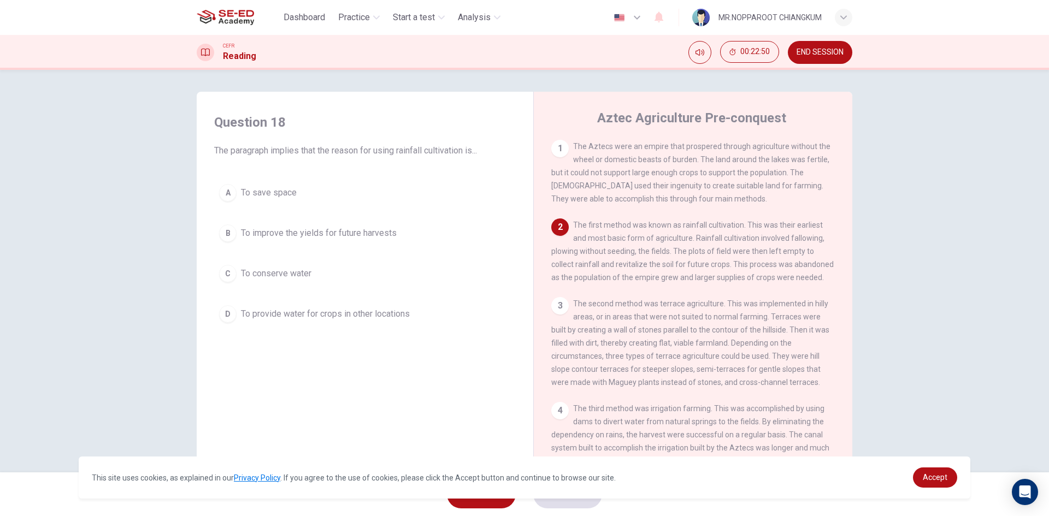
drag, startPoint x: 212, startPoint y: 326, endPoint x: 260, endPoint y: 298, distance: 55.1
click at [267, 296] on div "A To save space B To improve the yields for future harvests C To conserve water…" at bounding box center [365, 253] width 302 height 149
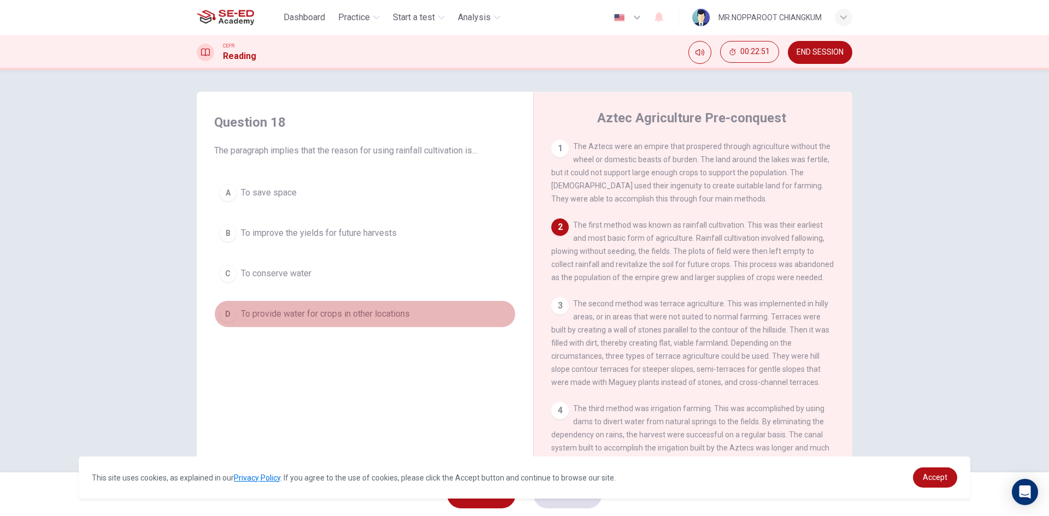
click at [224, 313] on div "D" at bounding box center [227, 313] width 17 height 17
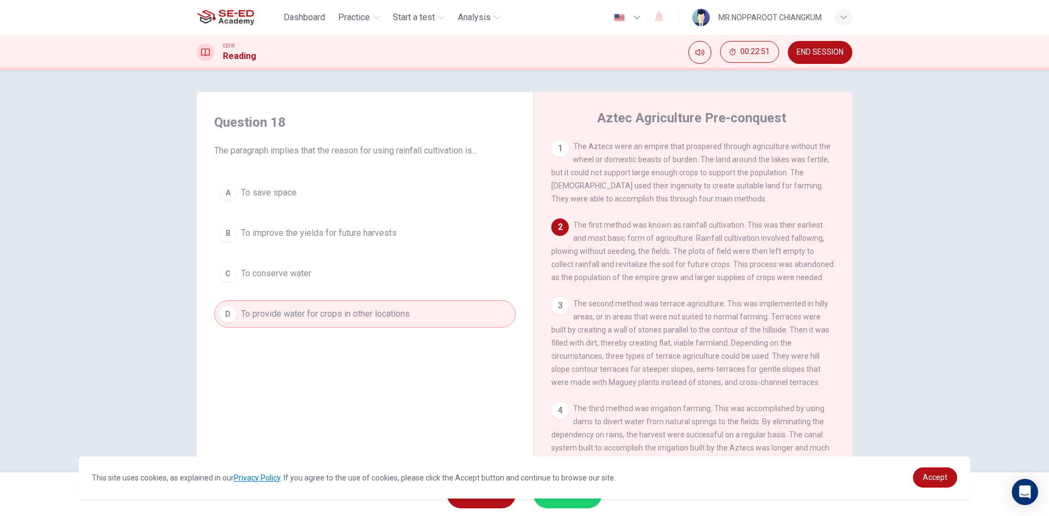
click at [224, 313] on div "D" at bounding box center [227, 313] width 17 height 17
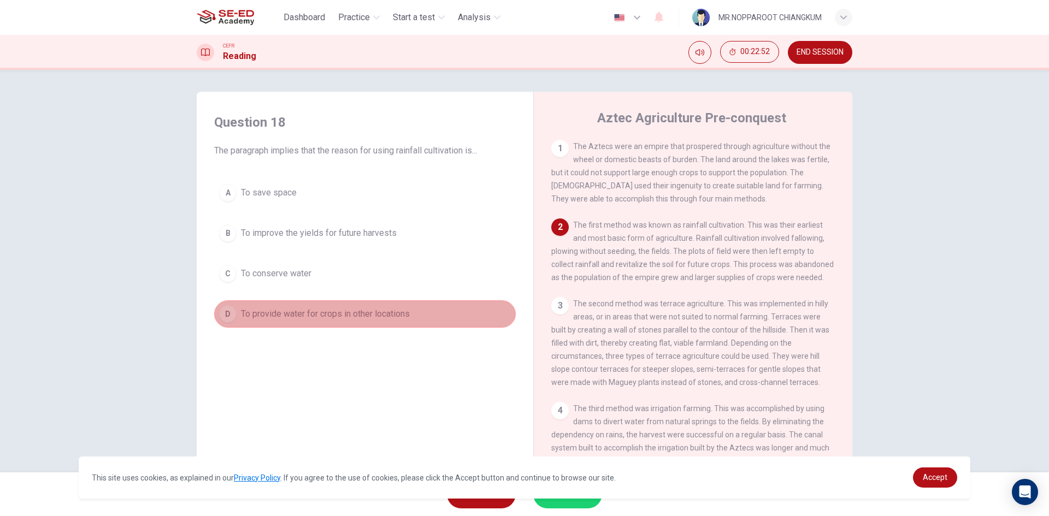
click at [224, 313] on div "D" at bounding box center [227, 313] width 17 height 17
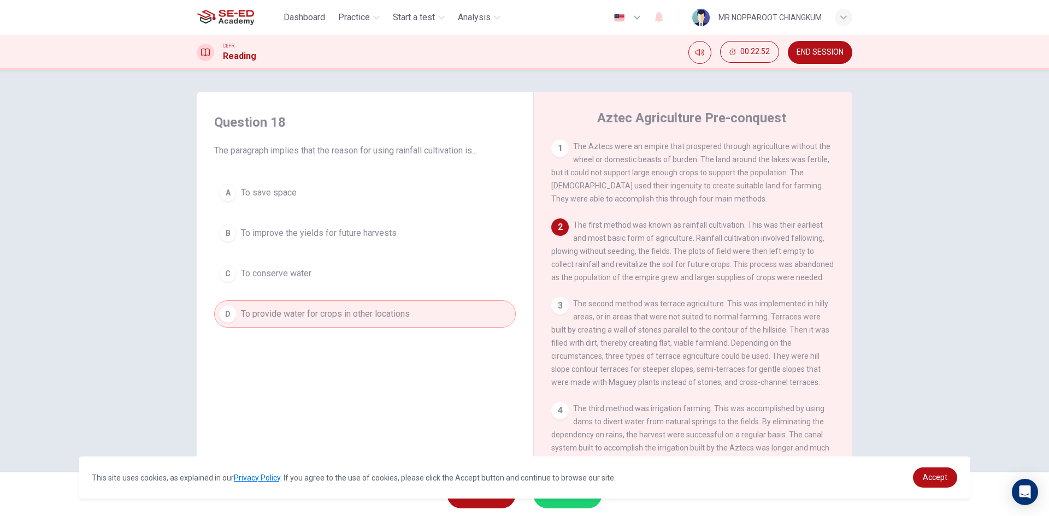
click at [228, 278] on div "C" at bounding box center [227, 273] width 17 height 17
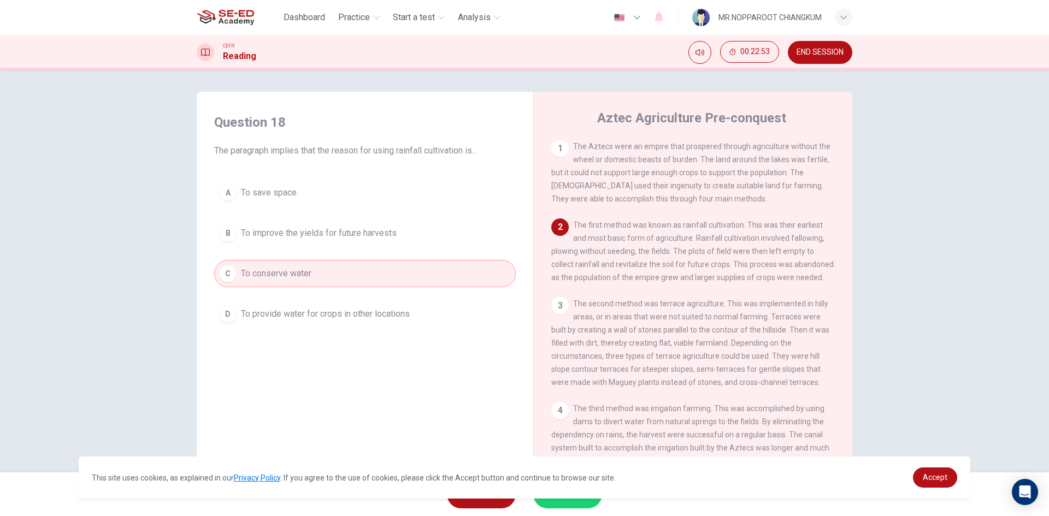
click at [228, 278] on div "C" at bounding box center [227, 273] width 17 height 17
drag, startPoint x: 228, startPoint y: 278, endPoint x: 231, endPoint y: 284, distance: 6.9
click at [229, 280] on div "C" at bounding box center [227, 273] width 17 height 17
drag, startPoint x: 231, startPoint y: 285, endPoint x: 240, endPoint y: 295, distance: 13.9
click at [234, 288] on div "A To save space B To improve the yields for future harvests C To conserve water…" at bounding box center [365, 253] width 302 height 149
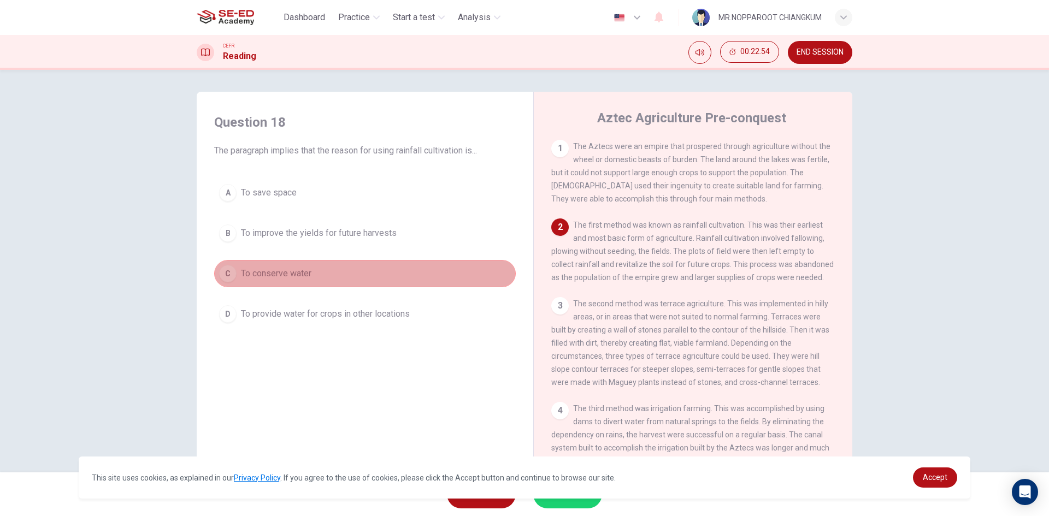
click at [391, 272] on button "C To conserve water" at bounding box center [365, 273] width 302 height 27
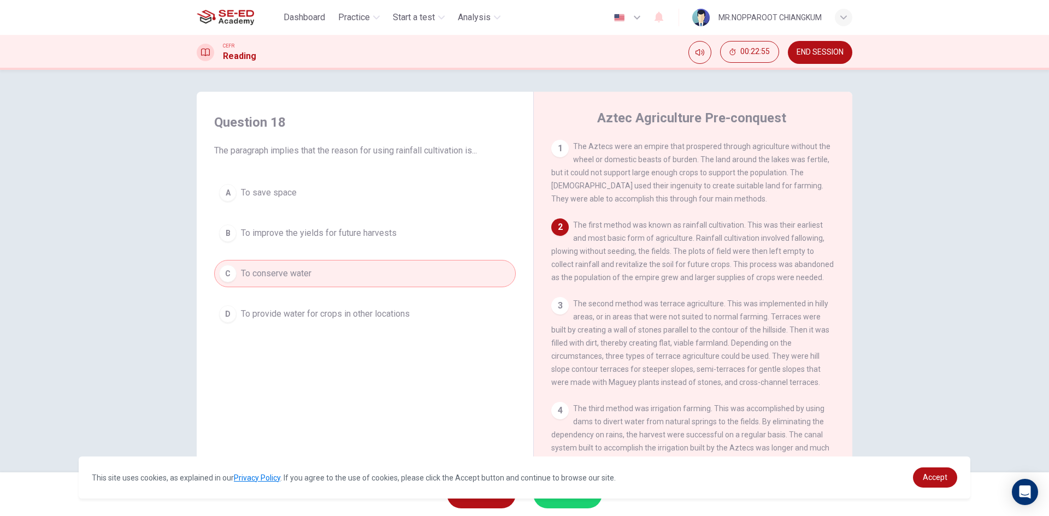
click at [391, 272] on button "C To conserve water" at bounding box center [365, 273] width 302 height 27
click at [357, 182] on button "A To save space" at bounding box center [365, 192] width 302 height 27
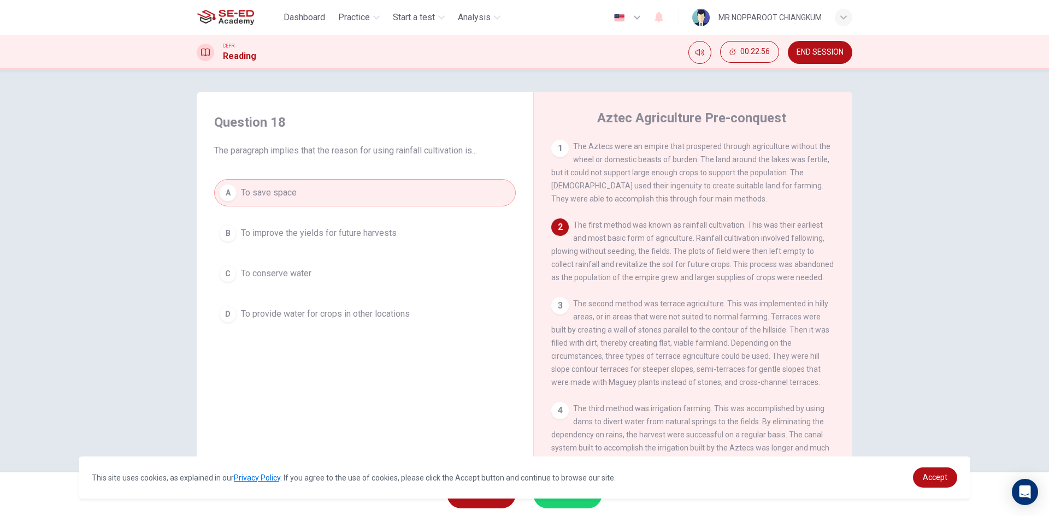
click at [357, 182] on button "A To save space" at bounding box center [365, 192] width 302 height 27
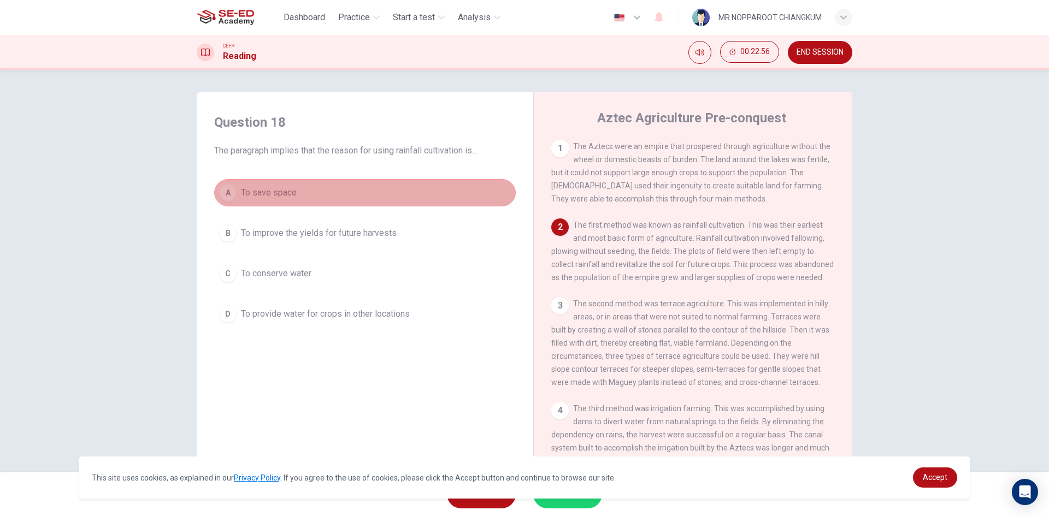
click at [357, 182] on button "A To save space" at bounding box center [365, 192] width 302 height 27
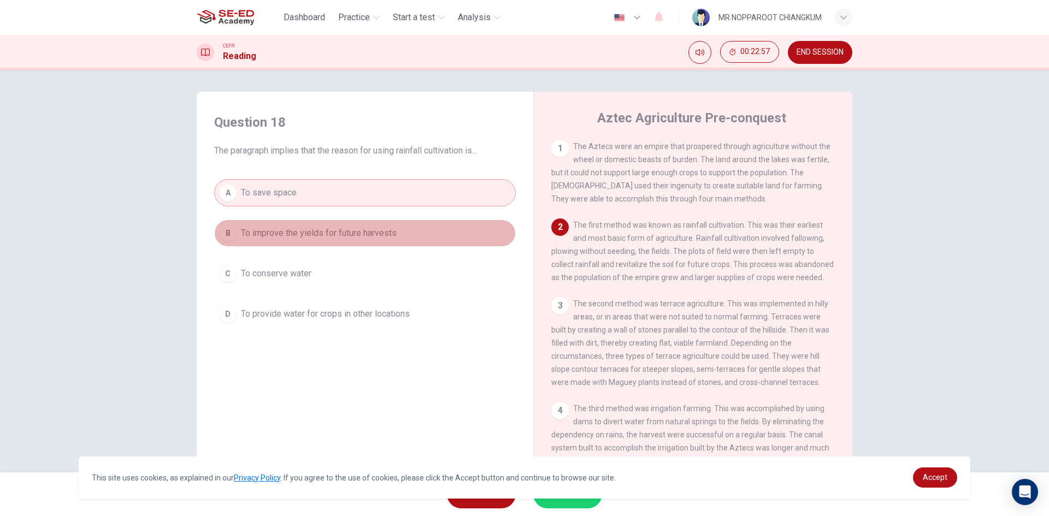
click at [333, 235] on span "To improve the yields for future harvests" at bounding box center [319, 233] width 156 height 13
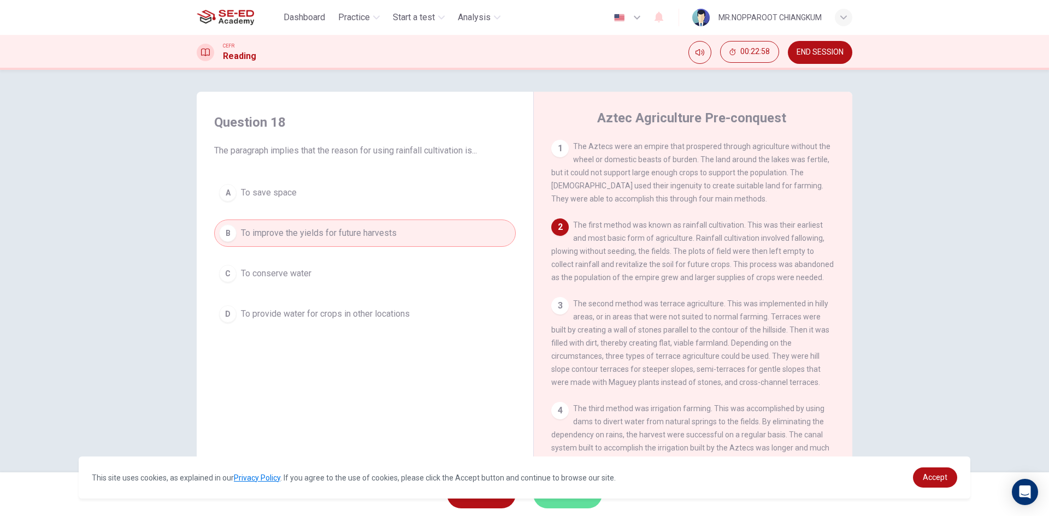
click at [549, 503] on button "SUBMIT" at bounding box center [567, 494] width 69 height 28
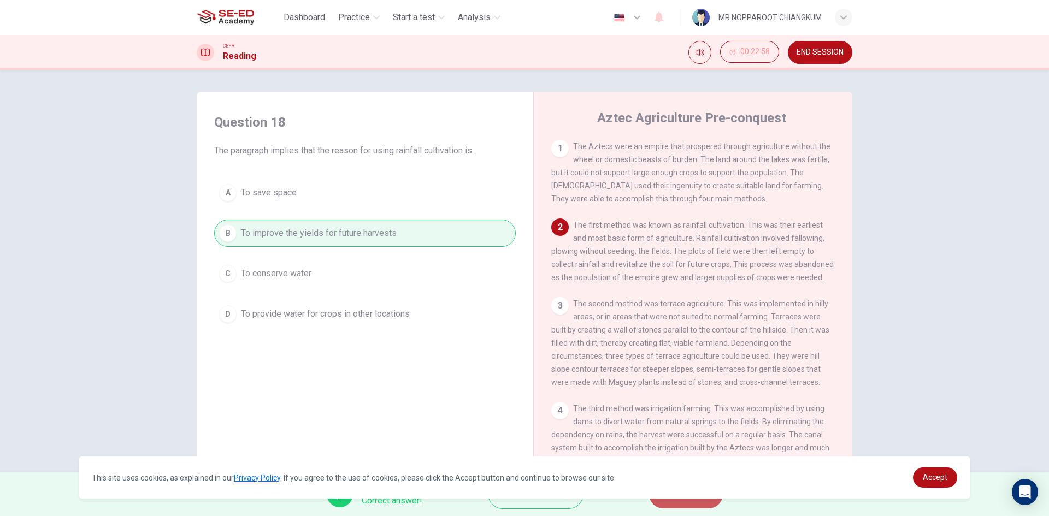
click at [696, 500] on button "NEXT" at bounding box center [686, 494] width 74 height 28
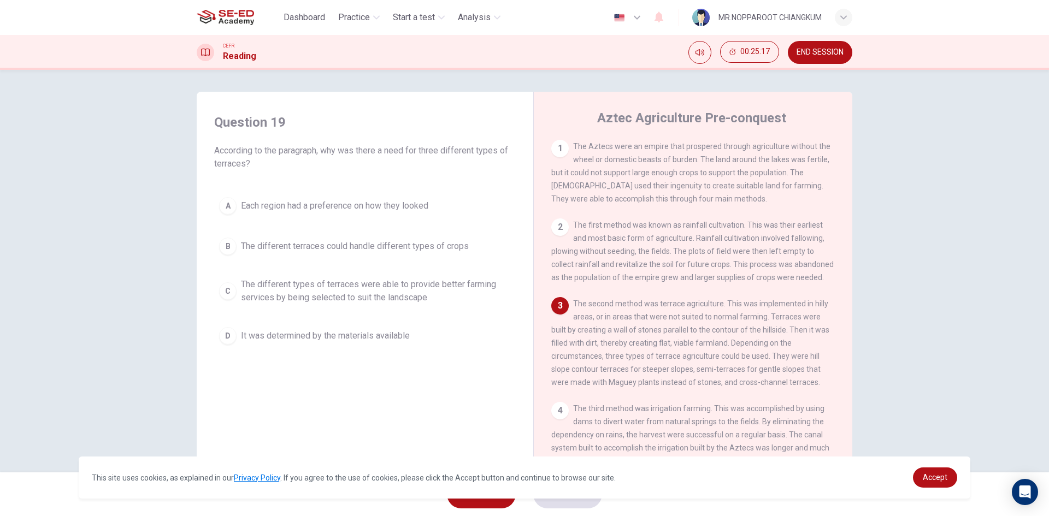
drag, startPoint x: 572, startPoint y: 321, endPoint x: 792, endPoint y: 345, distance: 221.5
click at [792, 345] on div "3 The second method was terrace agriculture. This was implemented in hilly area…" at bounding box center [693, 343] width 284 height 92
drag, startPoint x: 701, startPoint y: 365, endPoint x: 682, endPoint y: 365, distance: 18.6
click at [684, 365] on span "The second method was terrace agriculture. This was implemented in hilly areas,…" at bounding box center [690, 342] width 278 height 87
click at [612, 364] on span "The second method was terrace agriculture. This was implemented in hilly areas,…" at bounding box center [690, 342] width 278 height 87
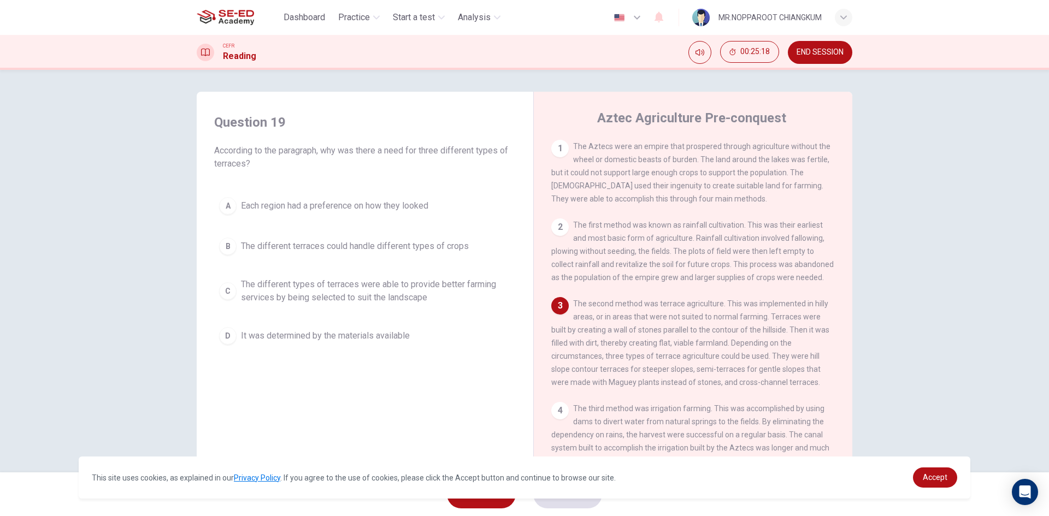
click at [579, 358] on div "3 The second method was terrace agriculture. This was implemented in hilly area…" at bounding box center [693, 343] width 284 height 92
drag, startPoint x: 575, startPoint y: 337, endPoint x: 703, endPoint y: 341, distance: 127.4
click at [703, 341] on span "The second method was terrace agriculture. This was implemented in hilly areas,…" at bounding box center [690, 342] width 278 height 87
drag, startPoint x: 543, startPoint y: 362, endPoint x: 634, endPoint y: 364, distance: 90.7
click at [634, 364] on div "Aztec Agriculture Pre-conquest 1 The Aztecs were an empire that prospered throu…" at bounding box center [692, 290] width 319 height 397
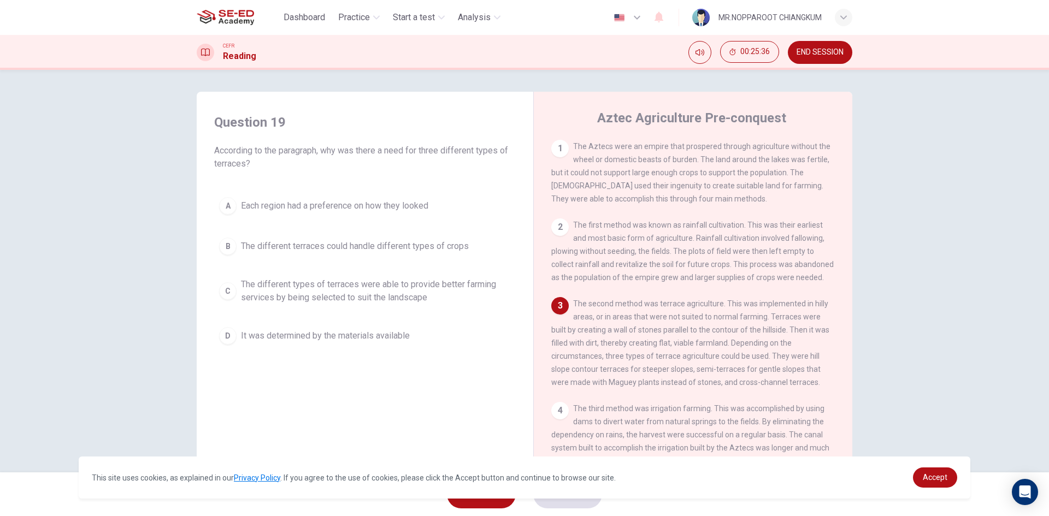
drag, startPoint x: 596, startPoint y: 364, endPoint x: 714, endPoint y: 364, distance: 118.0
click at [714, 364] on span "The second method was terrace agriculture. This was implemented in hilly areas,…" at bounding box center [690, 342] width 278 height 87
click at [377, 293] on span "The different types of terraces were able to provide better farming services by…" at bounding box center [376, 291] width 270 height 26
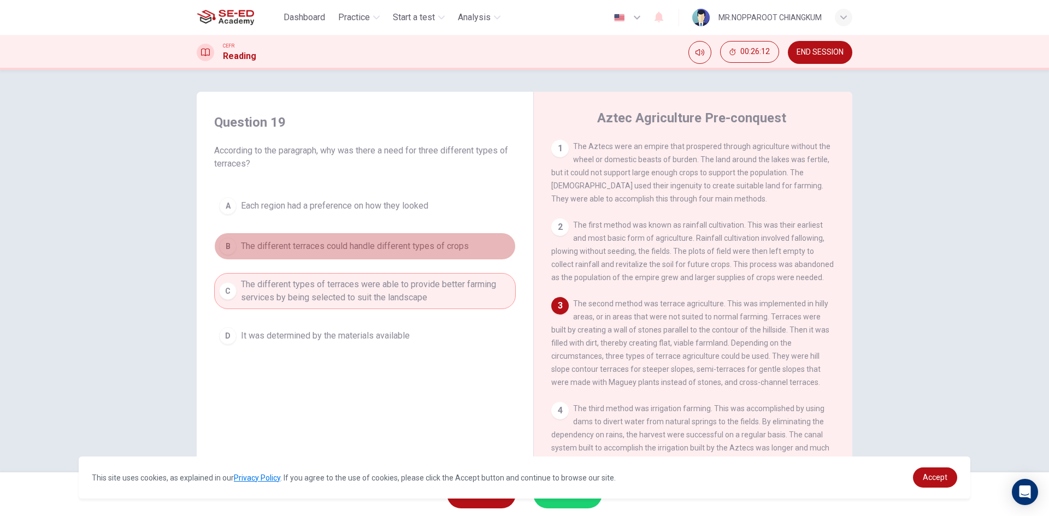
click at [227, 246] on div "B" at bounding box center [227, 246] width 17 height 17
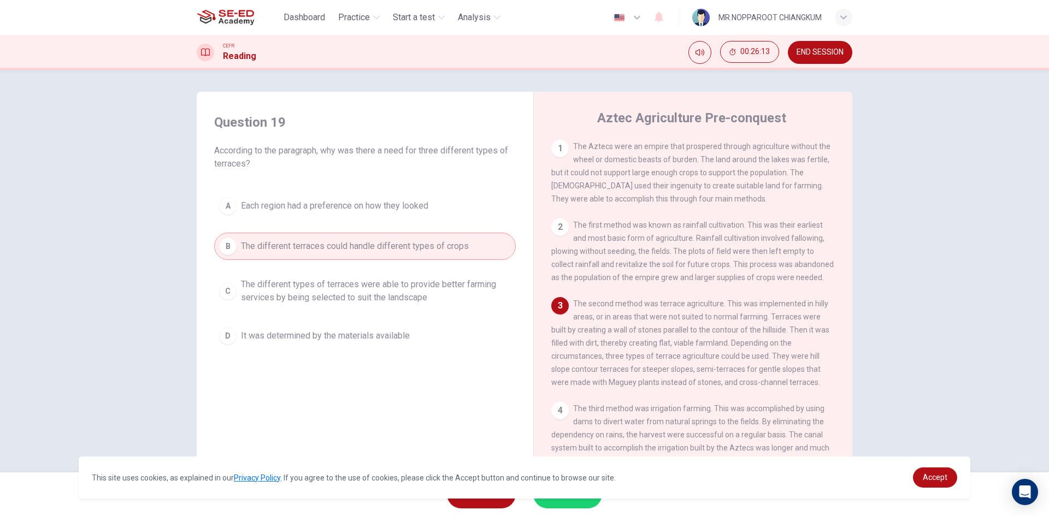
click at [567, 506] on button "SUBMIT" at bounding box center [567, 494] width 69 height 28
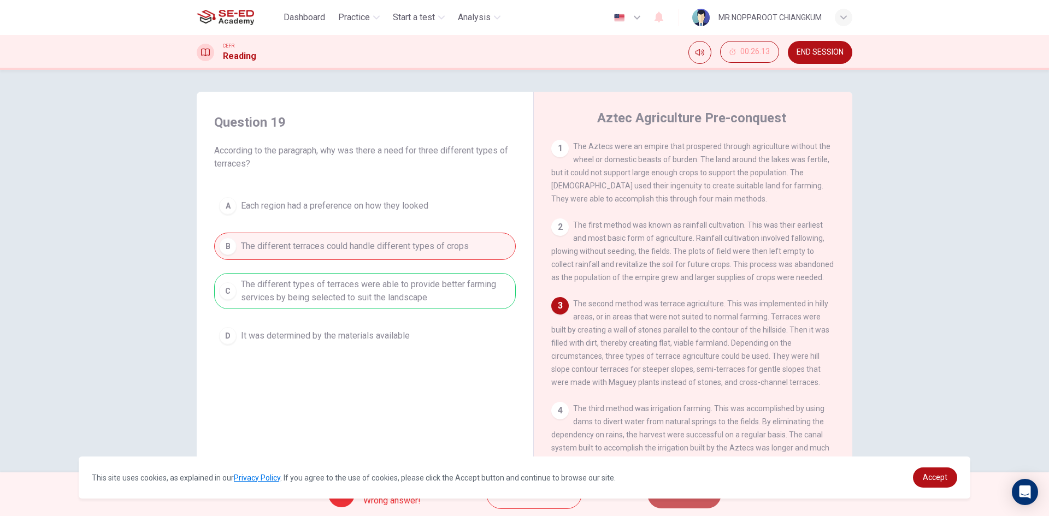
click at [682, 500] on span "NEXT" at bounding box center [678, 494] width 21 height 15
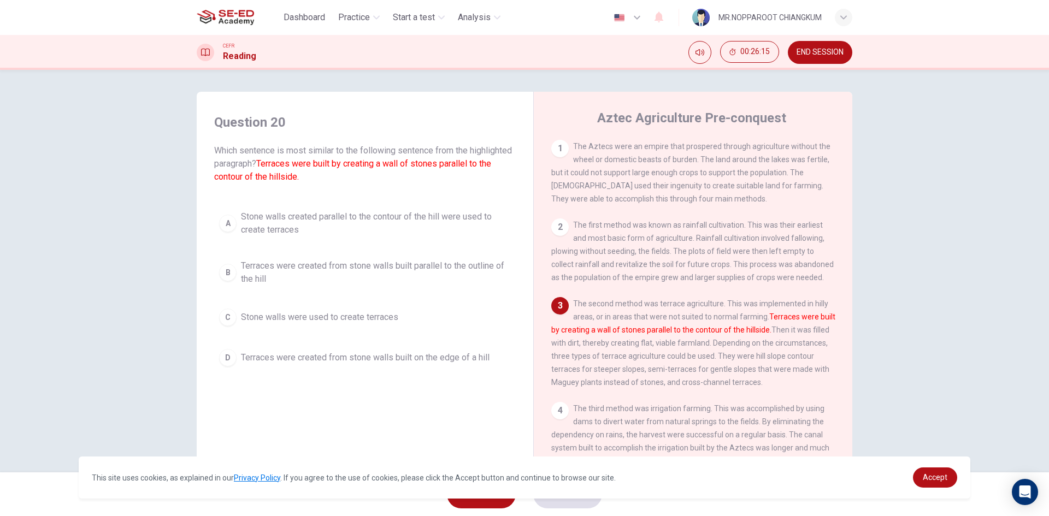
drag, startPoint x: 267, startPoint y: 269, endPoint x: 219, endPoint y: 242, distance: 55.5
drag, startPoint x: 729, startPoint y: 351, endPoint x: 865, endPoint y: 340, distance: 137.1
click at [864, 340] on div "Question 20 Which sentence is most similar to the following sentence from the h…" at bounding box center [524, 282] width 691 height 380
click at [315, 229] on span "Stone walls created parallel to the contour of the hill were used to create ter…" at bounding box center [376, 223] width 270 height 26
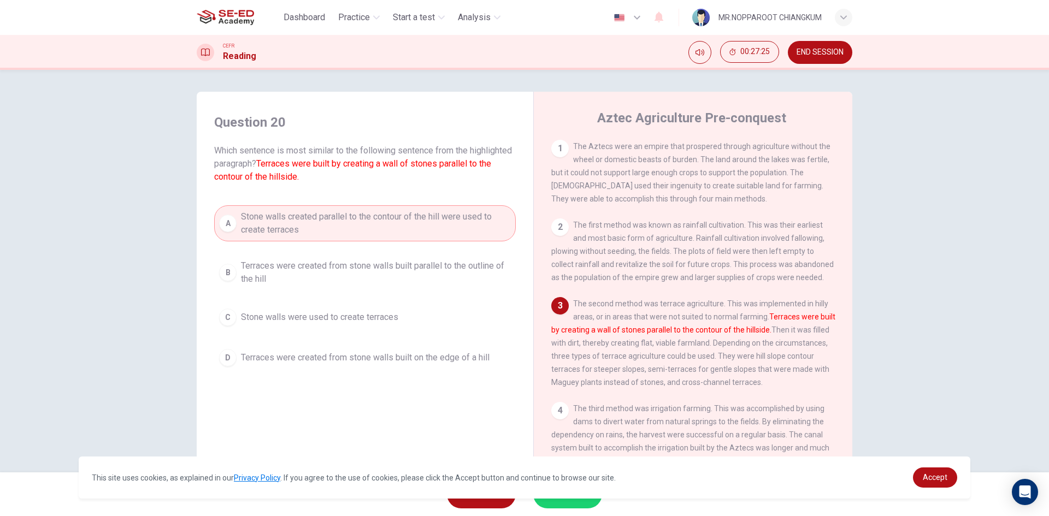
click at [338, 358] on span "Terraces were created from stone walls built on the edge of a hill" at bounding box center [365, 357] width 249 height 13
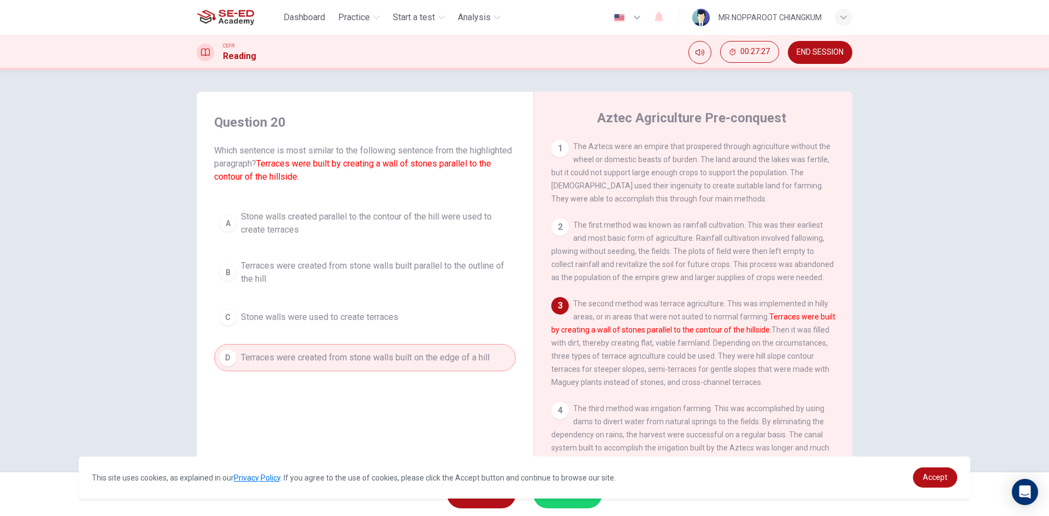
click at [575, 504] on button "SUBMIT" at bounding box center [567, 494] width 69 height 28
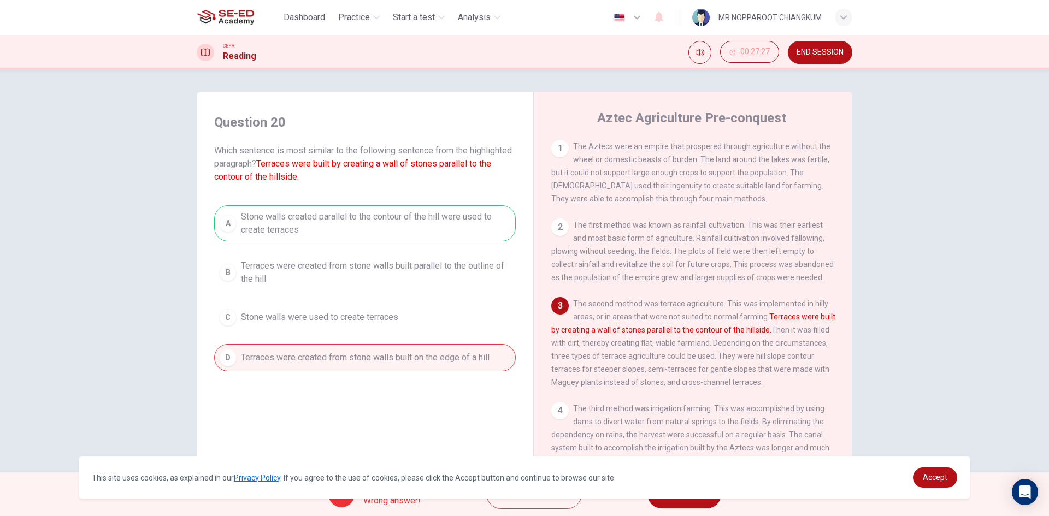
click at [671, 499] on span "NEXT" at bounding box center [678, 494] width 21 height 15
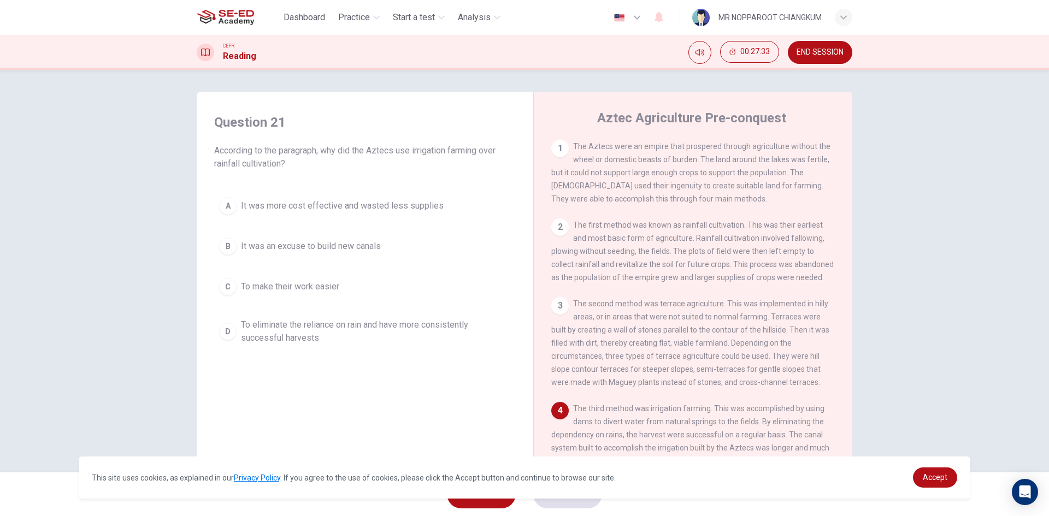
scroll to position [109, 0]
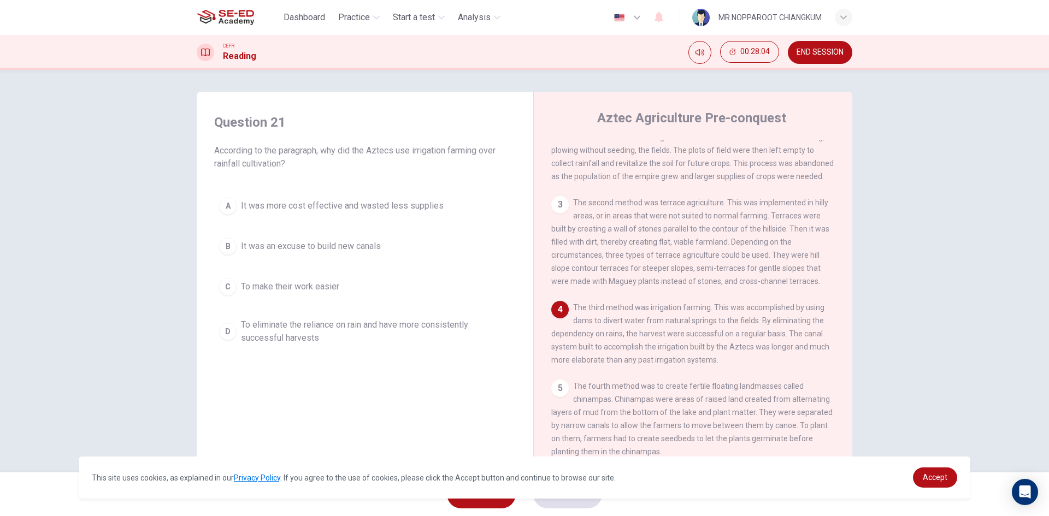
drag, startPoint x: 555, startPoint y: 347, endPoint x: 586, endPoint y: 345, distance: 30.7
click at [586, 345] on div "Aztec Agriculture Pre-conquest 1 The Aztecs were an empire that prospered throu…" at bounding box center [692, 290] width 319 height 397
drag, startPoint x: 342, startPoint y: 301, endPoint x: 328, endPoint y: 309, distance: 16.1
click at [331, 308] on div "A It was more cost effective and wasted less supplies B It was an excuse to bui…" at bounding box center [365, 270] width 302 height 157
click at [299, 329] on span "To eliminate the reliance on rain and have more consistently successful harvests" at bounding box center [376, 332] width 270 height 26
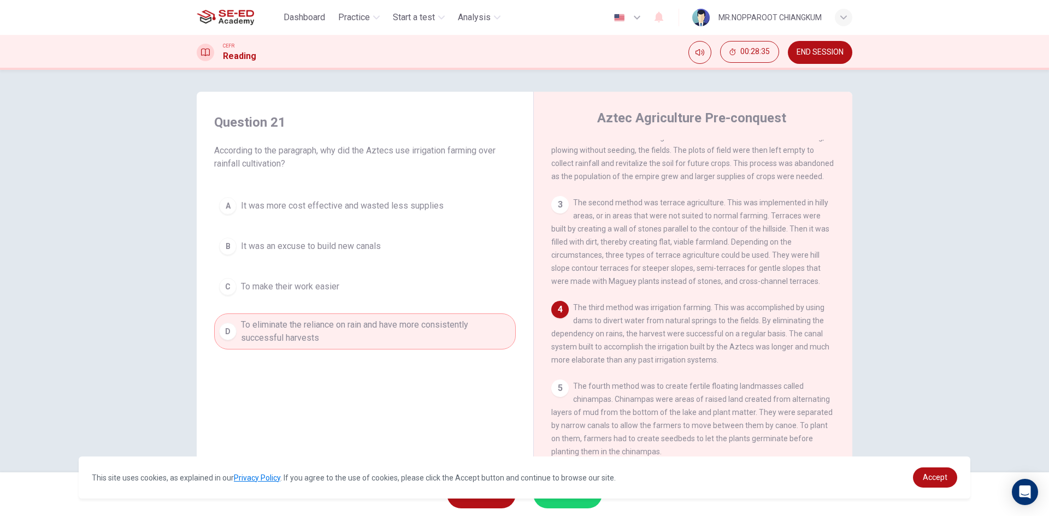
click at [296, 331] on span "To eliminate the reliance on rain and have more consistently successful harvests" at bounding box center [376, 332] width 270 height 26
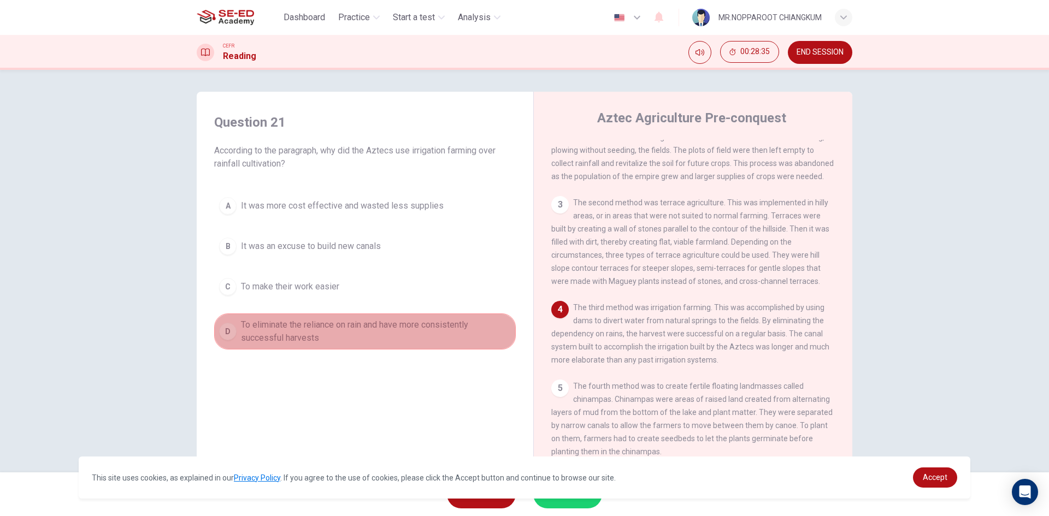
click at [296, 331] on span "To eliminate the reliance on rain and have more consistently successful harvests" at bounding box center [376, 332] width 270 height 26
drag, startPoint x: 290, startPoint y: 329, endPoint x: 283, endPoint y: 325, distance: 8.3
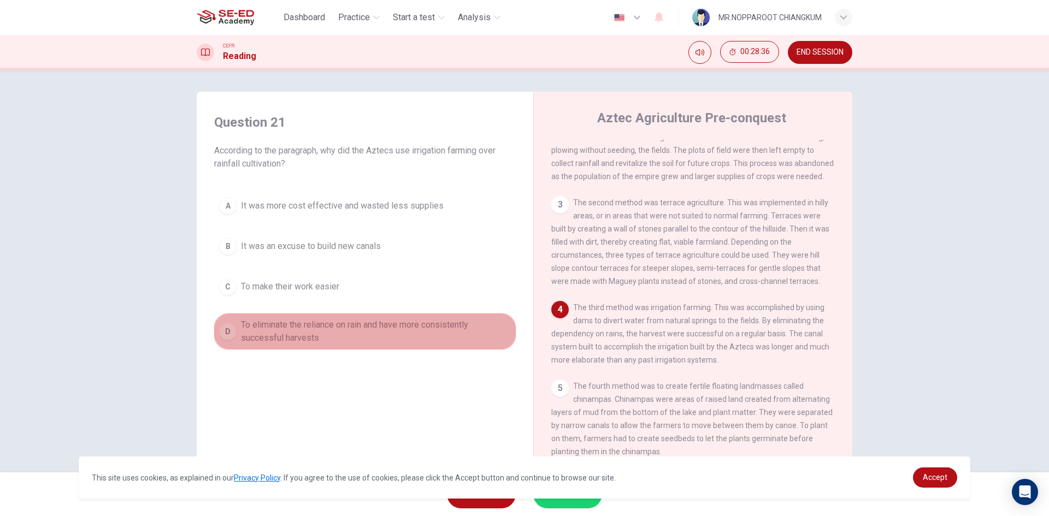
click at [287, 328] on span "To eliminate the reliance on rain and have more consistently successful harvests" at bounding box center [376, 332] width 270 height 26
click at [281, 325] on span "To eliminate the reliance on rain and have more consistently successful harvests" at bounding box center [376, 332] width 270 height 26
click at [281, 323] on span "To eliminate the reliance on rain and have more consistently successful harvests" at bounding box center [376, 332] width 270 height 26
click at [278, 320] on span "To eliminate the reliance on rain and have more consistently successful harvests" at bounding box center [376, 332] width 270 height 26
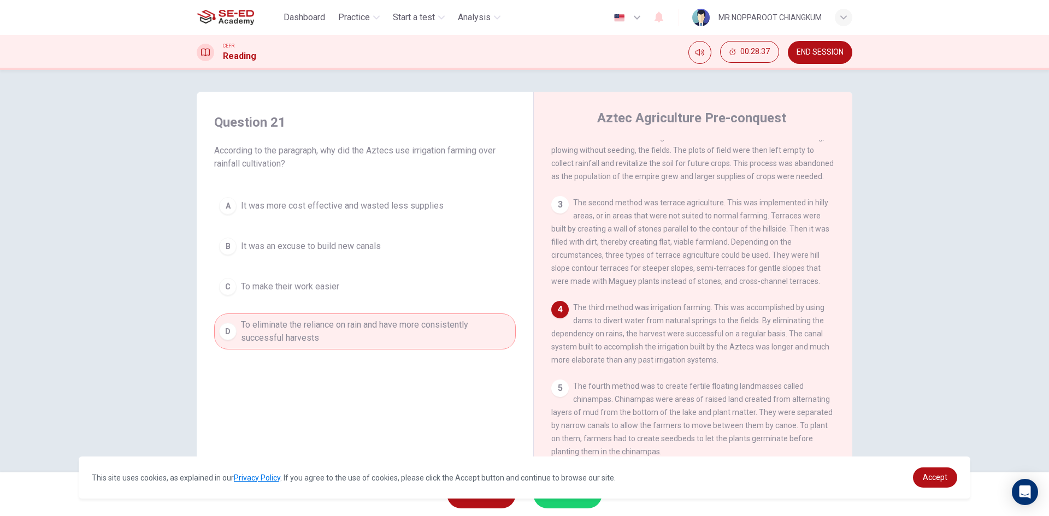
click at [278, 320] on span "To eliminate the reliance on rain and have more consistently successful harvests" at bounding box center [376, 332] width 270 height 26
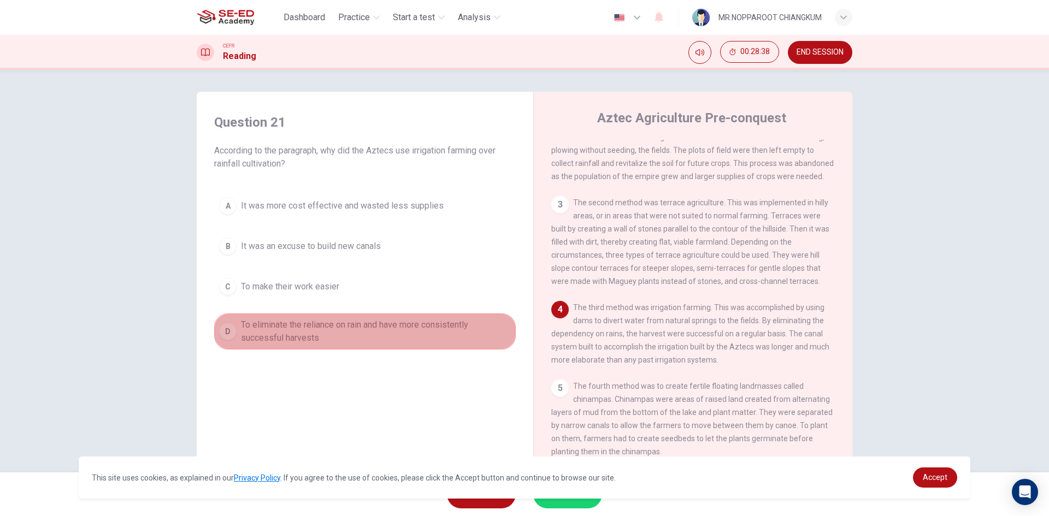
click at [277, 320] on span "To eliminate the reliance on rain and have more consistently successful harvests" at bounding box center [376, 332] width 270 height 26
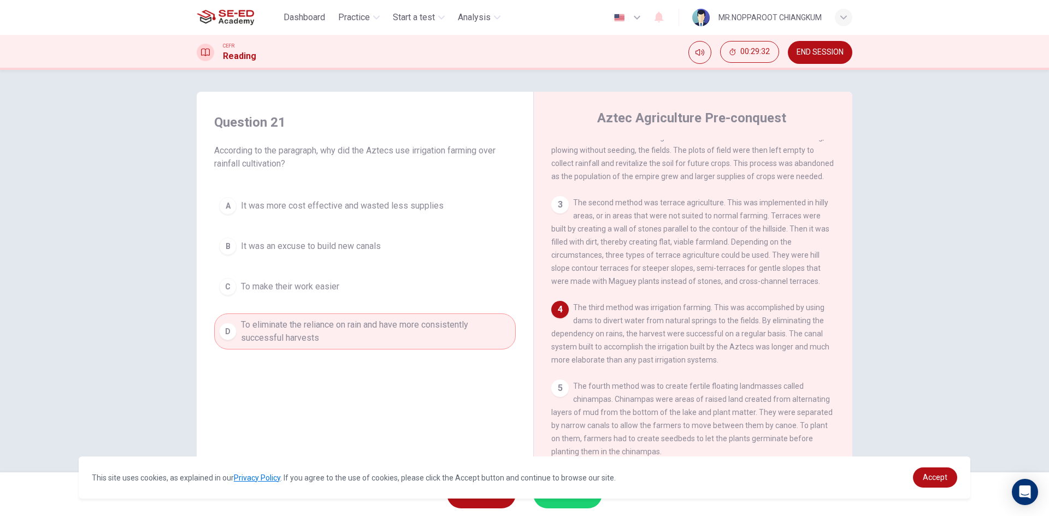
drag, startPoint x: 669, startPoint y: 363, endPoint x: 704, endPoint y: 364, distance: 35.5
click at [704, 364] on span "The third method was irrigation farming. This was accomplished by using dams to…" at bounding box center [690, 333] width 278 height 61
click at [580, 504] on button "SUBMIT" at bounding box center [567, 494] width 69 height 28
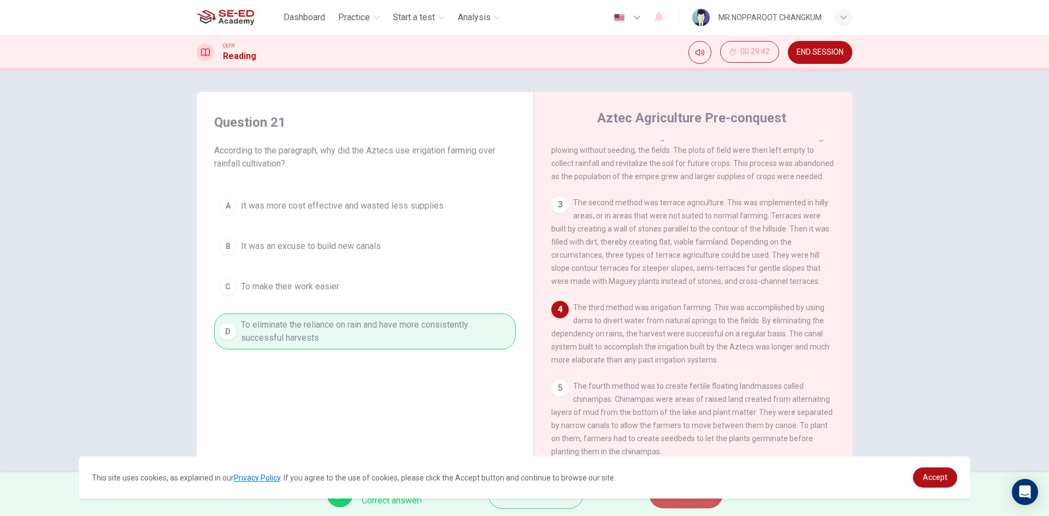
click at [693, 499] on button "NEXT" at bounding box center [686, 494] width 74 height 28
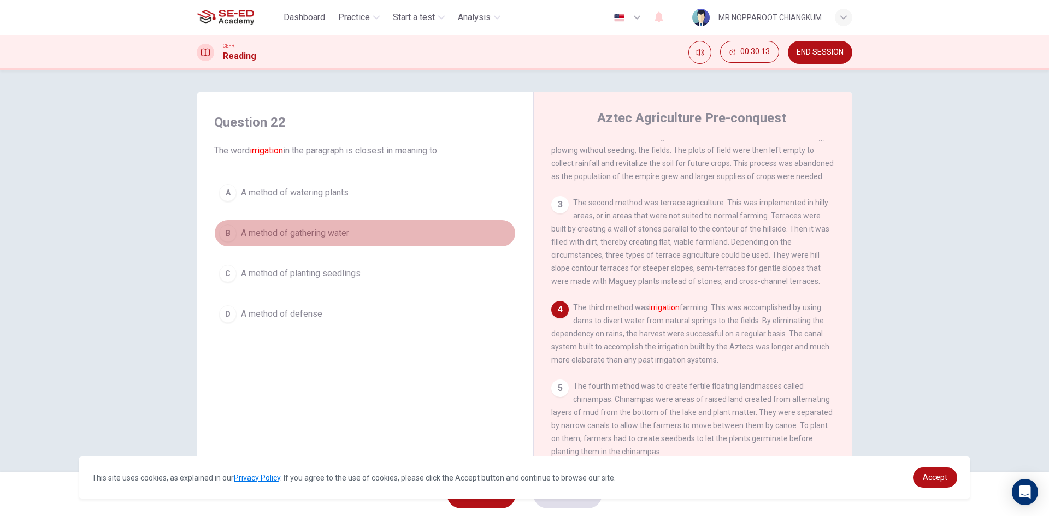
drag, startPoint x: 239, startPoint y: 233, endPoint x: 284, endPoint y: 248, distance: 47.2
click at [282, 246] on button "B A method of gathering water" at bounding box center [365, 233] width 302 height 27
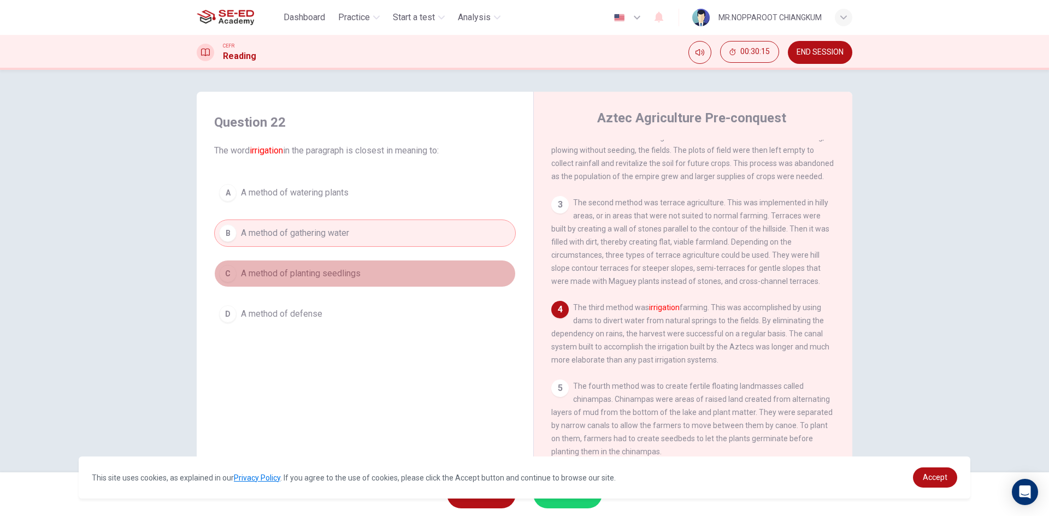
click at [285, 272] on span "A method of planting seedlings" at bounding box center [301, 273] width 120 height 13
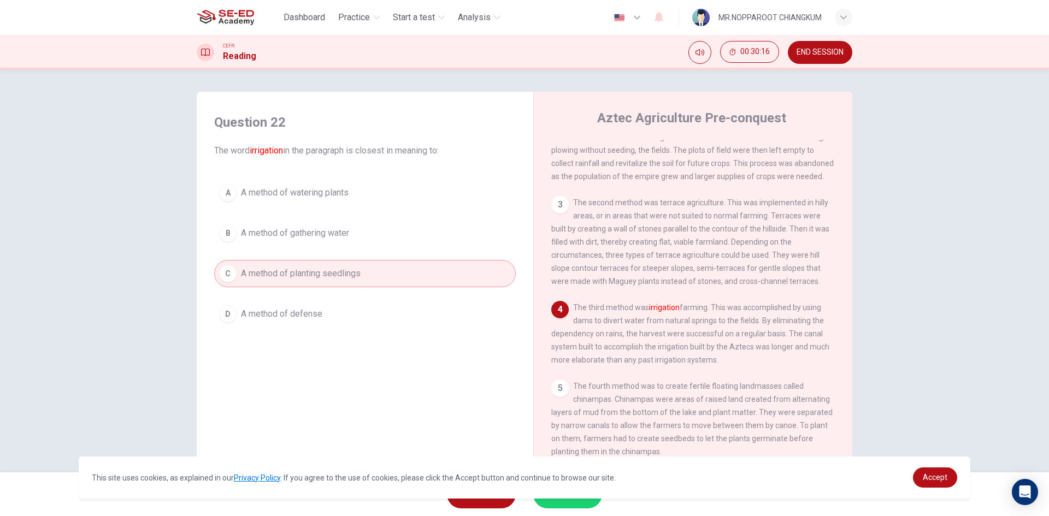
click at [302, 332] on div "Question 22 The word irrigation in the paragraph is closest in meaning to: A A …" at bounding box center [364, 221] width 319 height 236
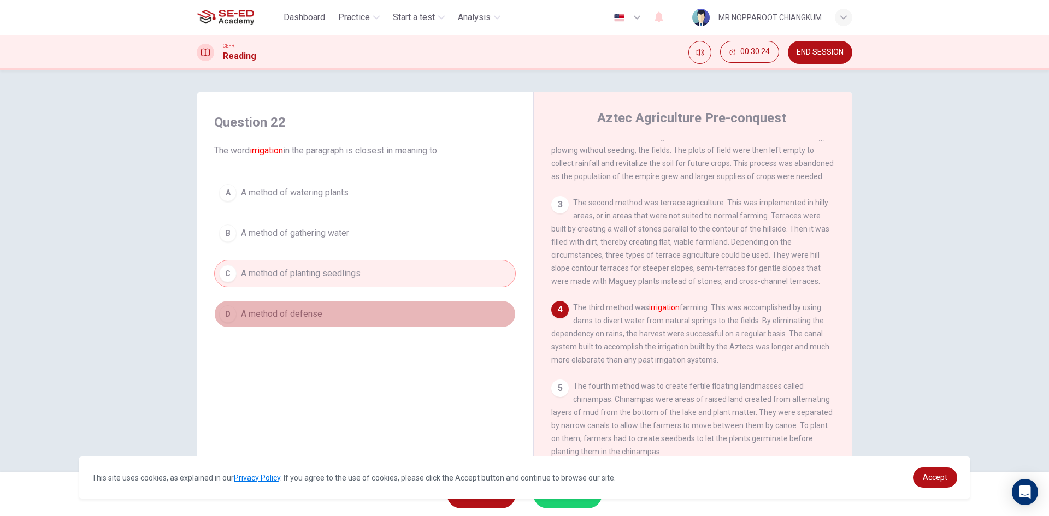
drag, startPoint x: 302, startPoint y: 322, endPoint x: 458, endPoint y: 322, distance: 155.7
click at [458, 322] on button "D A method of defense" at bounding box center [365, 314] width 302 height 27
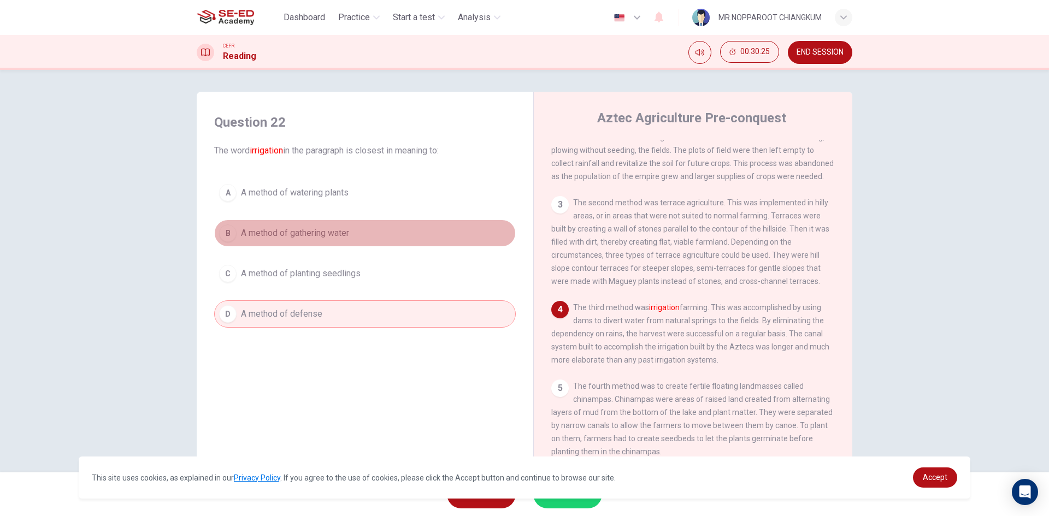
click at [268, 241] on button "B A method of gathering water" at bounding box center [365, 233] width 302 height 27
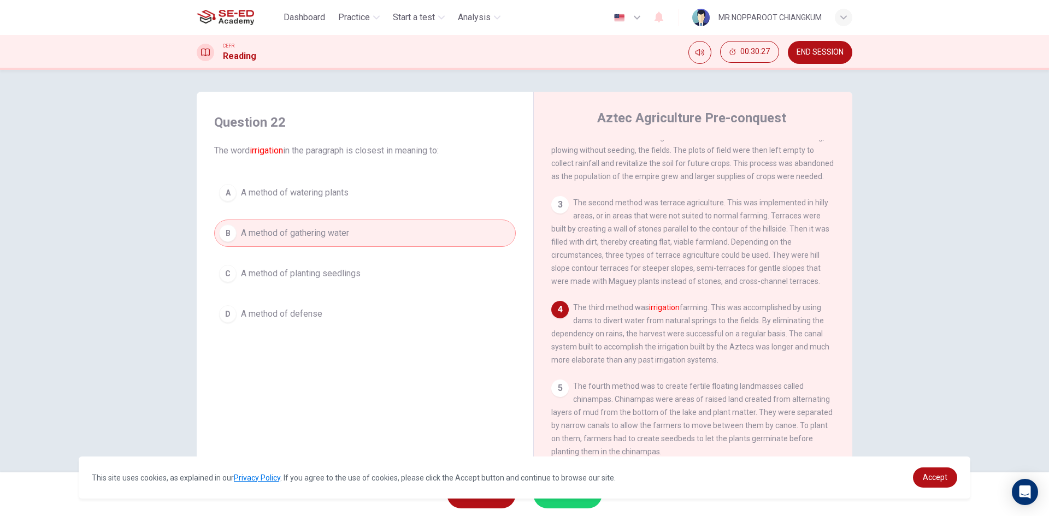
click at [298, 192] on span "A method of watering plants" at bounding box center [295, 192] width 108 height 13
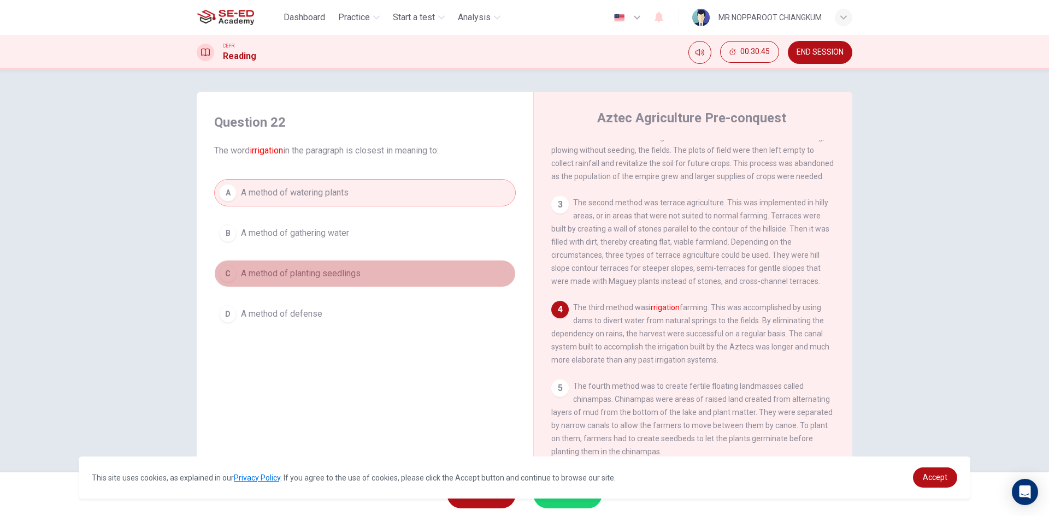
click at [326, 280] on button "C A method of planting seedlings" at bounding box center [365, 273] width 302 height 27
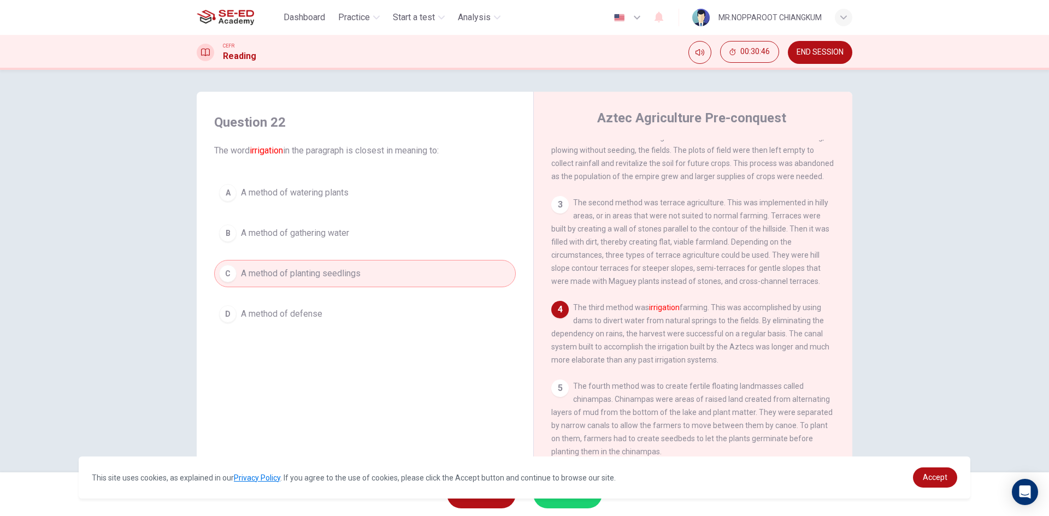
click at [286, 317] on span "A method of defense" at bounding box center [281, 314] width 81 height 13
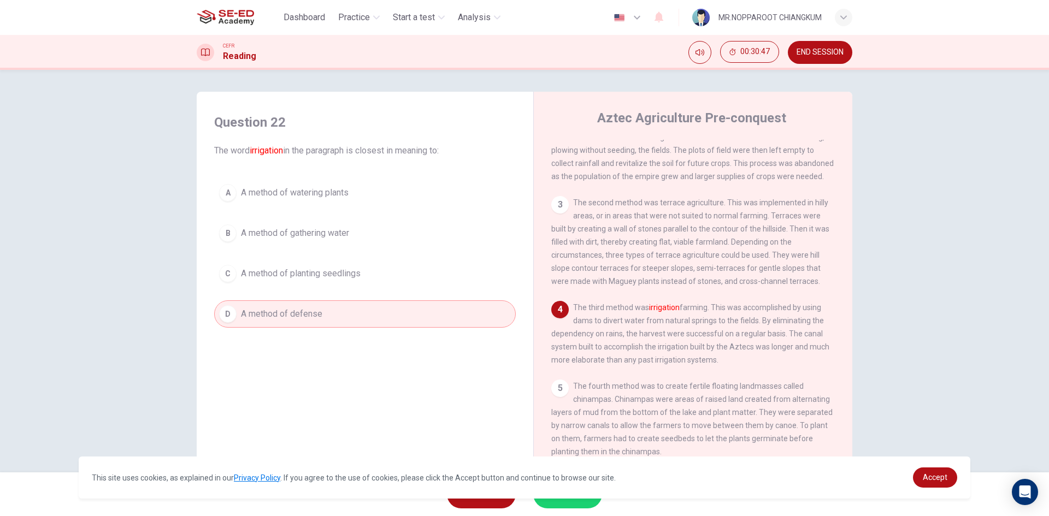
click at [299, 284] on button "C A method of planting seedlings" at bounding box center [365, 273] width 302 height 27
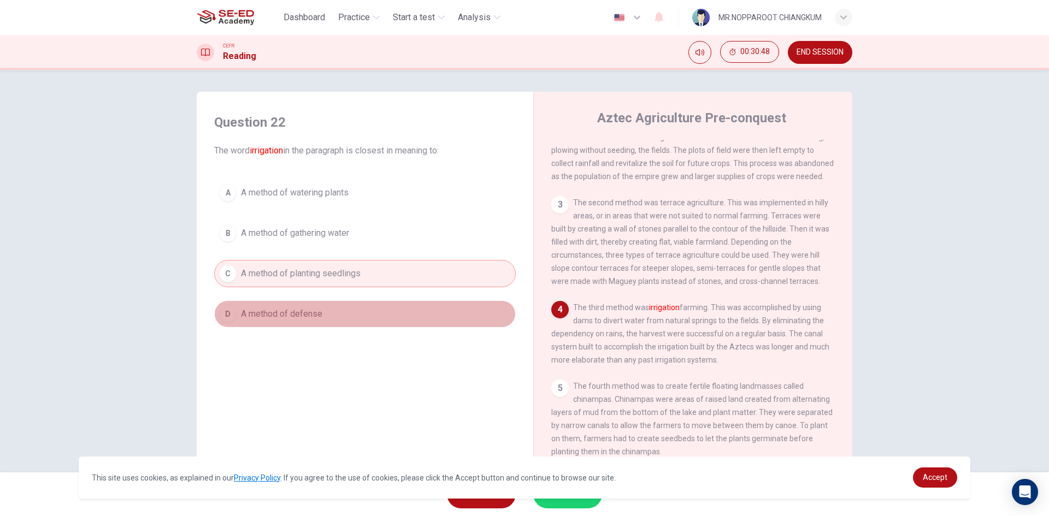
click at [270, 319] on span "A method of defense" at bounding box center [281, 314] width 81 height 13
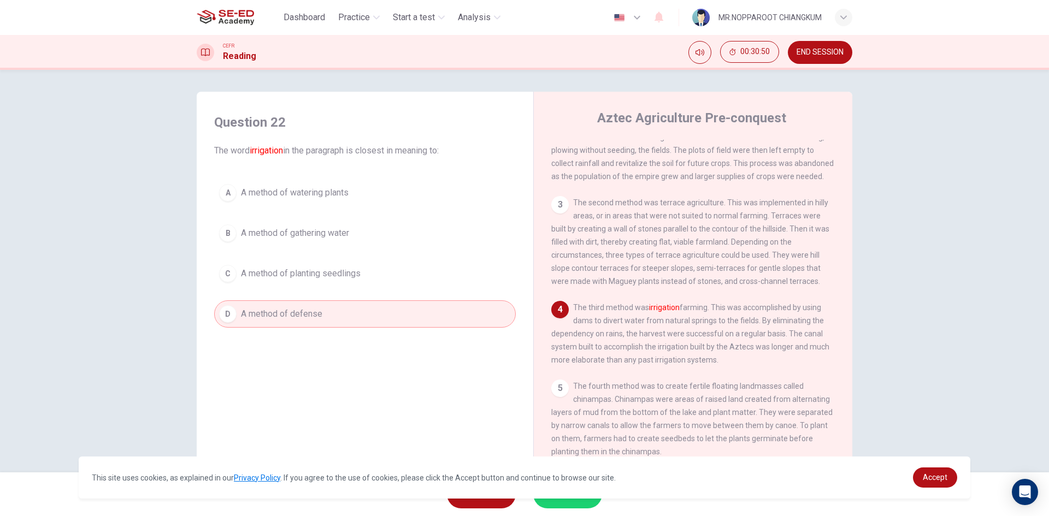
click at [350, 238] on button "B A method of gathering water" at bounding box center [365, 233] width 302 height 27
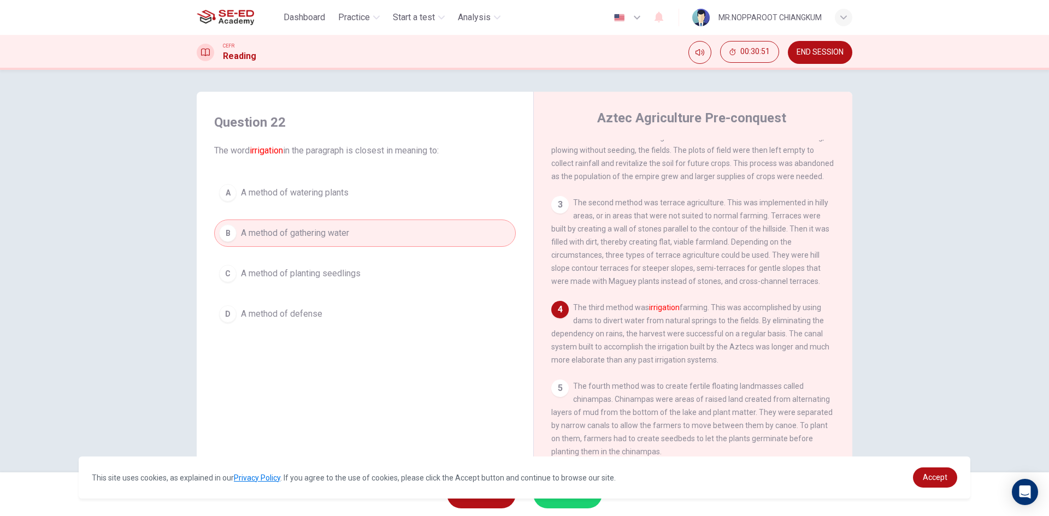
drag, startPoint x: 349, startPoint y: 289, endPoint x: 364, endPoint y: 287, distance: 15.5
click at [349, 288] on div "A A method of watering plants B A method of gathering water C A method of plant…" at bounding box center [365, 253] width 302 height 149
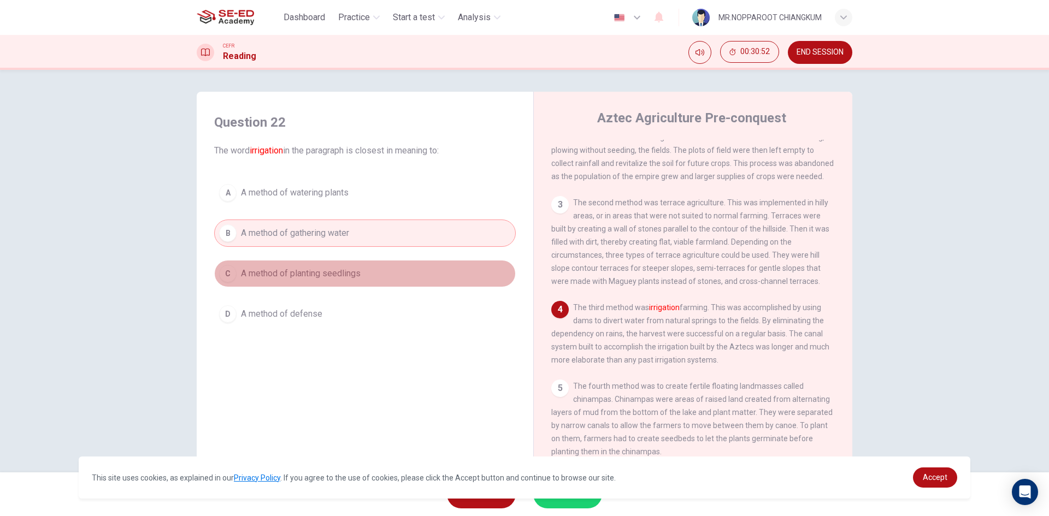
click at [392, 279] on button "C A method of planting seedlings" at bounding box center [365, 273] width 302 height 27
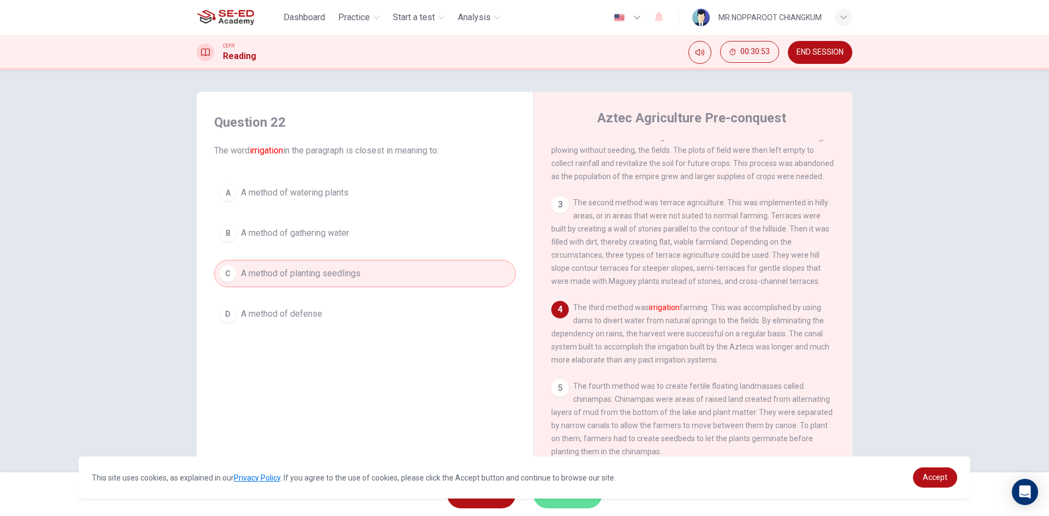
click at [550, 505] on button "SUBMIT" at bounding box center [567, 494] width 69 height 28
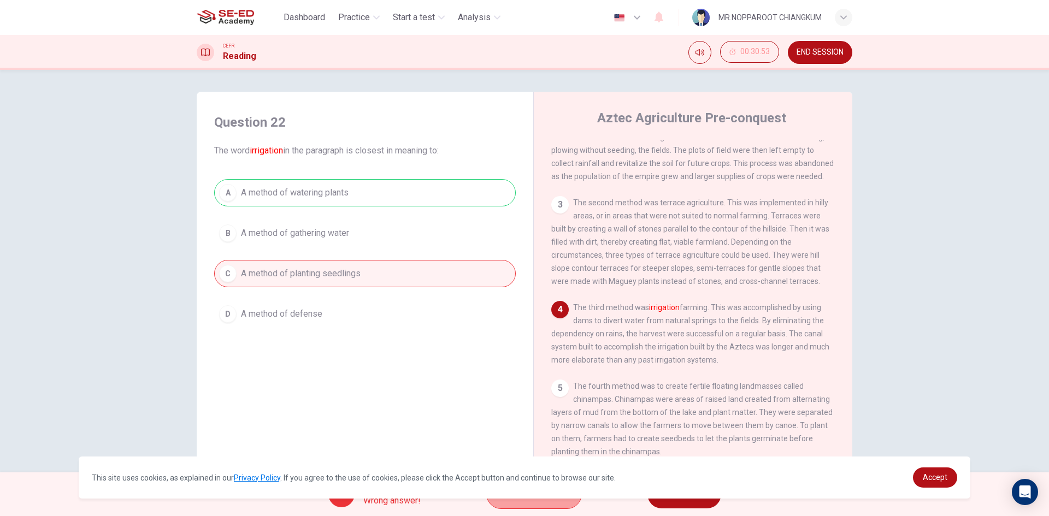
click at [566, 501] on span "Explanation" at bounding box center [539, 494] width 57 height 15
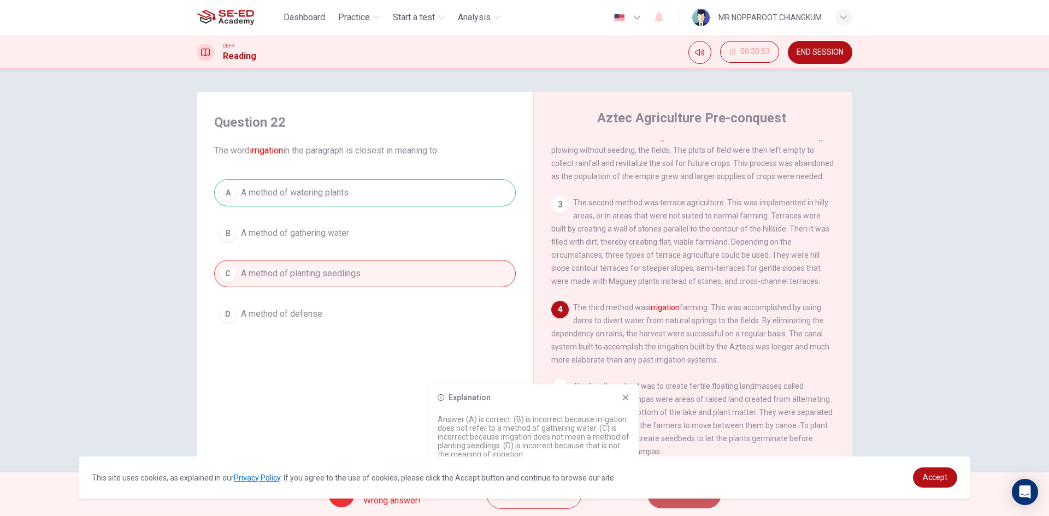
click at [709, 503] on button "NEXT" at bounding box center [684, 494] width 74 height 28
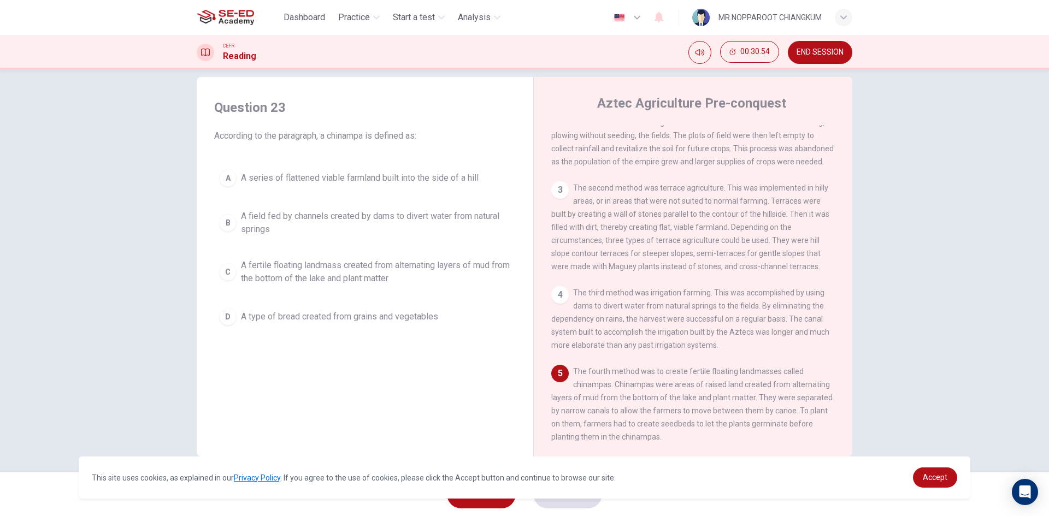
scroll to position [21, 0]
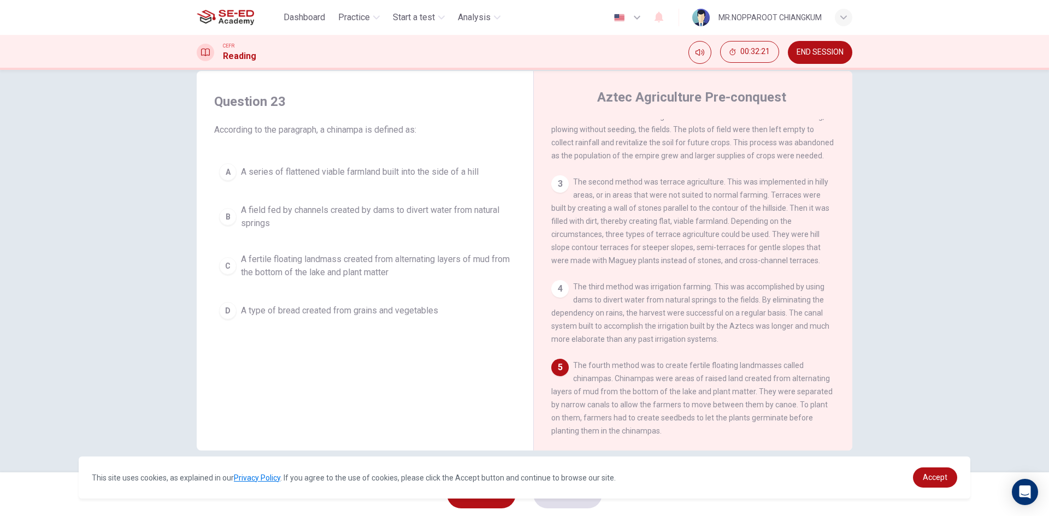
click at [305, 264] on span "A fertile floating landmass created from alternating layers of mud from the bot…" at bounding box center [376, 266] width 270 height 26
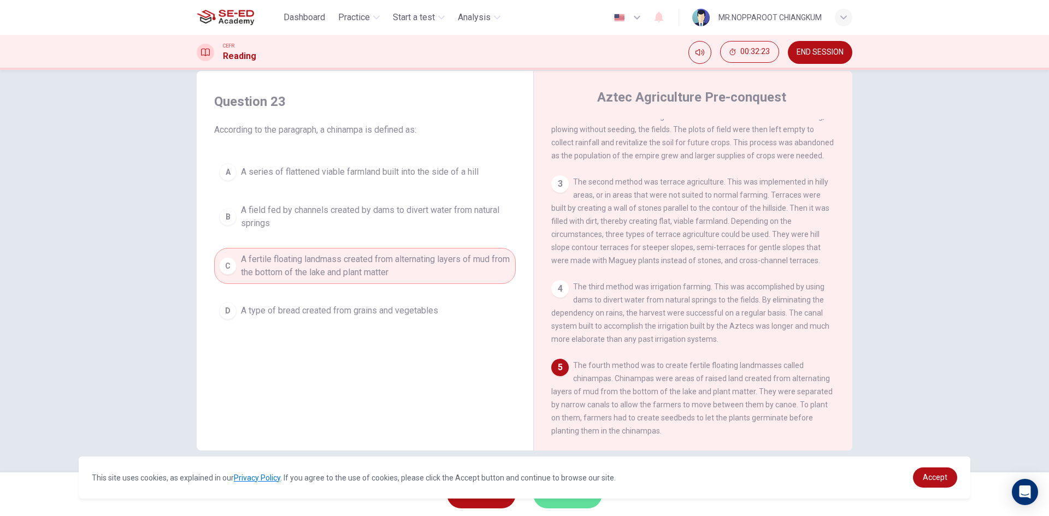
click at [566, 505] on button "SUBMIT" at bounding box center [567, 494] width 69 height 28
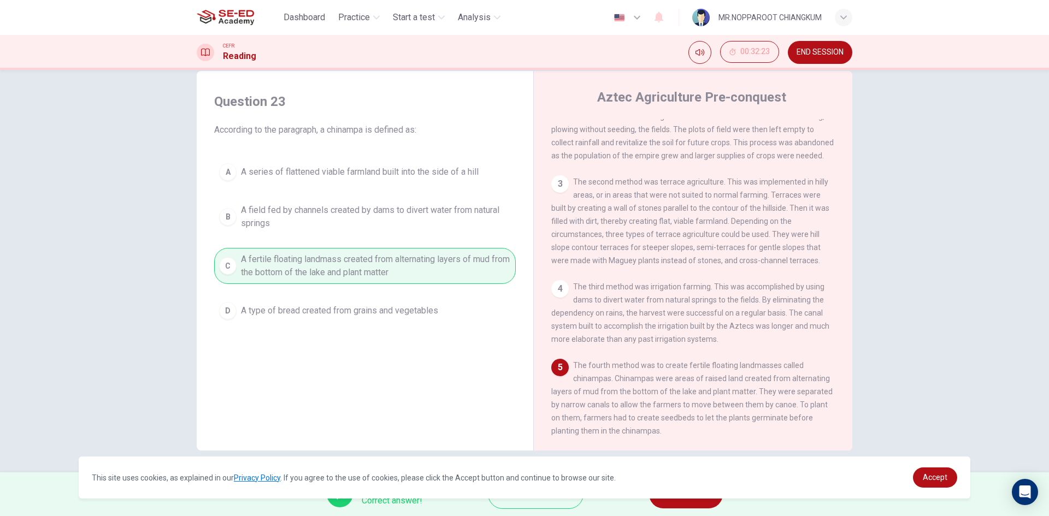
click at [686, 501] on span "NEXT" at bounding box center [680, 494] width 21 height 15
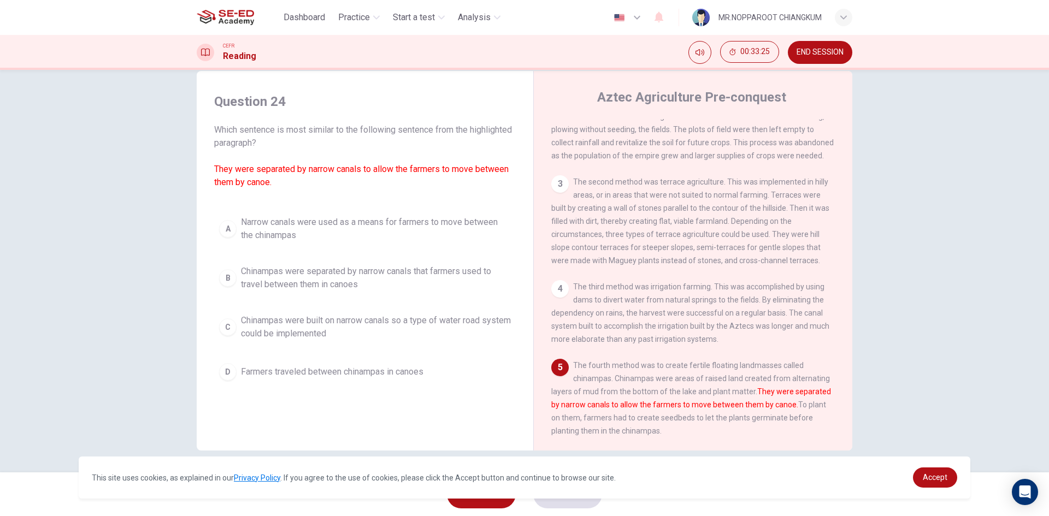
click at [272, 285] on span "Chinampas were separated by narrow canals that farmers used to travel between t…" at bounding box center [376, 278] width 270 height 26
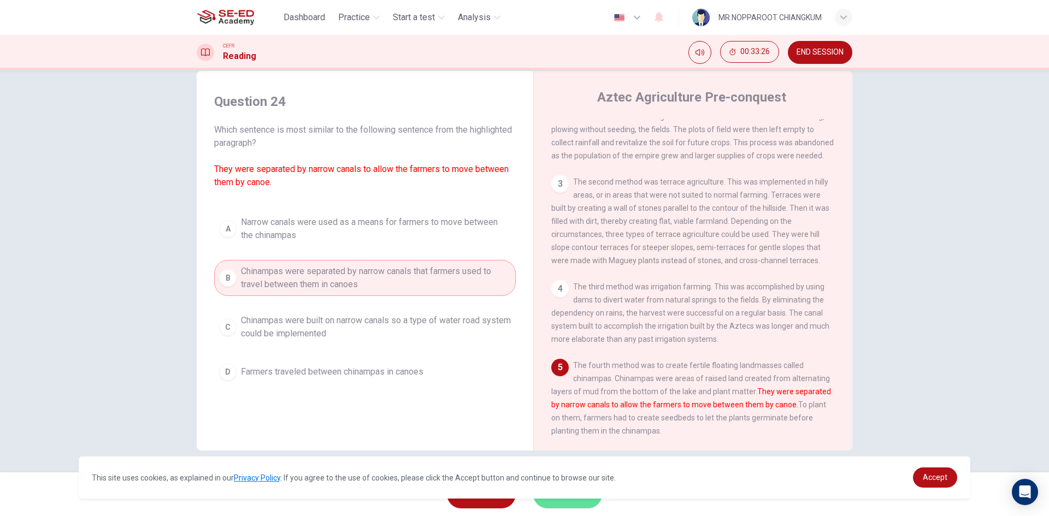
click at [573, 502] on button "SUBMIT" at bounding box center [567, 494] width 69 height 28
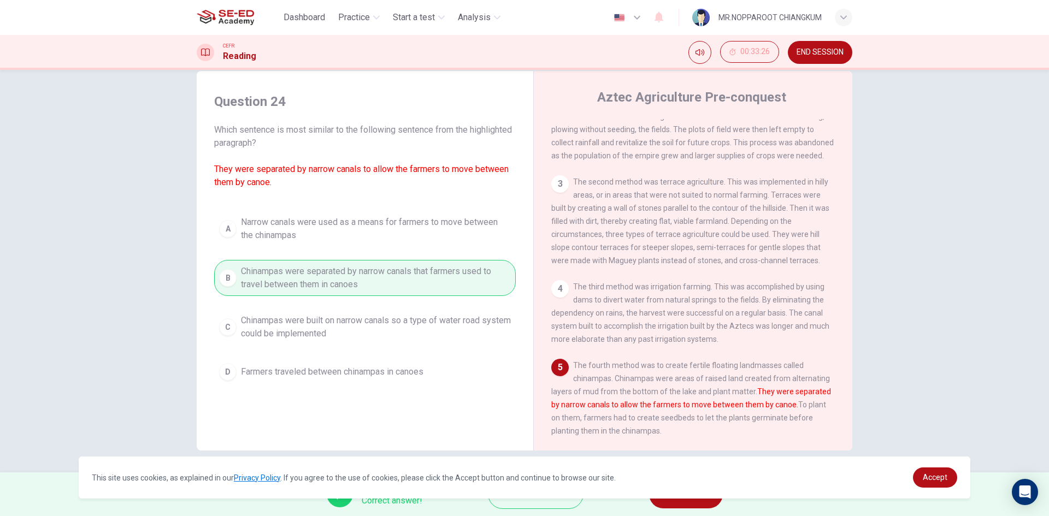
click at [680, 505] on button "NEXT" at bounding box center [686, 494] width 74 height 28
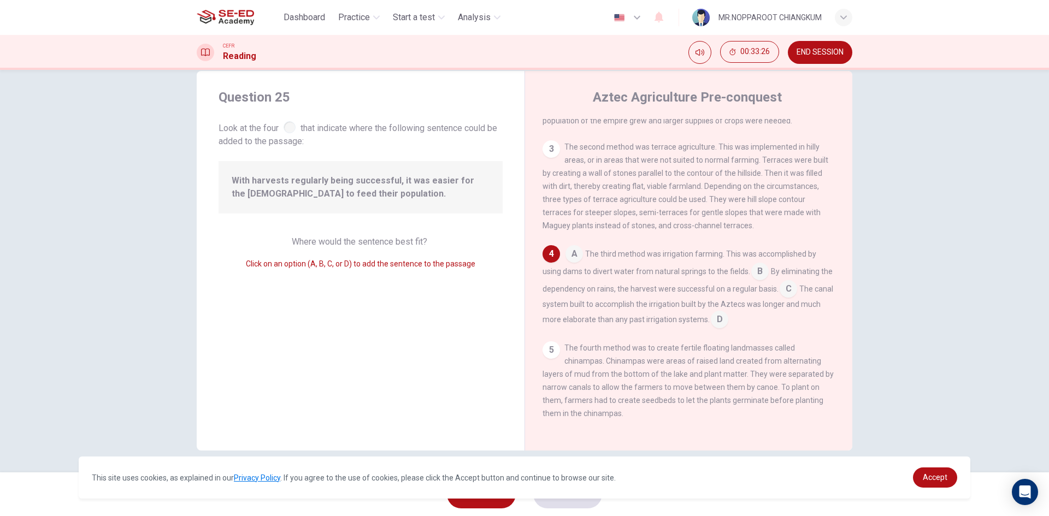
scroll to position [149, 0]
click at [285, 130] on div at bounding box center [290, 127] width 12 height 12
click at [728, 321] on input at bounding box center [719, 320] width 17 height 17
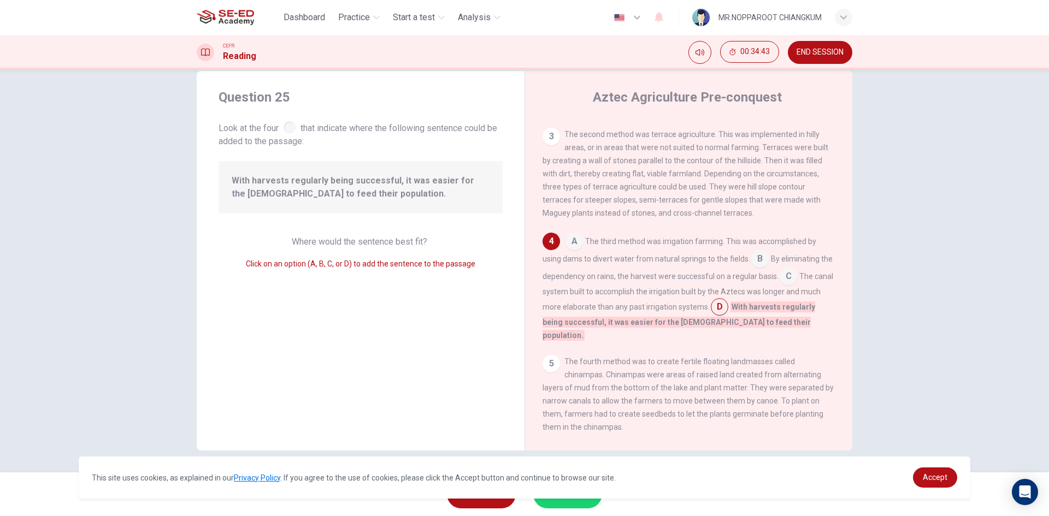
click at [797, 286] on input at bounding box center [788, 277] width 17 height 17
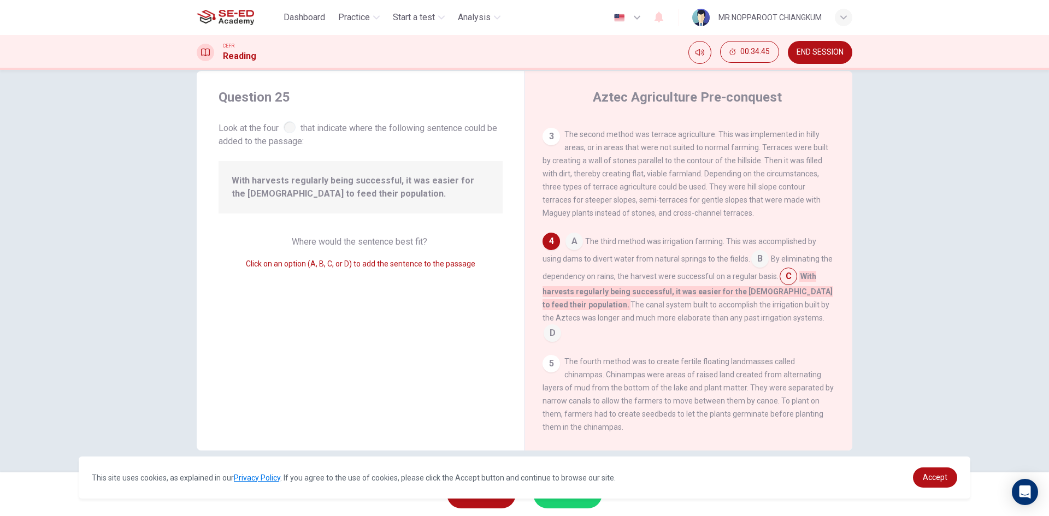
click at [759, 269] on input at bounding box center [759, 259] width 17 height 17
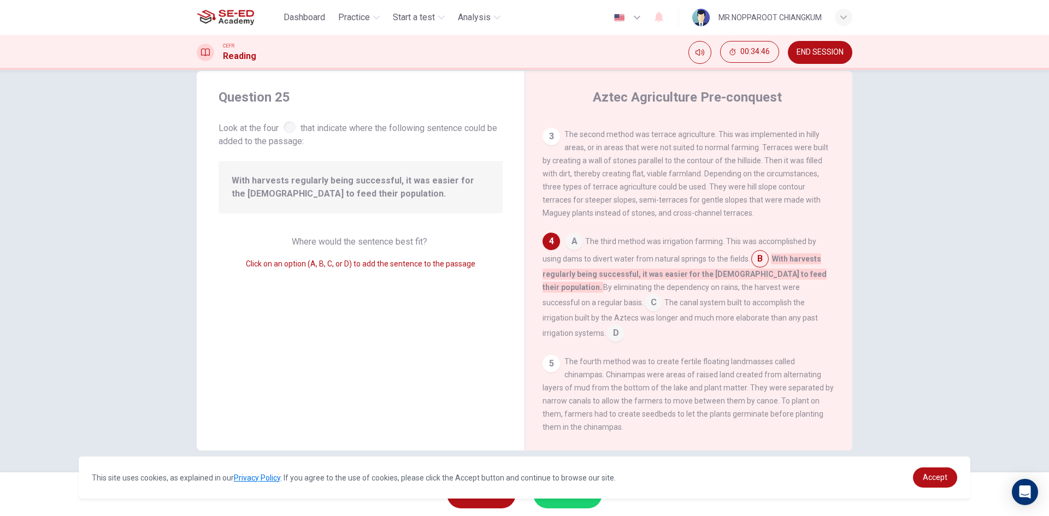
click at [625, 327] on input at bounding box center [615, 334] width 17 height 17
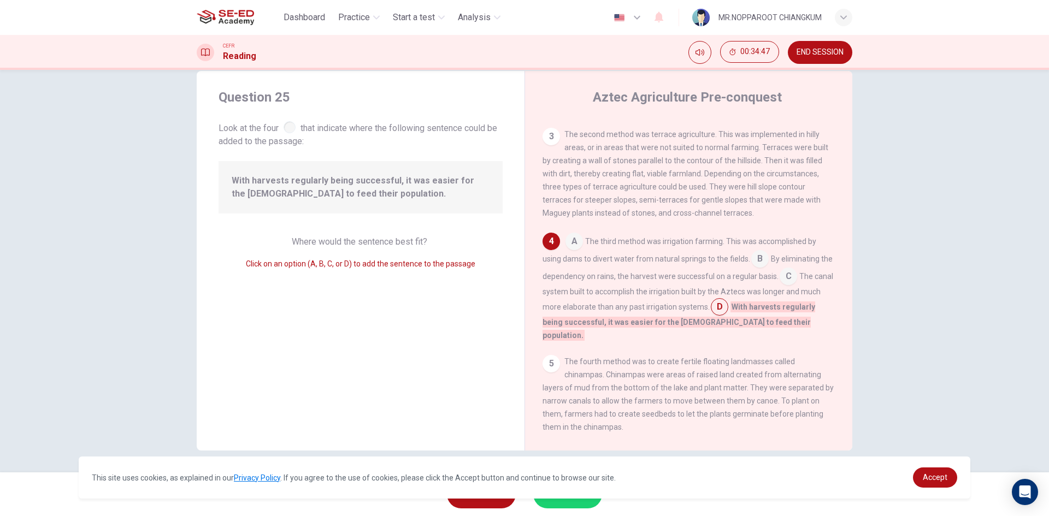
click at [549, 502] on button "SUBMIT" at bounding box center [567, 494] width 69 height 28
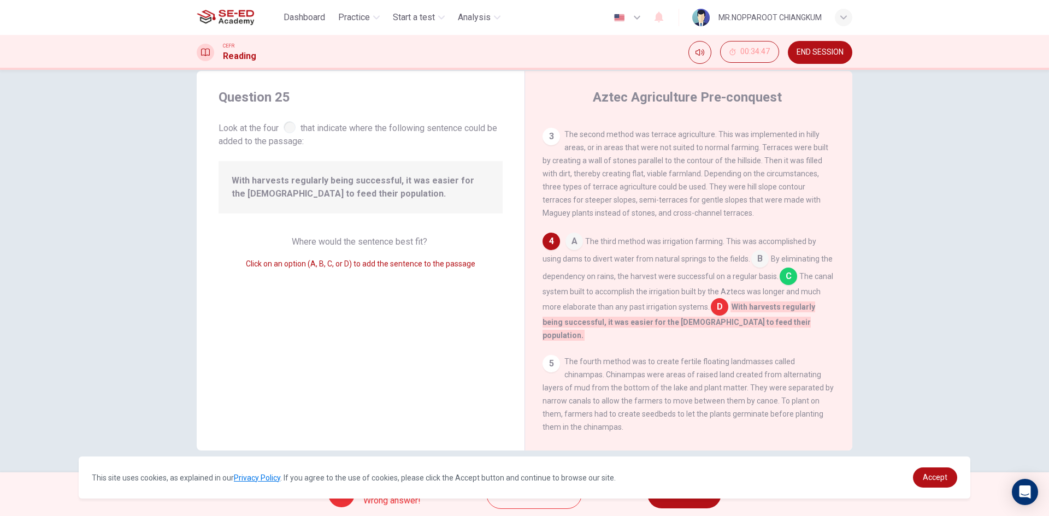
click at [685, 507] on button "NEXT" at bounding box center [684, 494] width 74 height 28
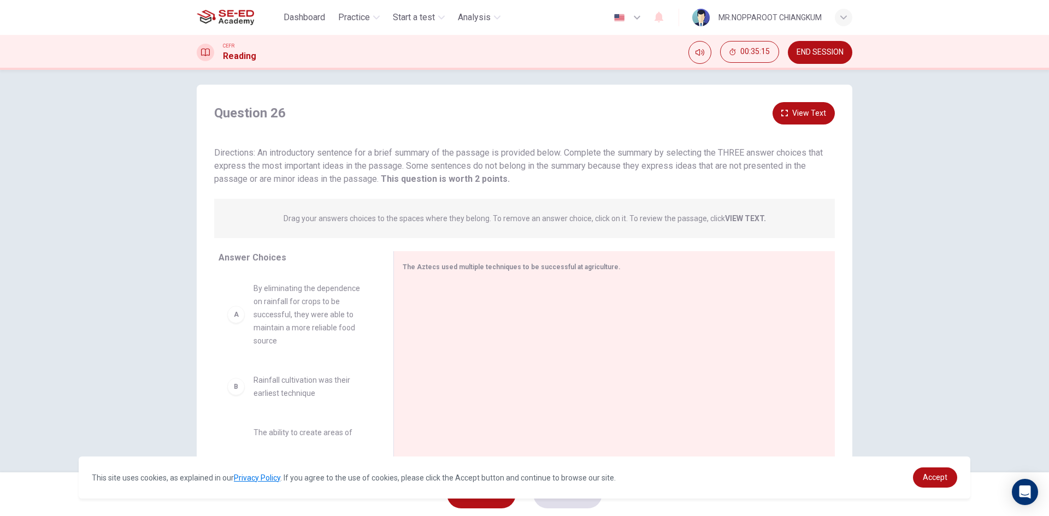
scroll to position [0, 0]
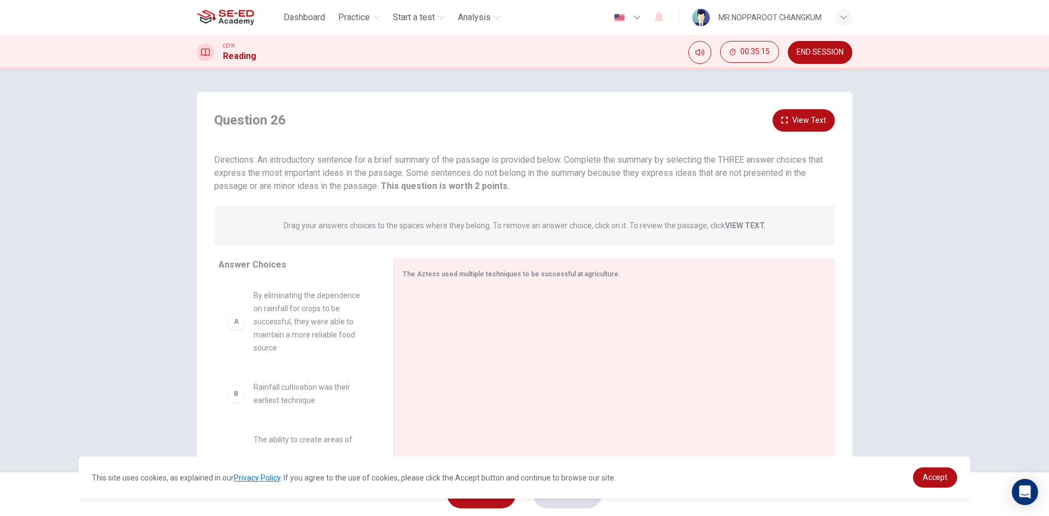
click at [232, 331] on div "A By eliminating the dependence on rainfall for crops to be successful, they we…" at bounding box center [297, 322] width 140 height 66
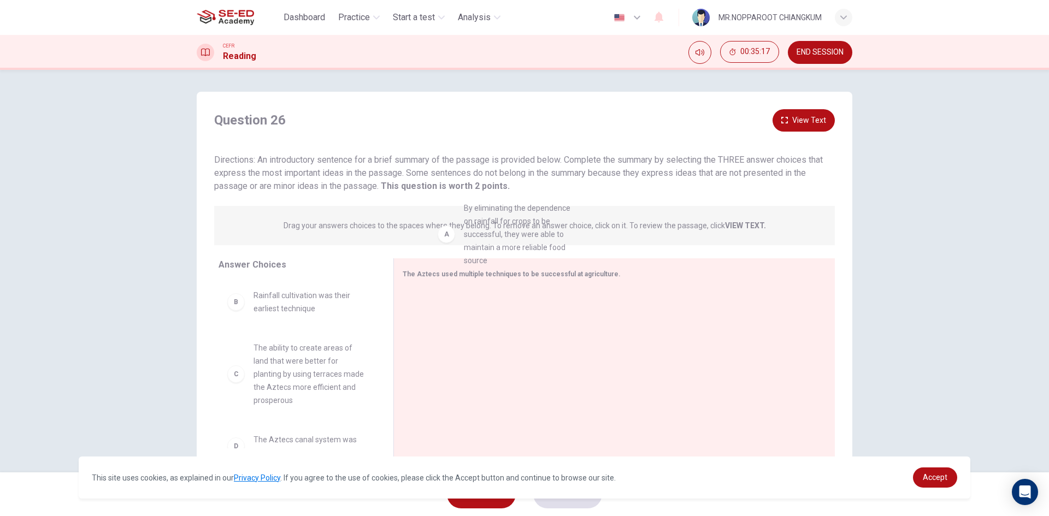
drag, startPoint x: 238, startPoint y: 321, endPoint x: 459, endPoint y: 232, distance: 238.5
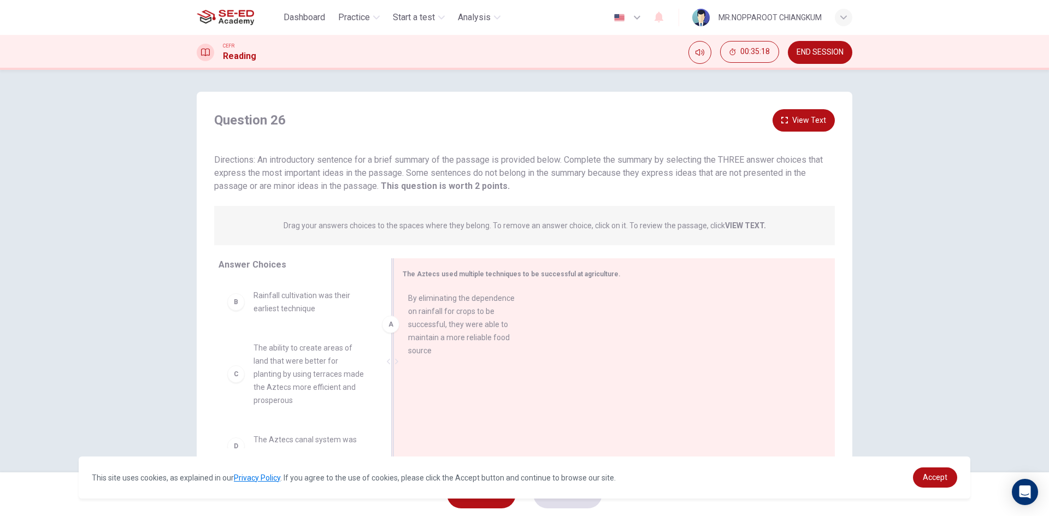
drag, startPoint x: 296, startPoint y: 335, endPoint x: 539, endPoint y: 317, distance: 244.4
click at [458, 350] on div "A By eliminating the dependence on rainfall for crops to be successful, they we…" at bounding box center [610, 363] width 415 height 146
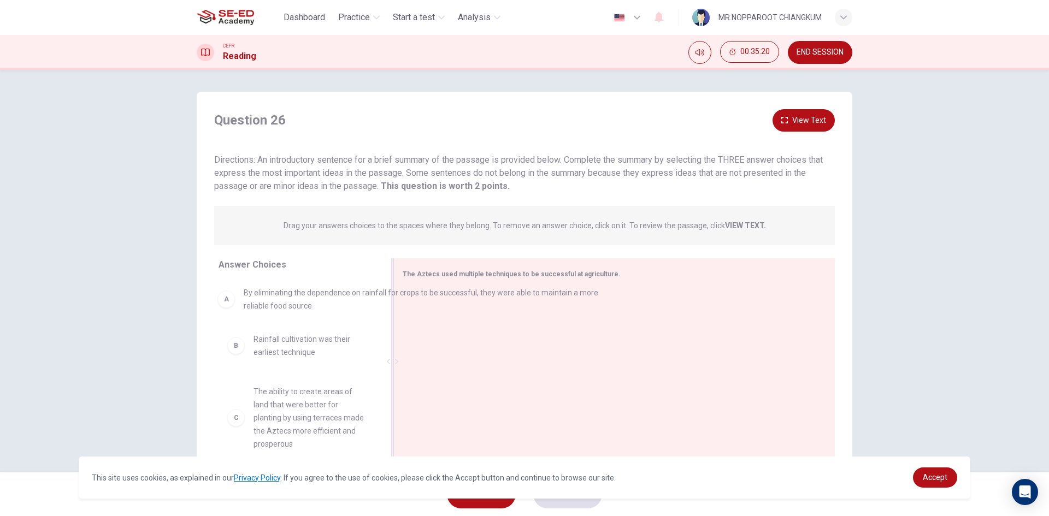
drag, startPoint x: 458, startPoint y: 317, endPoint x: 262, endPoint y: 305, distance: 196.6
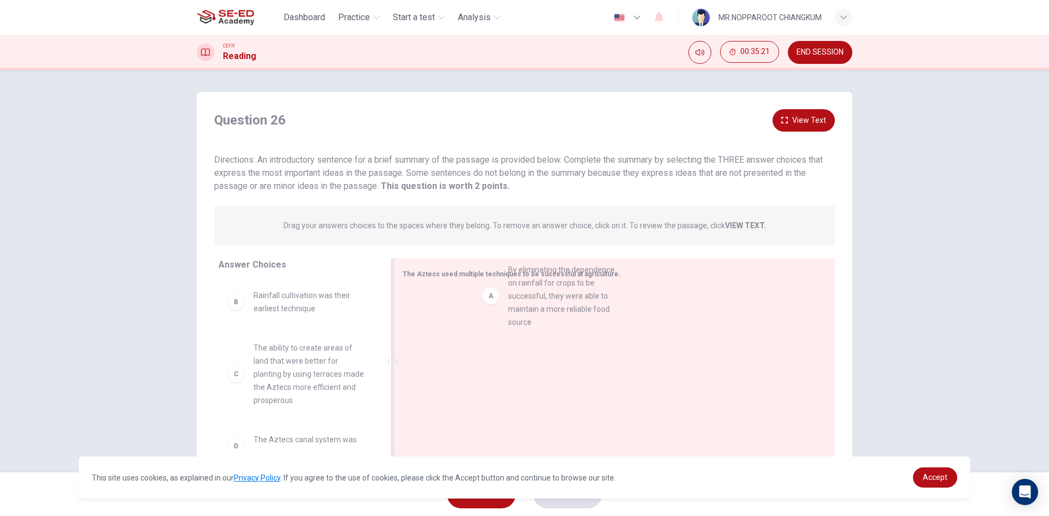
drag, startPoint x: 325, startPoint y: 338, endPoint x: 531, endPoint y: 310, distance: 207.3
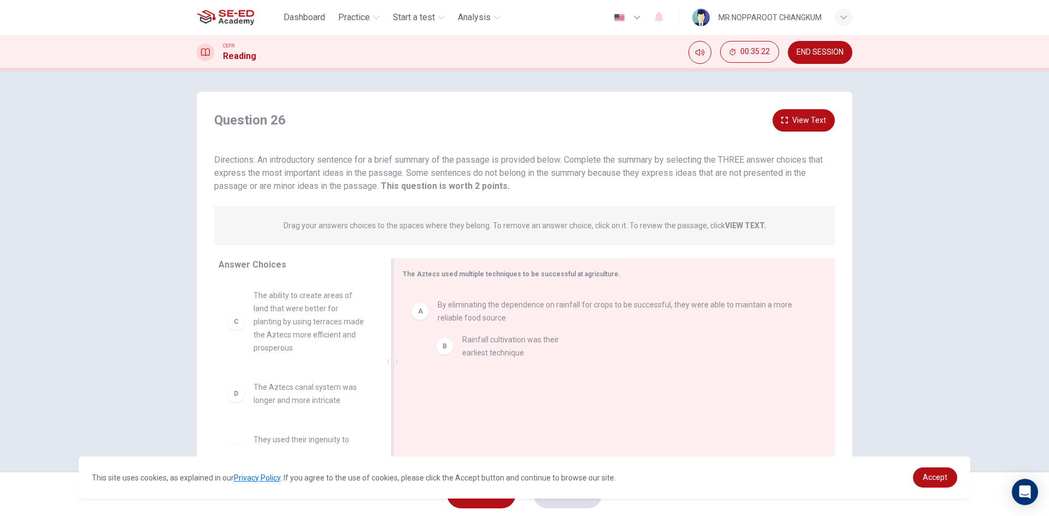
drag, startPoint x: 281, startPoint y: 308, endPoint x: 539, endPoint y: 366, distance: 264.3
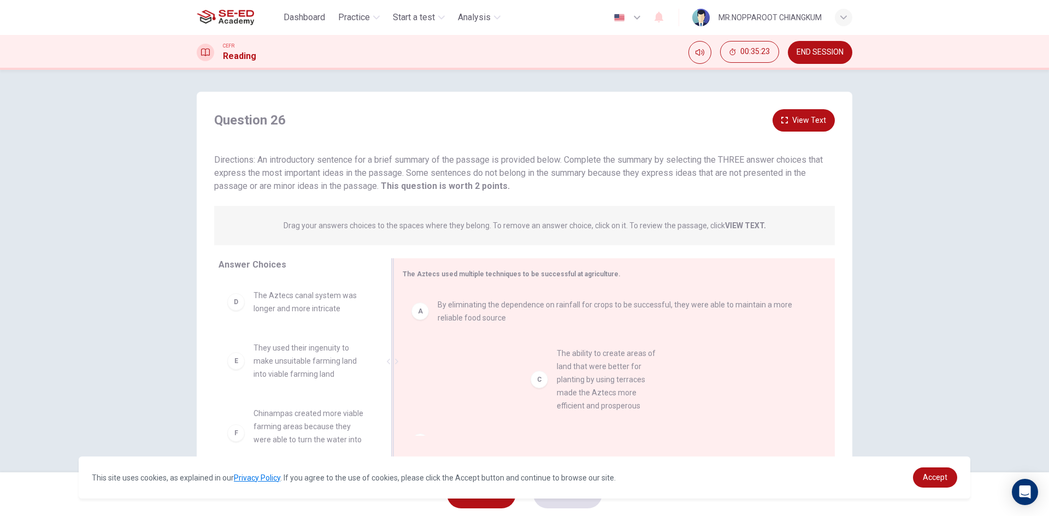
drag, startPoint x: 322, startPoint y: 347, endPoint x: 604, endPoint y: 394, distance: 286.4
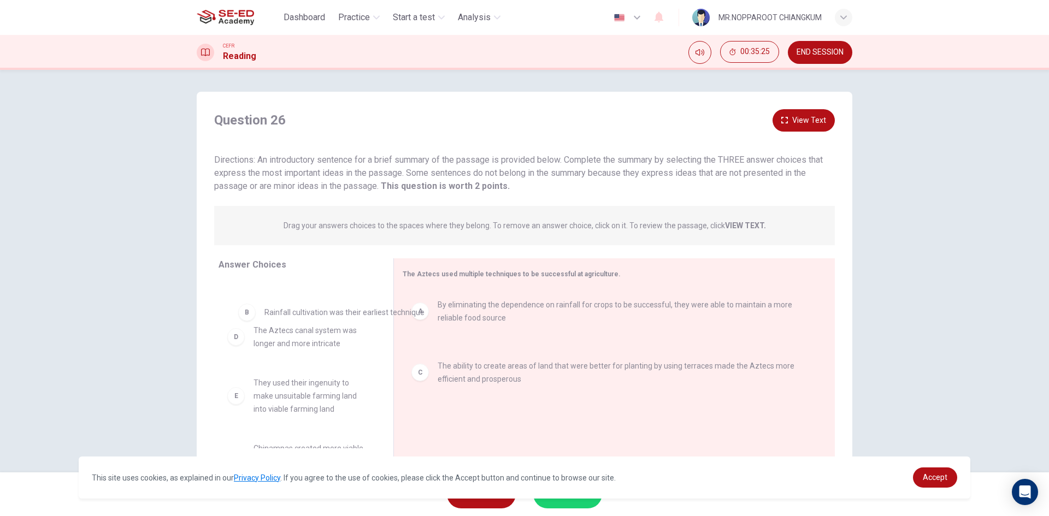
drag, startPoint x: 445, startPoint y: 349, endPoint x: 214, endPoint y: 309, distance: 235.0
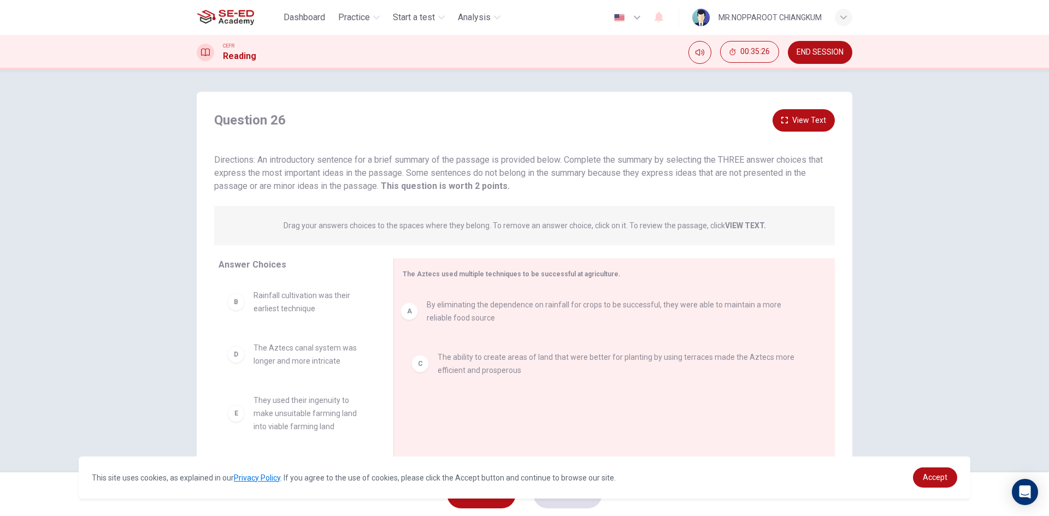
drag, startPoint x: 463, startPoint y: 307, endPoint x: 266, endPoint y: 312, distance: 197.3
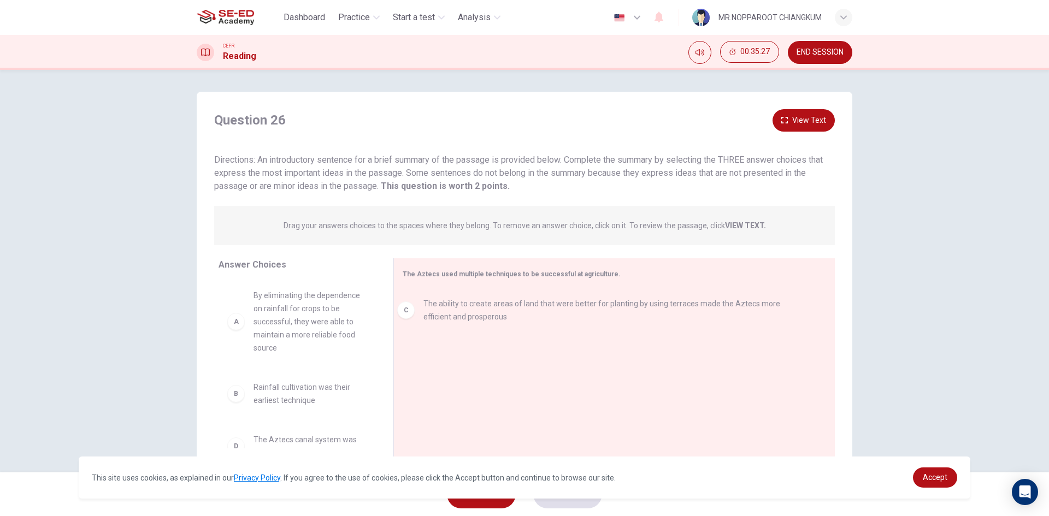
drag, startPoint x: 493, startPoint y: 322, endPoint x: 250, endPoint y: 367, distance: 247.3
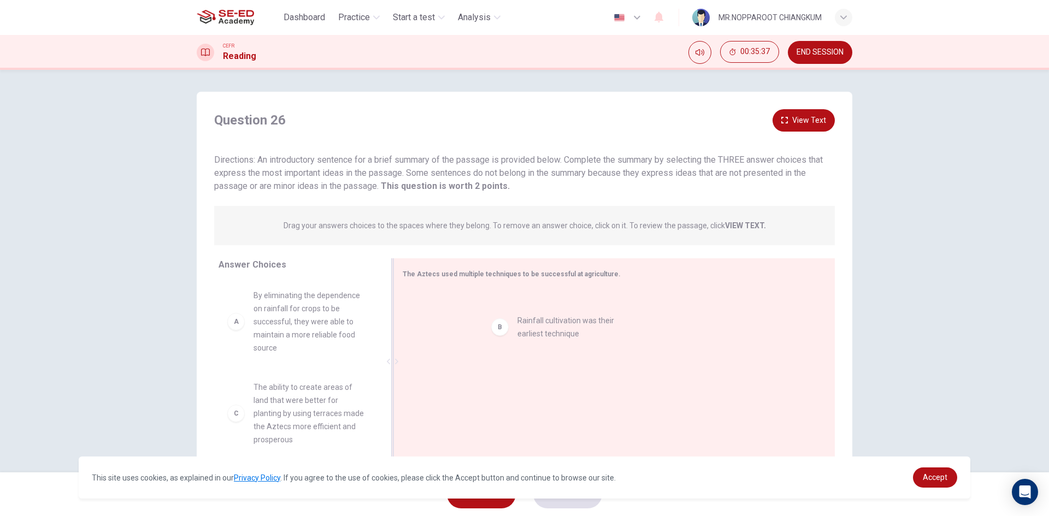
drag, startPoint x: 269, startPoint y: 397, endPoint x: 534, endPoint y: 315, distance: 277.0
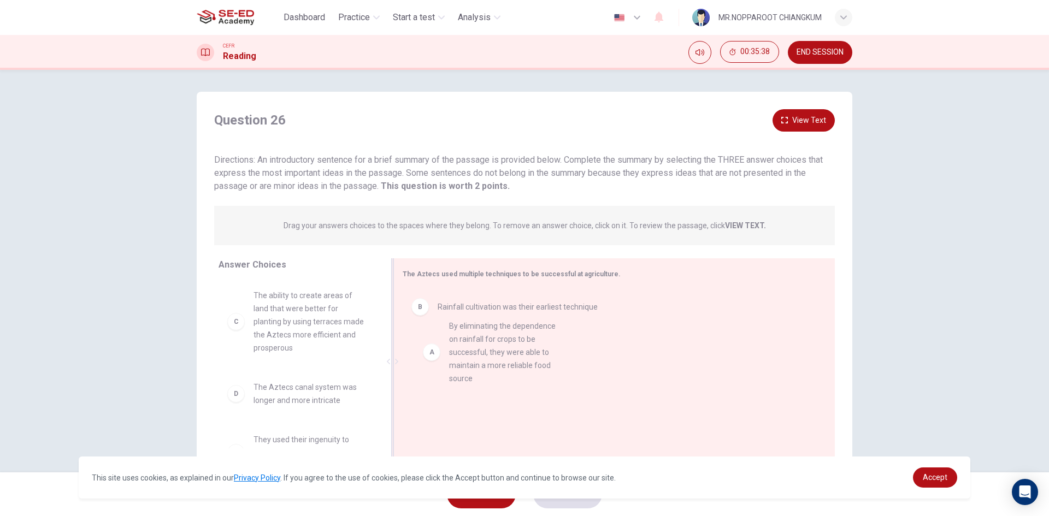
drag, startPoint x: 299, startPoint y: 329, endPoint x: 500, endPoint y: 360, distance: 203.4
drag, startPoint x: 465, startPoint y: 307, endPoint x: 235, endPoint y: 305, distance: 229.5
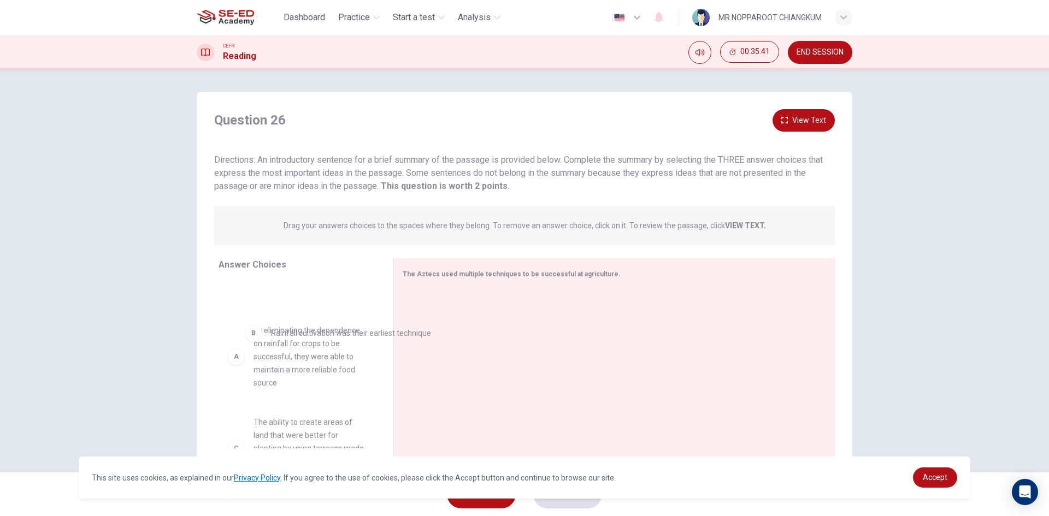
drag, startPoint x: 463, startPoint y: 321, endPoint x: 225, endPoint y: 361, distance: 242.1
drag, startPoint x: 299, startPoint y: 360, endPoint x: 519, endPoint y: 343, distance: 220.8
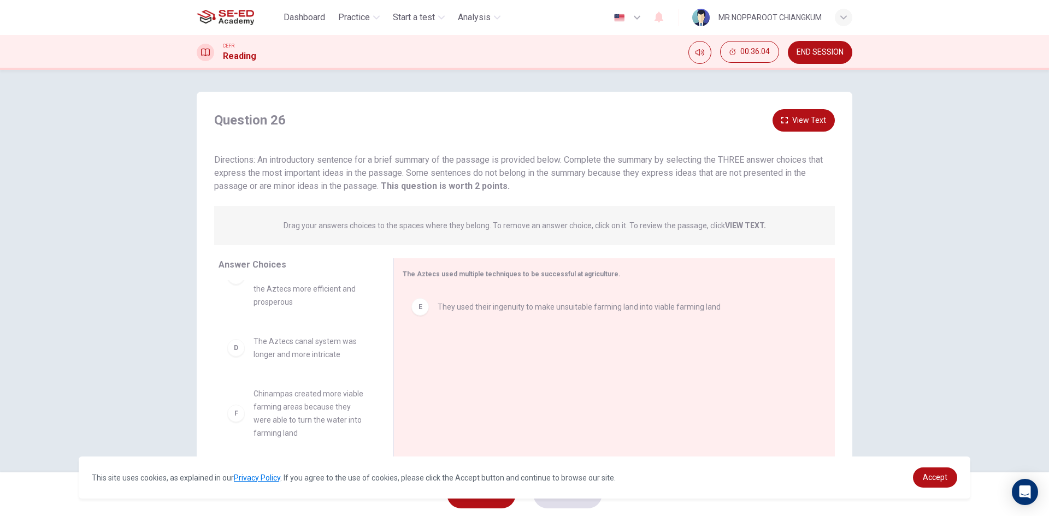
scroll to position [0, 0]
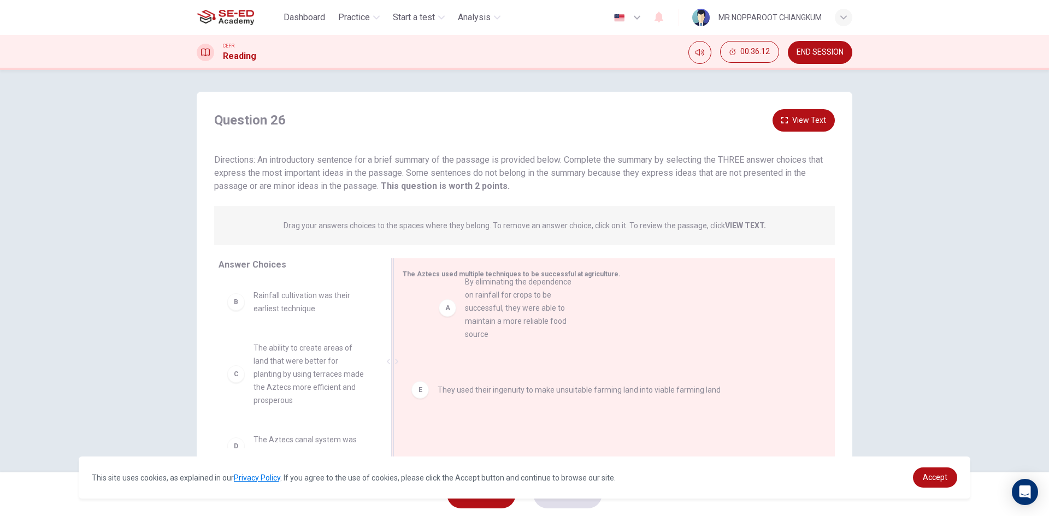
drag, startPoint x: 231, startPoint y: 321, endPoint x: 487, endPoint y: 305, distance: 256.8
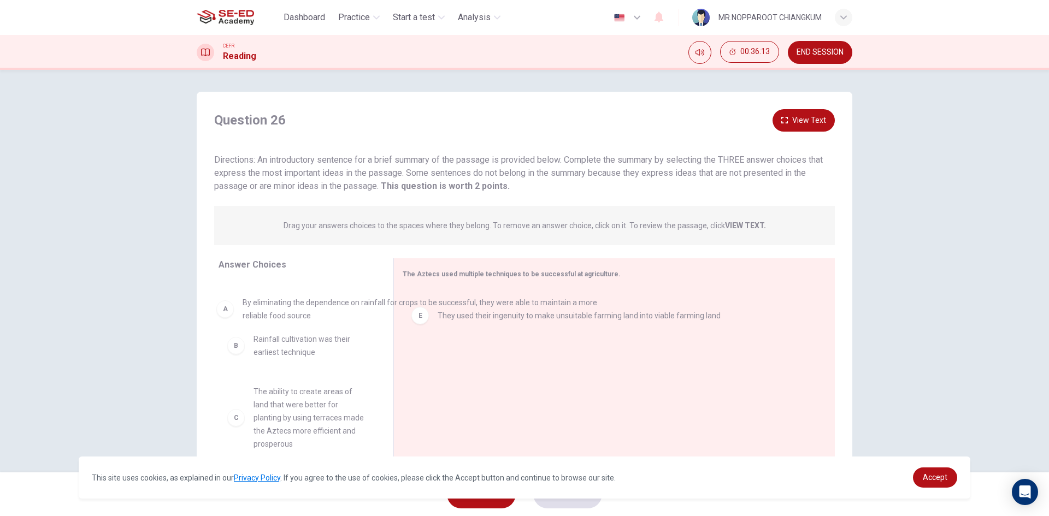
drag, startPoint x: 412, startPoint y: 318, endPoint x: 281, endPoint y: 317, distance: 131.1
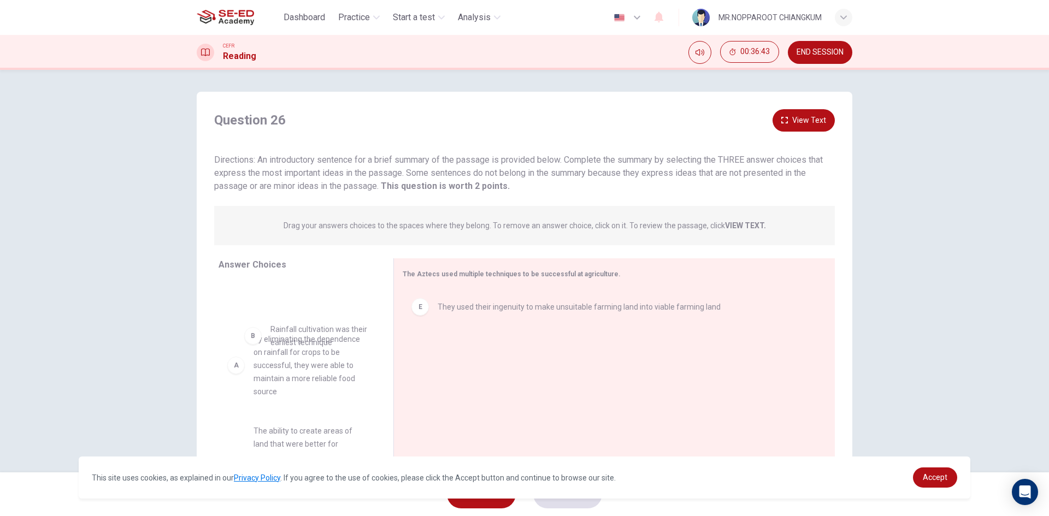
drag, startPoint x: 271, startPoint y: 352, endPoint x: 294, endPoint y: 349, distance: 23.2
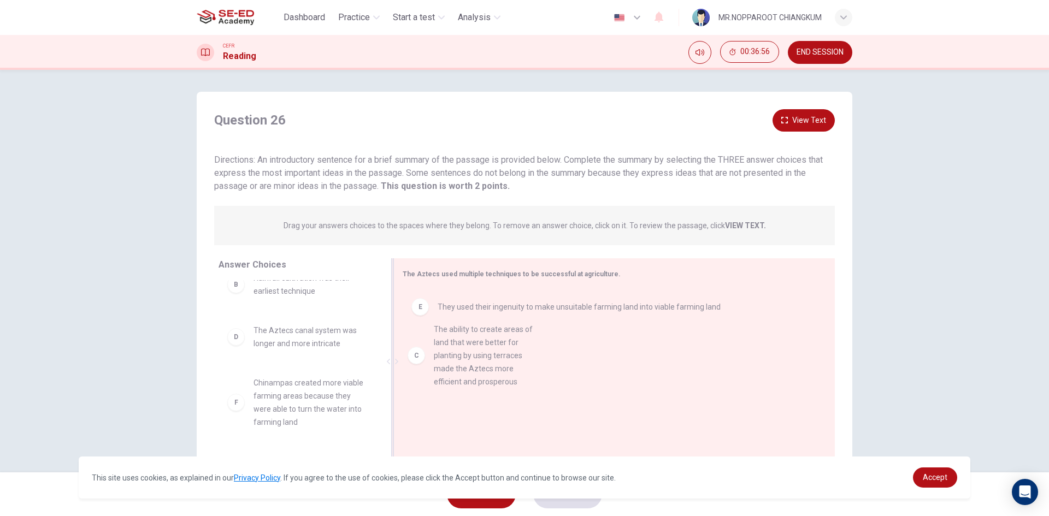
drag, startPoint x: 338, startPoint y: 382, endPoint x: 565, endPoint y: 373, distance: 226.9
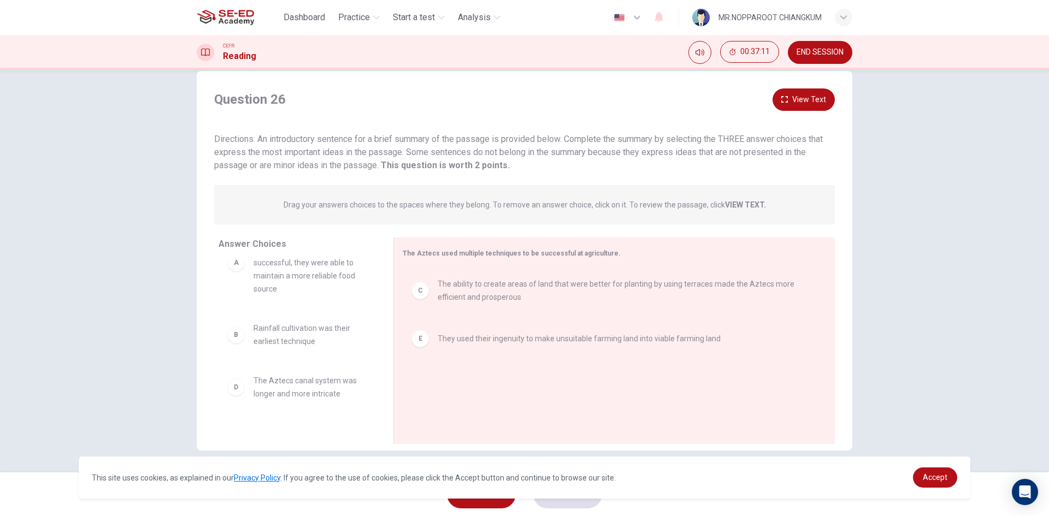
scroll to position [98, 0]
click at [232, 404] on div "F Chinampas created more viable farming areas because they were able to turn th…" at bounding box center [297, 393] width 140 height 52
click at [235, 397] on div "F" at bounding box center [235, 392] width 17 height 17
drag, startPoint x: 237, startPoint y: 397, endPoint x: 268, endPoint y: 391, distance: 32.3
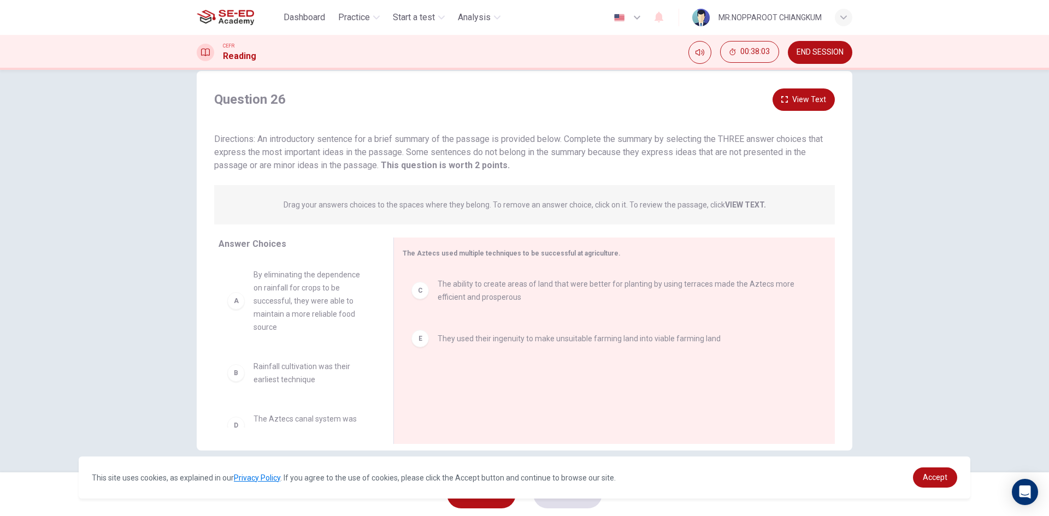
click at [307, 320] on span "By eliminating the dependence on rainfall for crops to be successful, they were…" at bounding box center [311, 301] width 114 height 66
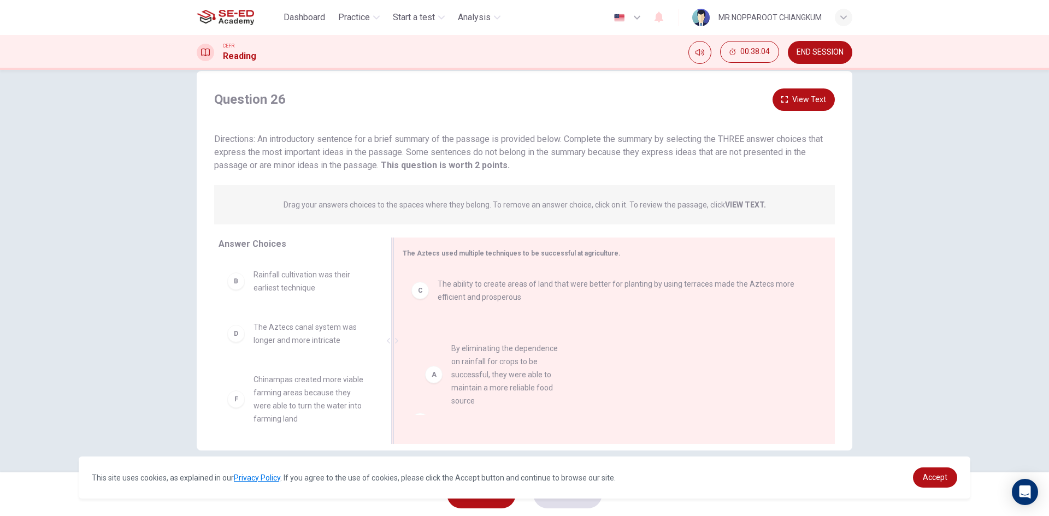
drag, startPoint x: 260, startPoint y: 312, endPoint x: 543, endPoint y: 387, distance: 293.3
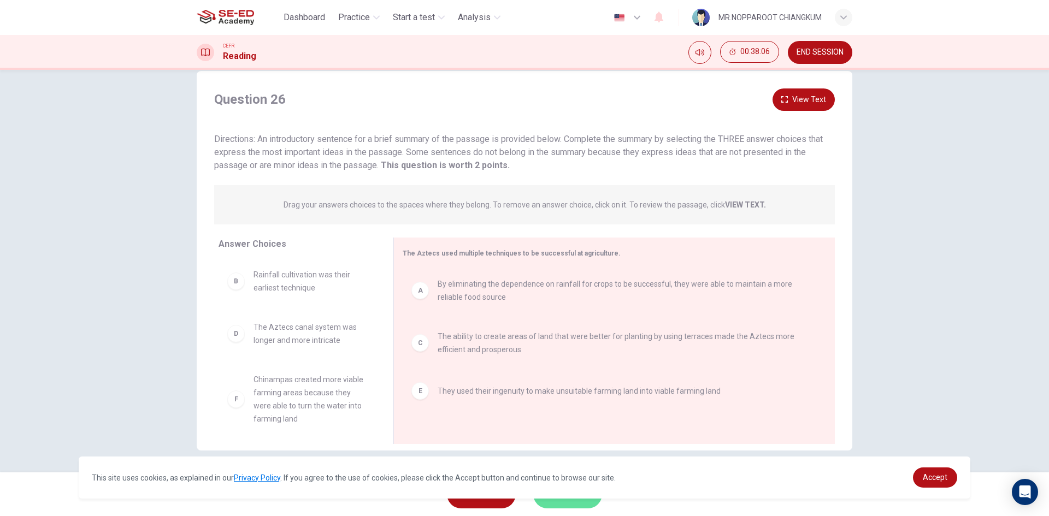
click at [580, 503] on button "SUBMIT" at bounding box center [567, 494] width 69 height 28
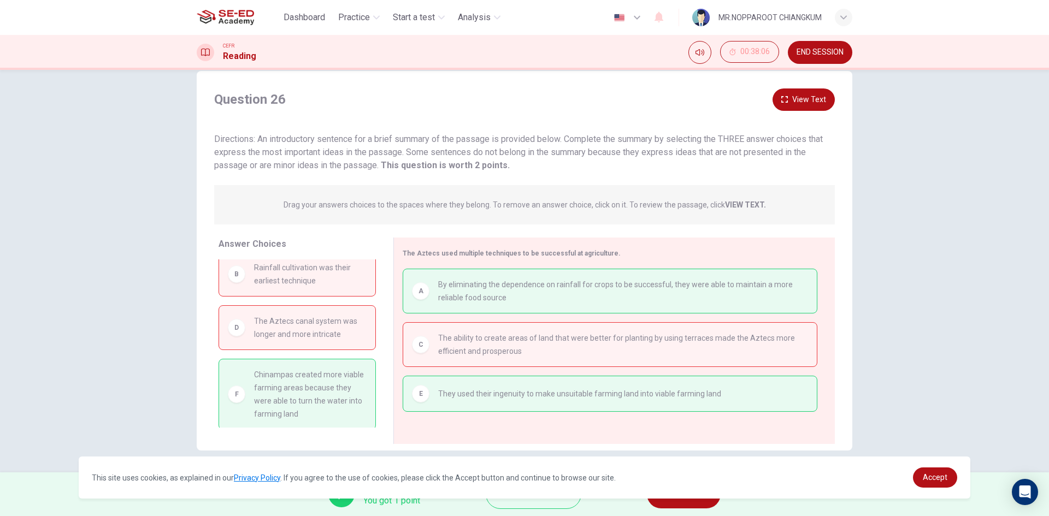
scroll to position [10, 0]
drag, startPoint x: 463, startPoint y: 333, endPoint x: 731, endPoint y: 362, distance: 268.7
click at [731, 362] on div "C The ability to create areas of land that were better for planting by using te…" at bounding box center [610, 344] width 415 height 45
drag, startPoint x: 268, startPoint y: 387, endPoint x: 287, endPoint y: 391, distance: 20.0
click at [285, 390] on span "Chinampas created more viable farming areas because they were able to turn the …" at bounding box center [310, 392] width 113 height 52
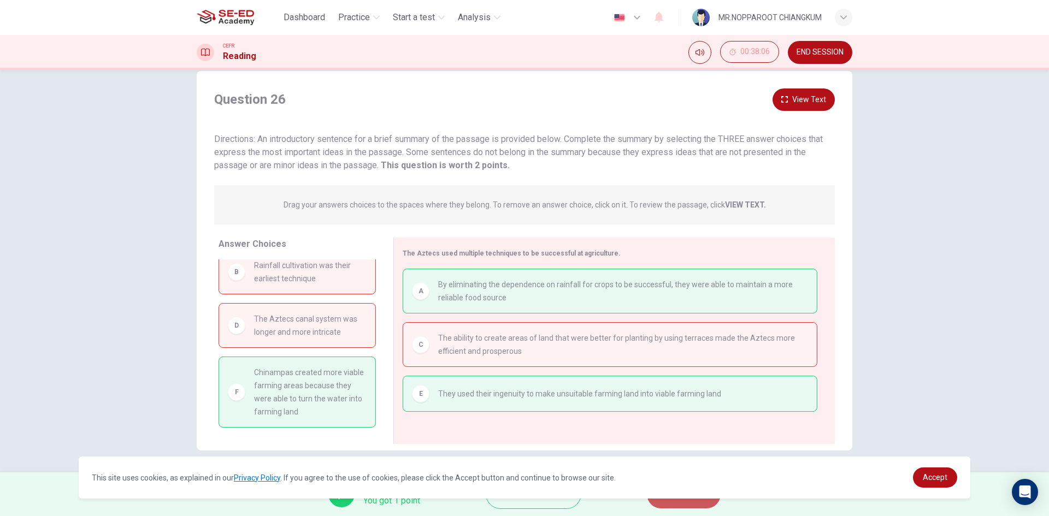
click at [699, 502] on button "NEXT" at bounding box center [684, 494] width 74 height 28
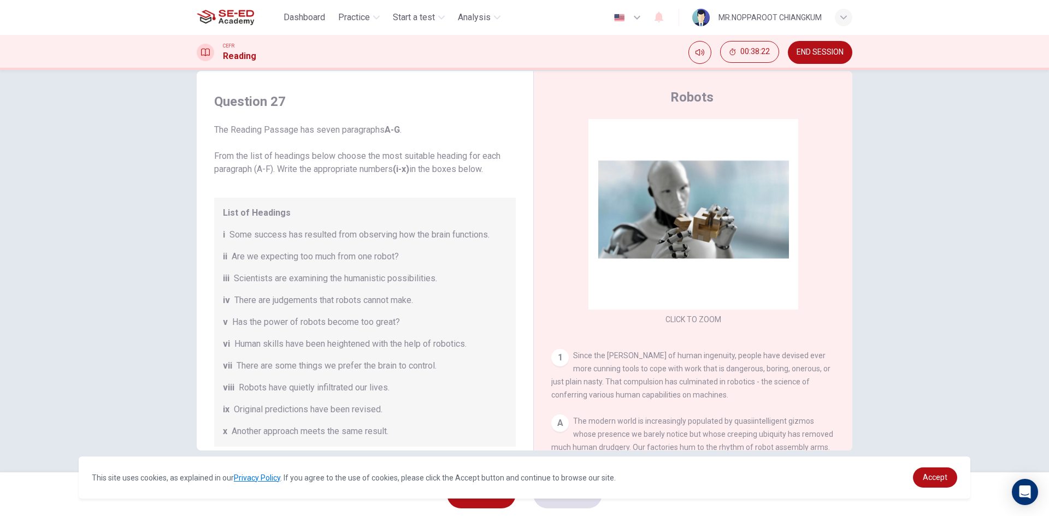
scroll to position [210, 0]
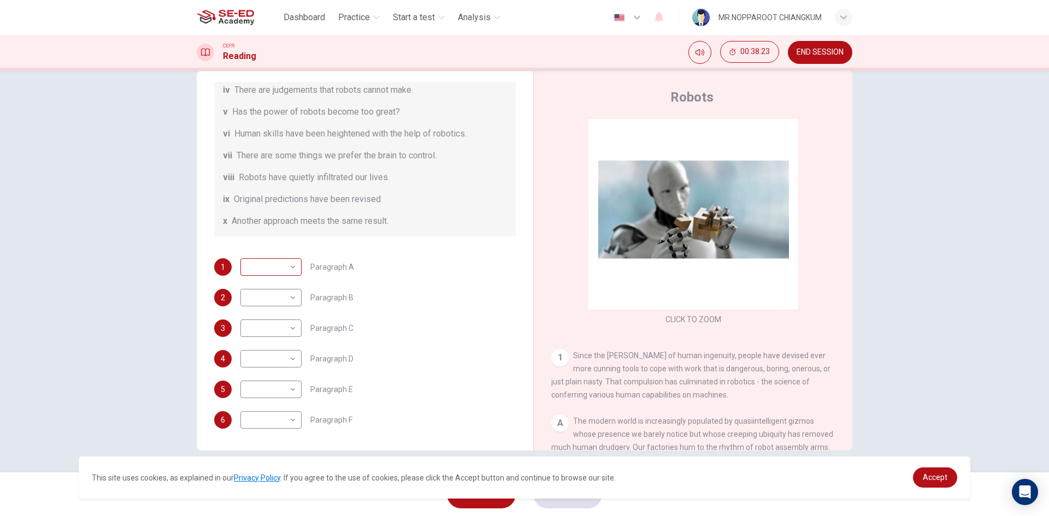
click at [274, 264] on body "This site uses cookies, as explained in our Privacy Policy . If you agree to th…" at bounding box center [524, 258] width 1049 height 516
click at [412, 346] on div at bounding box center [524, 258] width 1049 height 516
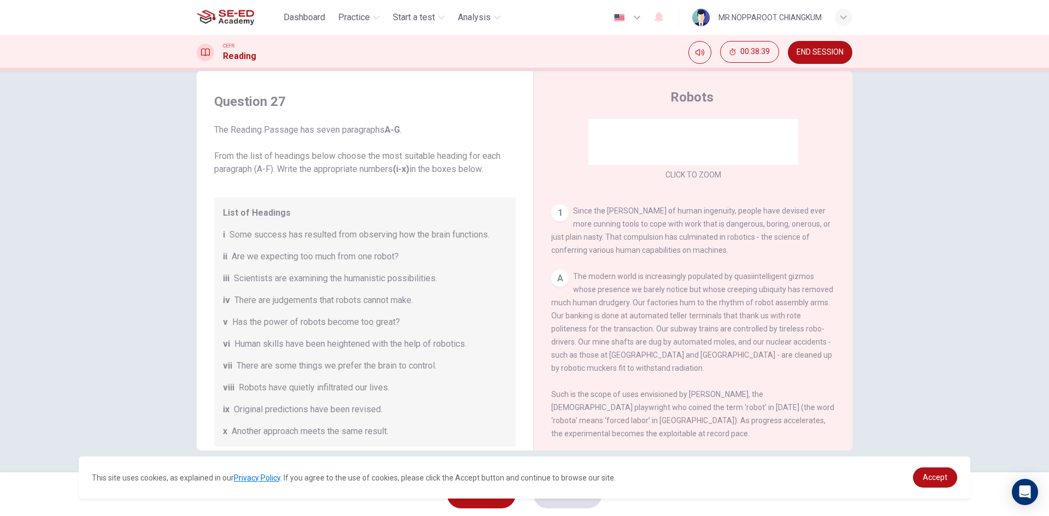
scroll to position [164, 0]
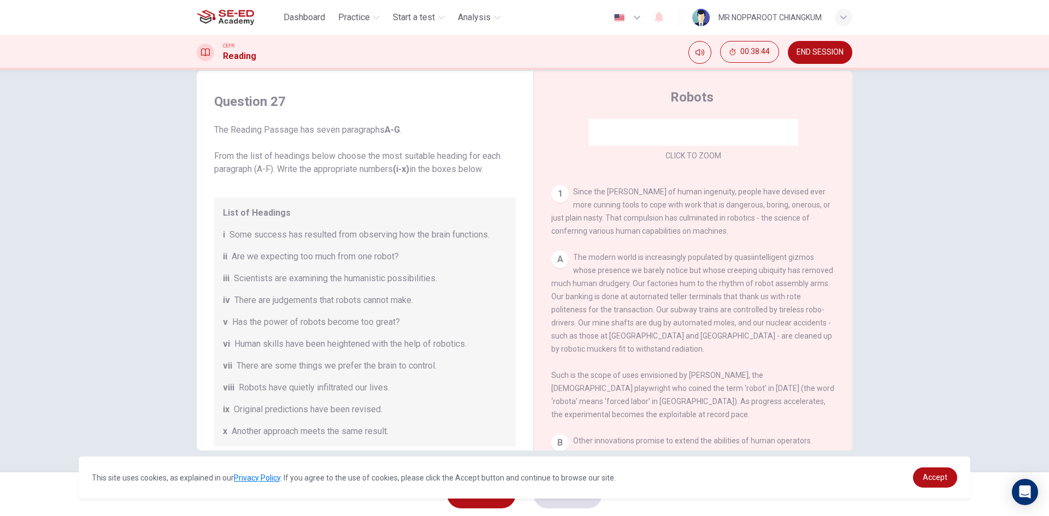
click at [514, 297] on div "Question 27 The Reading Passage has seven paragraphs A-G . From the list of hea…" at bounding box center [364, 366] width 319 height 568
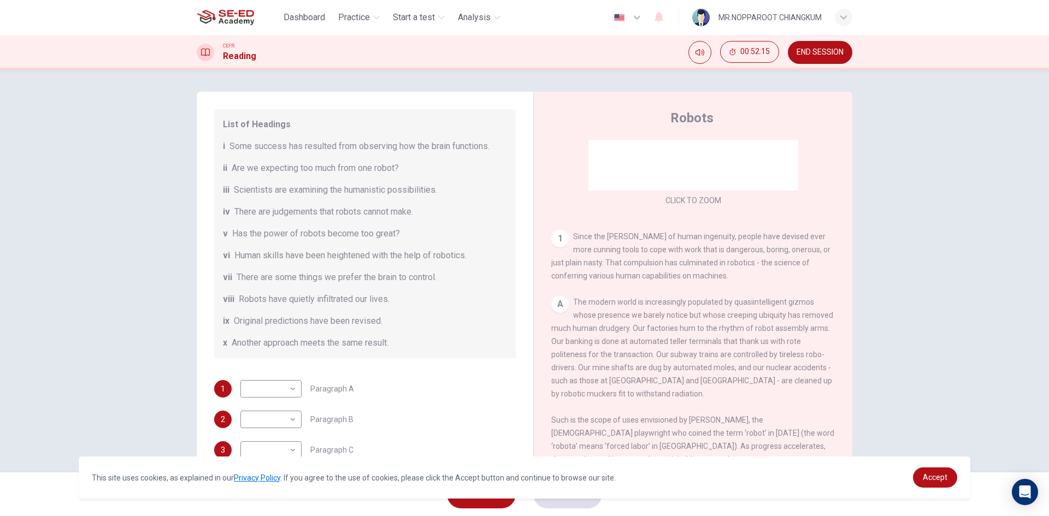
scroll to position [55, 0]
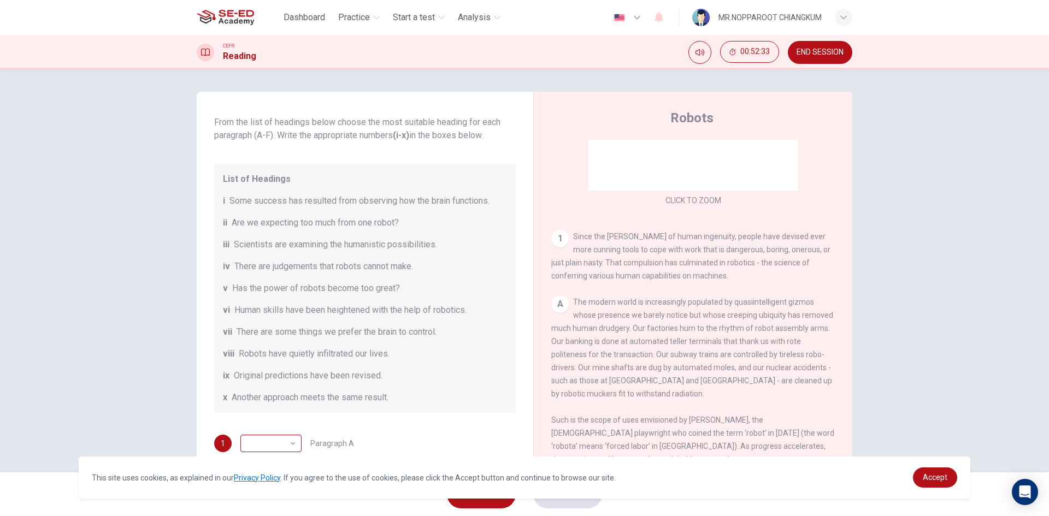
click at [280, 440] on body "This site uses cookies, as explained in our Privacy Policy . If you agree to th…" at bounding box center [524, 258] width 1049 height 516
click at [210, 341] on div at bounding box center [524, 258] width 1049 height 516
drag, startPoint x: 229, startPoint y: 349, endPoint x: 278, endPoint y: 355, distance: 49.0
click at [276, 355] on div "viii Robots have quietly infiltrated our lives." at bounding box center [365, 353] width 284 height 13
drag, startPoint x: 279, startPoint y: 204, endPoint x: 319, endPoint y: 211, distance: 40.1
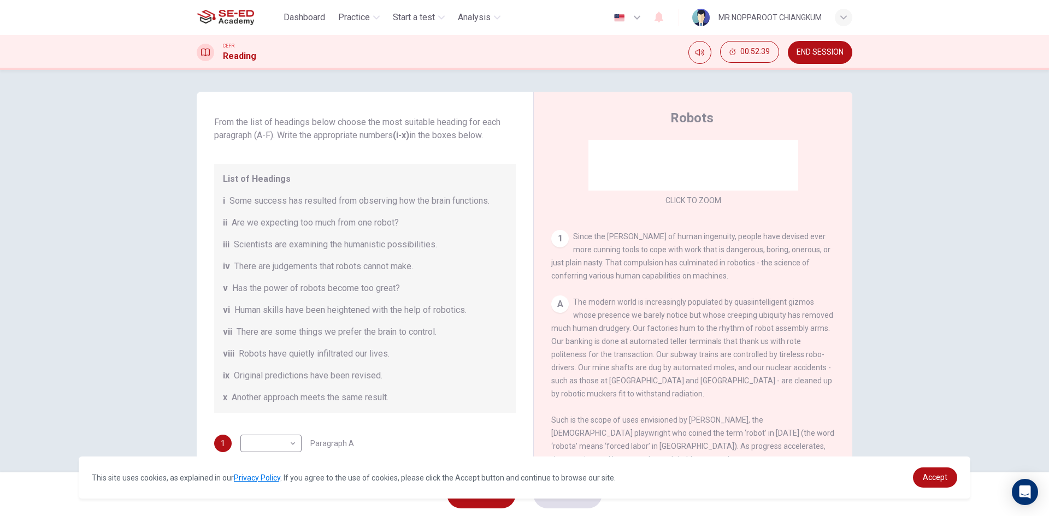
click at [317, 211] on div "List of Headings i Some success has resulted from observing how the brain funct…" at bounding box center [365, 288] width 302 height 249
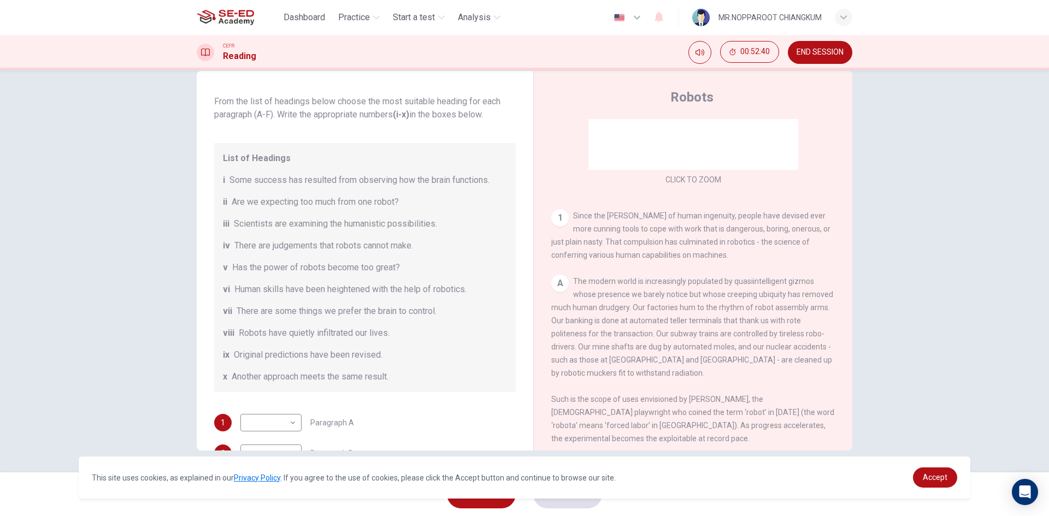
scroll to position [195, 0]
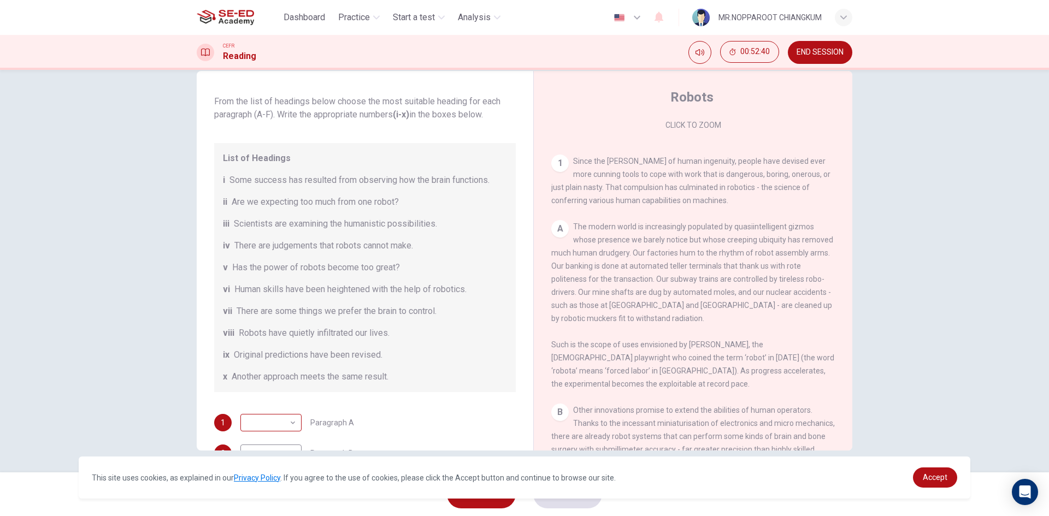
click at [278, 427] on body "This site uses cookies, as explained in our Privacy Policy . If you agree to th…" at bounding box center [524, 258] width 1049 height 516
click at [406, 393] on div at bounding box center [524, 258] width 1049 height 516
click at [268, 416] on body "This site uses cookies, as explained in our Privacy Policy . If you agree to th…" at bounding box center [524, 258] width 1049 height 516
click at [269, 464] on li "viii" at bounding box center [268, 463] width 61 height 17
type input "viii"
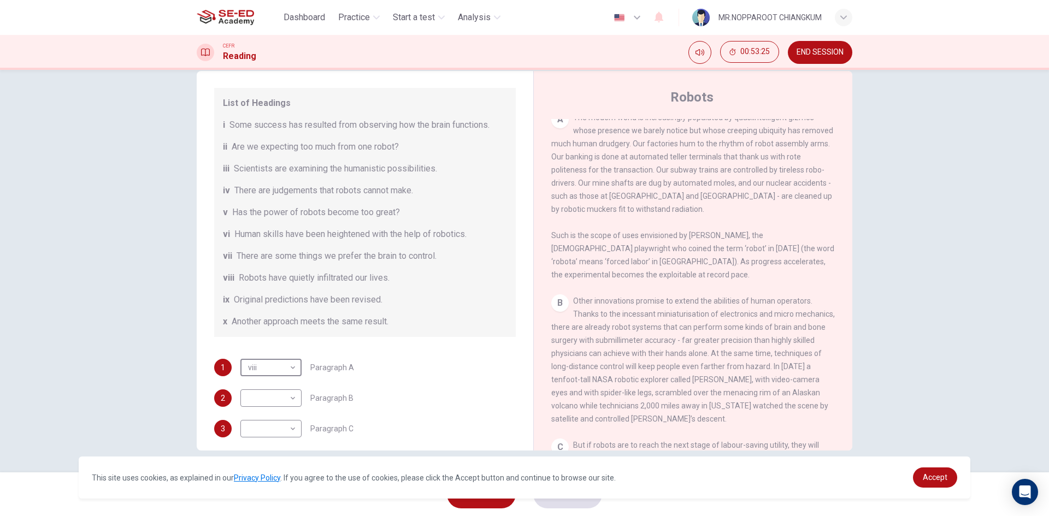
scroll to position [101, 0]
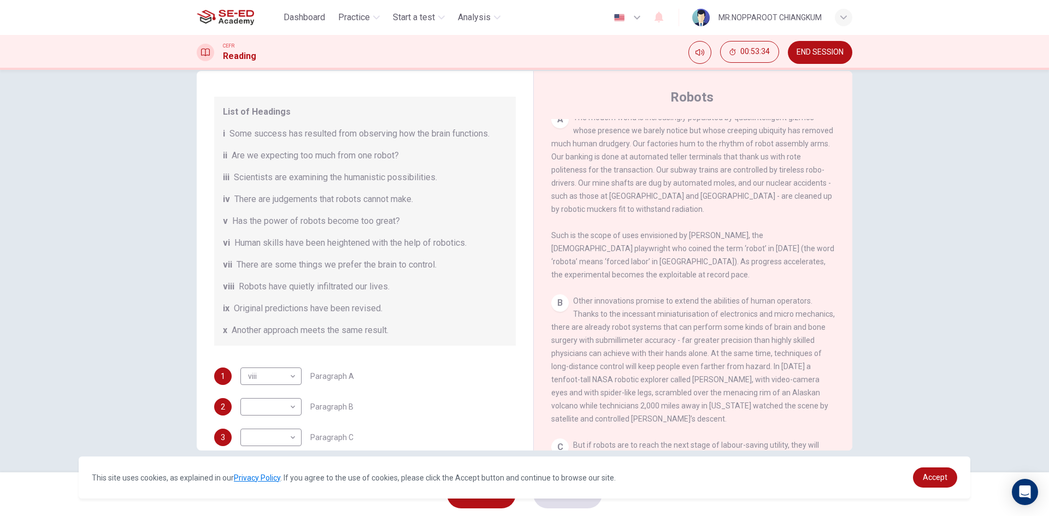
drag, startPoint x: 319, startPoint y: 175, endPoint x: 392, endPoint y: 186, distance: 74.0
click at [407, 176] on span "Scientists are examining the humanistic possibilities." at bounding box center [335, 177] width 203 height 13
drag, startPoint x: 269, startPoint y: 198, endPoint x: 369, endPoint y: 199, distance: 99.4
click at [369, 199] on span "There are judgements that robots cannot make." at bounding box center [323, 199] width 179 height 13
drag, startPoint x: 248, startPoint y: 226, endPoint x: 314, endPoint y: 227, distance: 65.6
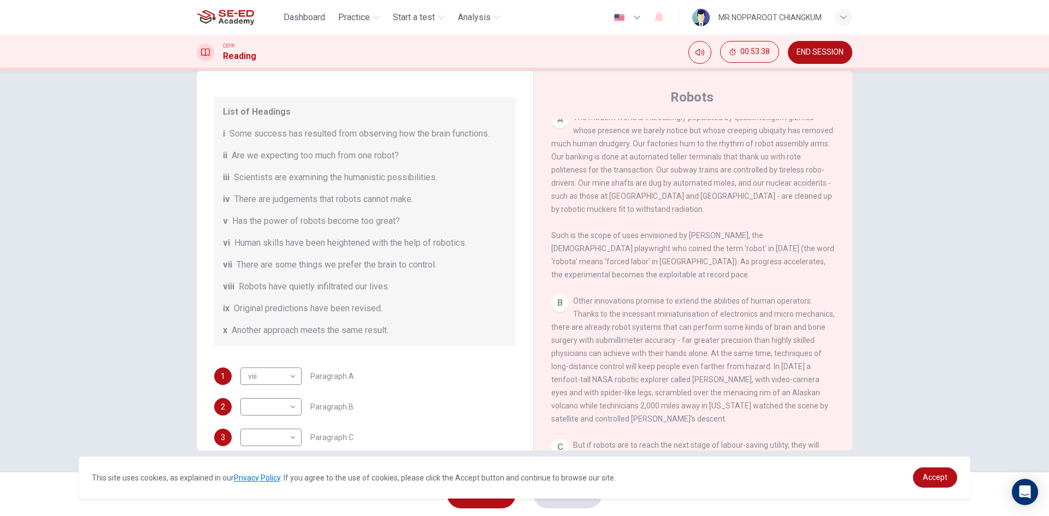
click at [314, 227] on span "Has the power of robots become too great?" at bounding box center [316, 221] width 168 height 13
drag, startPoint x: 258, startPoint y: 333, endPoint x: 315, endPoint y: 325, distance: 56.9
click at [349, 332] on span "Another approach meets the same result." at bounding box center [310, 330] width 157 height 13
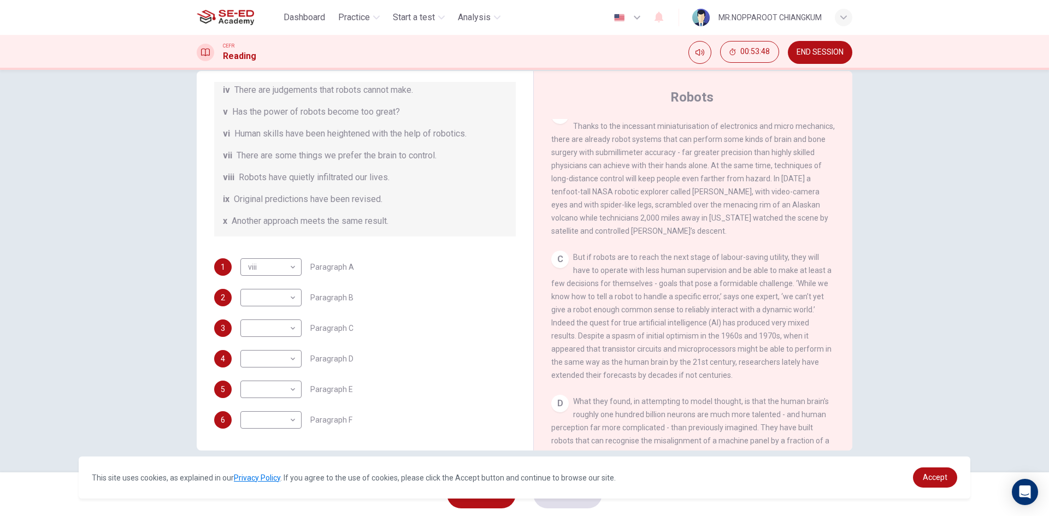
scroll to position [522, 0]
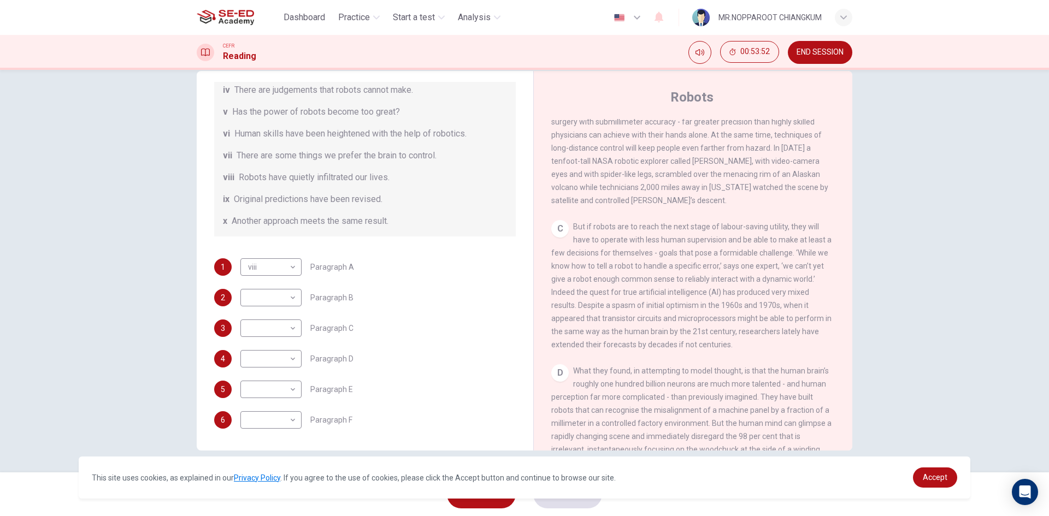
drag, startPoint x: 633, startPoint y: 244, endPoint x: 692, endPoint y: 245, distance: 59.6
click at [692, 245] on span "But if robots are to reach the next stage of labour-saving utility, they will h…" at bounding box center [691, 285] width 280 height 127
click at [263, 334] on body "This site uses cookies, as explained in our Privacy Policy . If you agree to th…" at bounding box center [524, 258] width 1049 height 516
click at [266, 417] on li "v" at bounding box center [268, 411] width 61 height 17
type input "v"
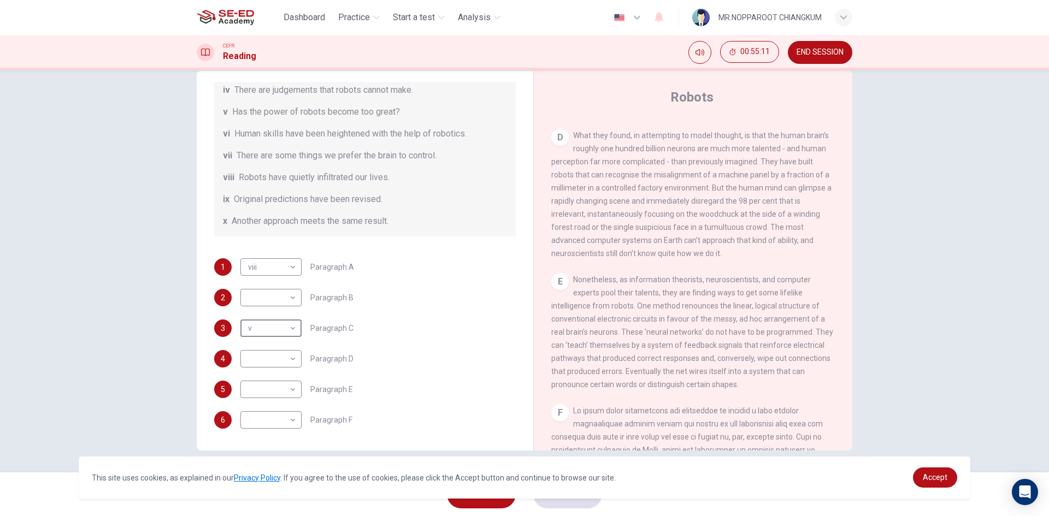
scroll to position [741, 0]
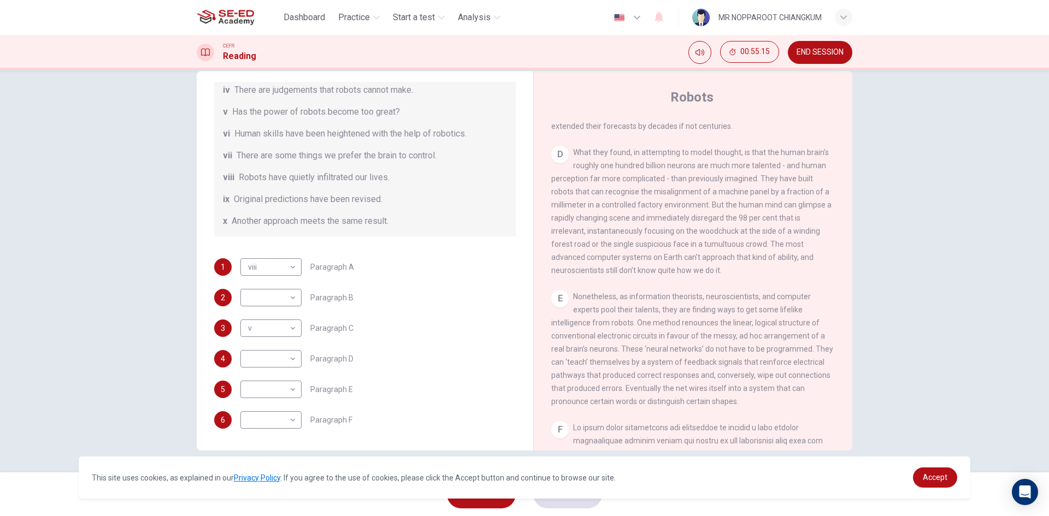
drag, startPoint x: 635, startPoint y: 196, endPoint x: 673, endPoint y: 186, distance: 39.0
click at [663, 187] on span "What they found, in attempting to model thought, is that the human brain’s roug…" at bounding box center [691, 211] width 280 height 127
drag, startPoint x: 708, startPoint y: 177, endPoint x: 748, endPoint y: 178, distance: 40.4
click at [748, 178] on div "D What they found, in attempting to model thought, is that the human brain’s ro…" at bounding box center [693, 211] width 284 height 131
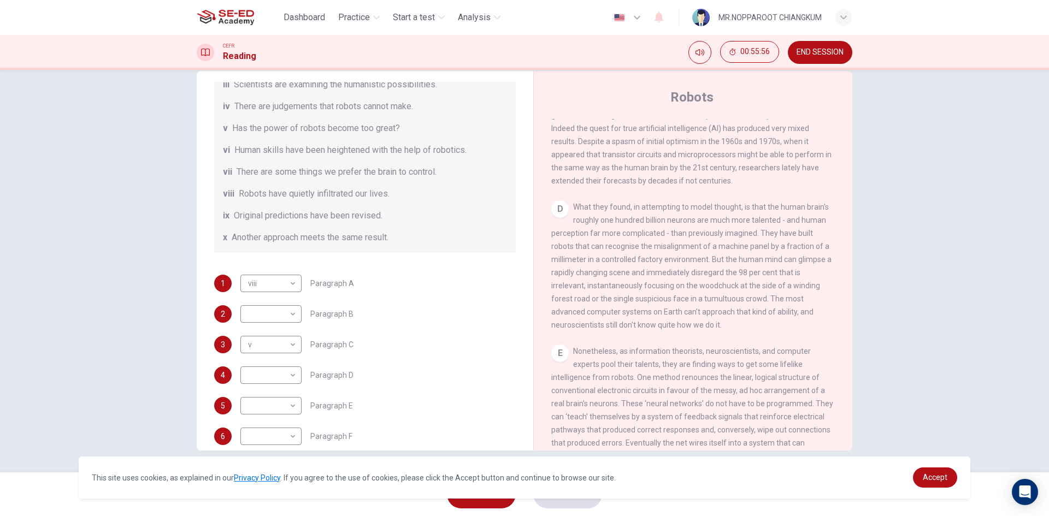
scroll to position [210, 0]
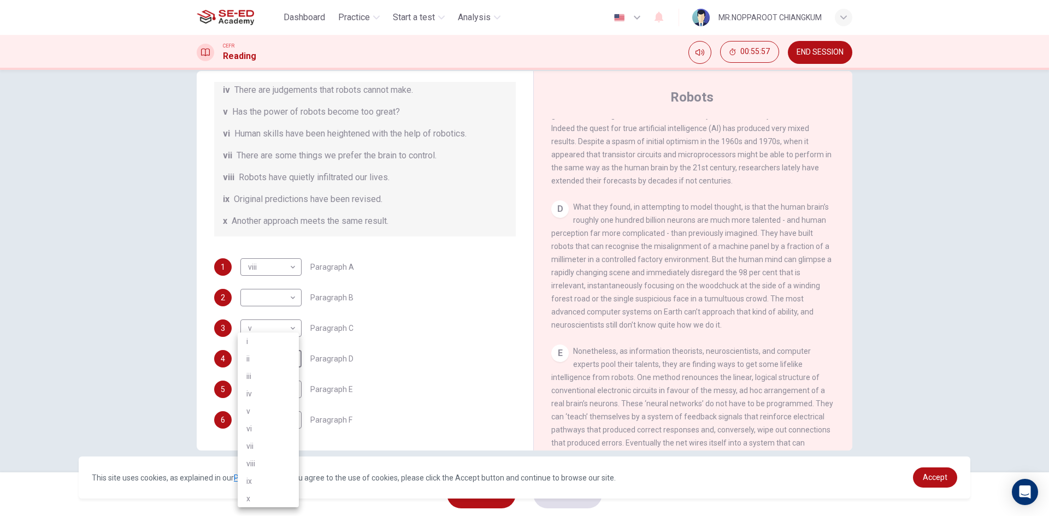
click at [292, 362] on body "This site uses cookies, as explained in our Privacy Policy . If you agree to th…" at bounding box center [524, 258] width 1049 height 516
click at [433, 300] on div at bounding box center [524, 258] width 1049 height 516
drag, startPoint x: 482, startPoint y: 308, endPoint x: 385, endPoint y: 334, distance: 100.9
click at [476, 308] on div "1 viii viii ​ Paragraph A 2 ​ ​ Paragraph B 3 v v ​ Paragraph C 4 ​ ​ Paragraph…" at bounding box center [365, 343] width 302 height 170
click at [286, 361] on body "This site uses cookies, as explained in our Privacy Policy . If you agree to th…" at bounding box center [524, 258] width 1049 height 516
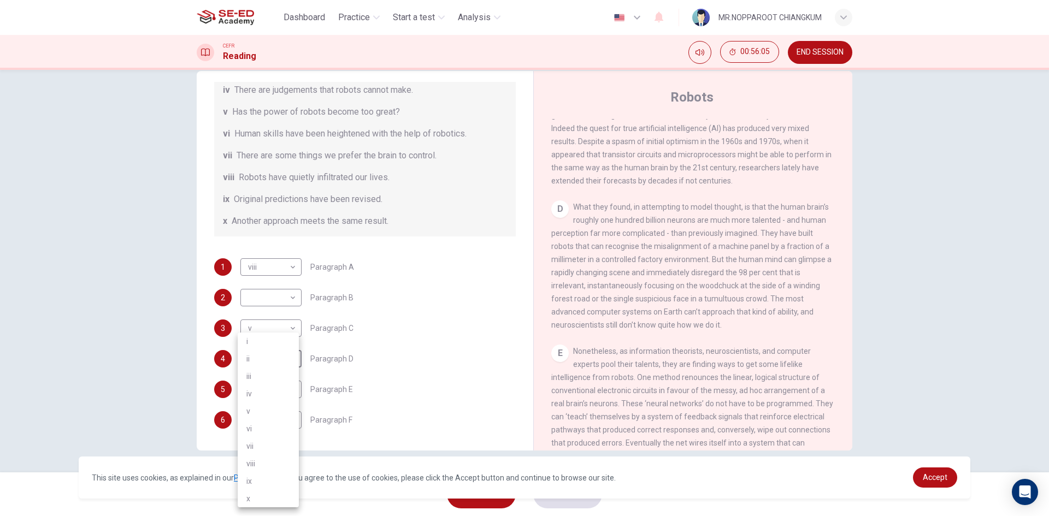
click at [277, 341] on li "i" at bounding box center [268, 341] width 61 height 17
type input "i"
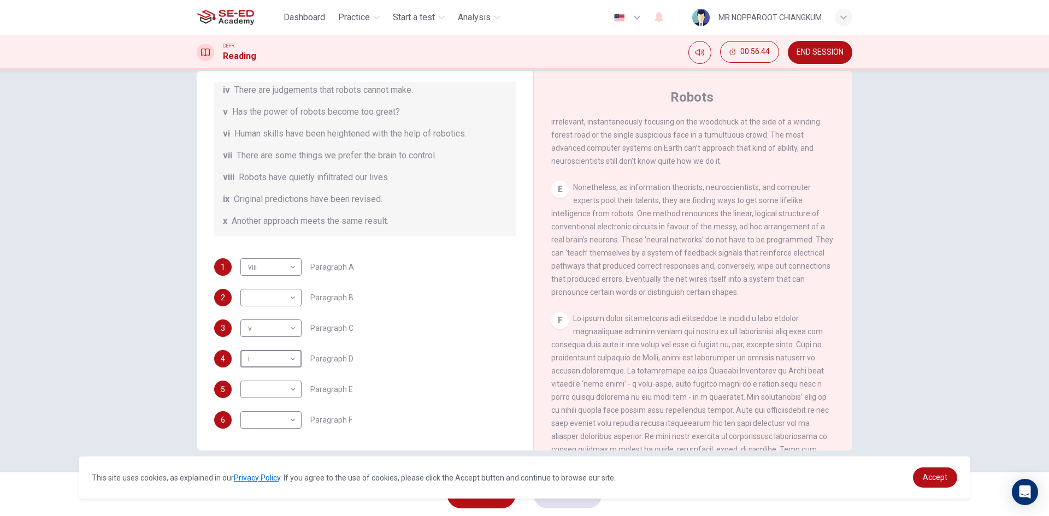
scroll to position [796, 0]
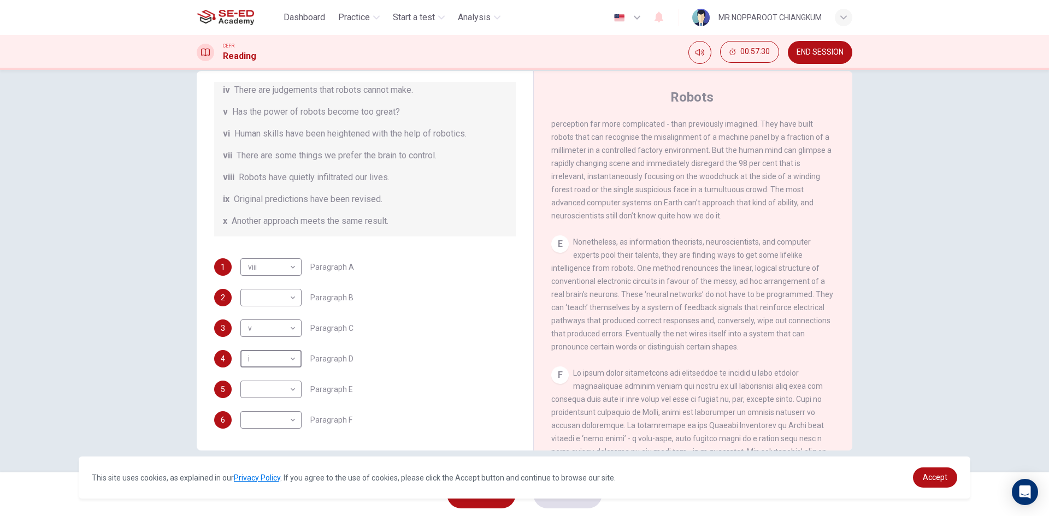
click at [236, 388] on div "5 ​ ​ Paragraph E" at bounding box center [365, 389] width 302 height 17
click at [245, 390] on body "This site uses cookies, as explained in our Privacy Policy . If you agree to th…" at bounding box center [524, 258] width 1049 height 516
click at [267, 342] on li "i" at bounding box center [268, 341] width 61 height 17
type input "i"
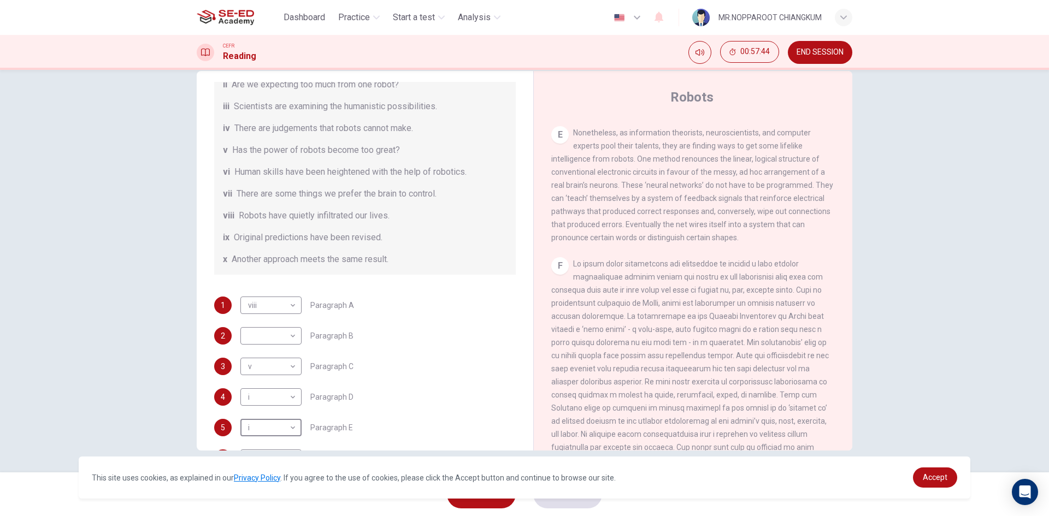
scroll to position [156, 0]
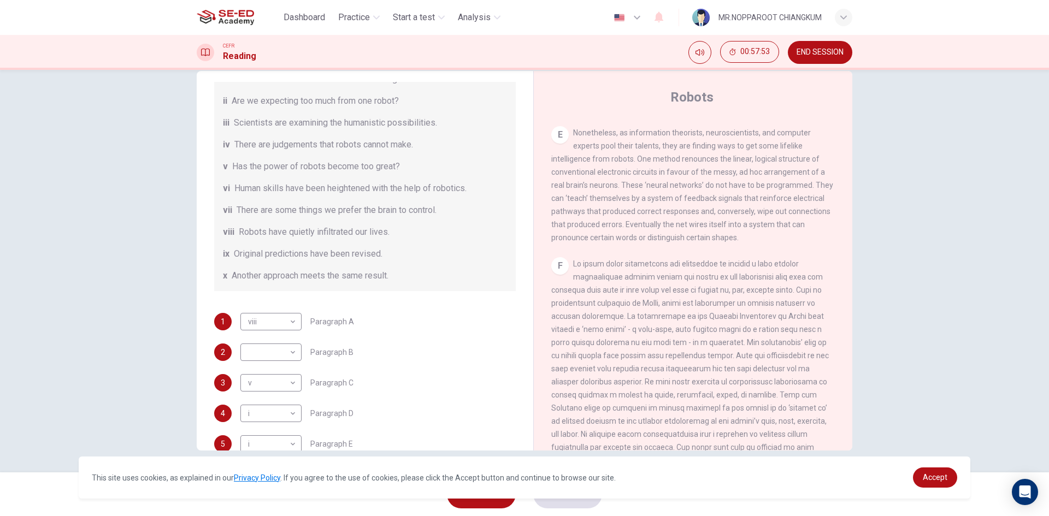
drag, startPoint x: 325, startPoint y: 140, endPoint x: 350, endPoint y: 138, distance: 25.2
click at [349, 138] on span "There are judgements that robots cannot make." at bounding box center [323, 144] width 179 height 13
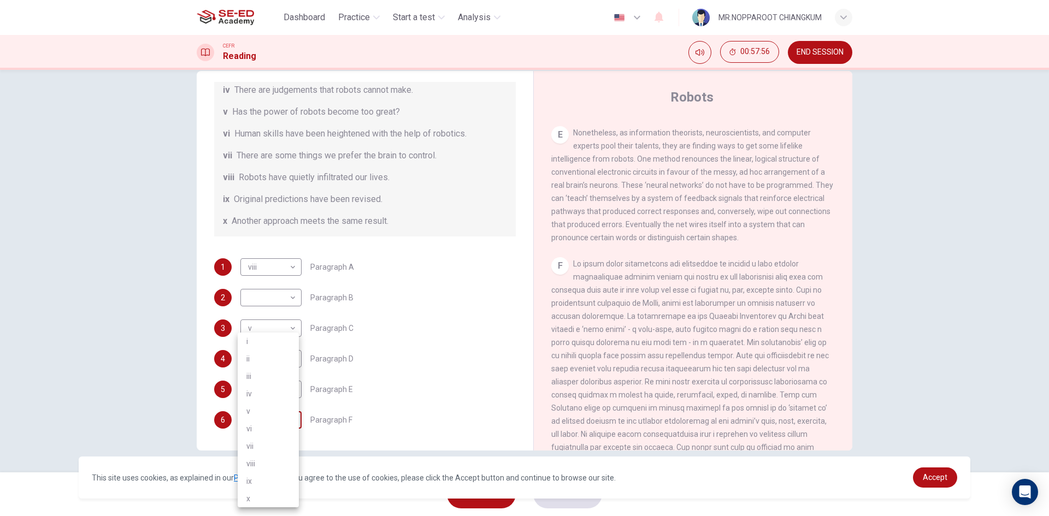
click at [290, 415] on body "This site uses cookies, as explained in our Privacy Policy . If you agree to th…" at bounding box center [524, 258] width 1049 height 516
click at [406, 323] on div at bounding box center [524, 258] width 1049 height 516
click at [406, 323] on div "i ii iii iv v vi vii viii ix x" at bounding box center [524, 258] width 1049 height 516
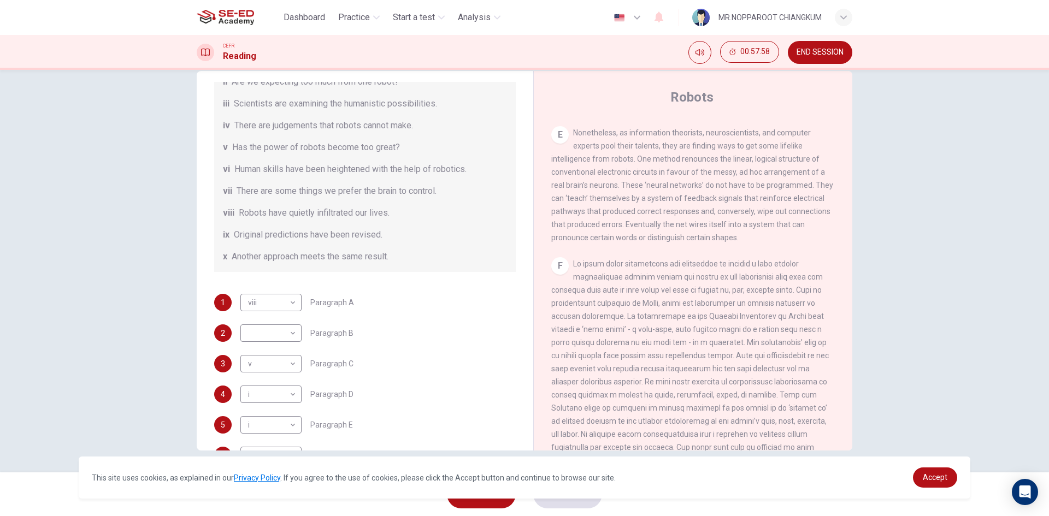
scroll to position [156, 0]
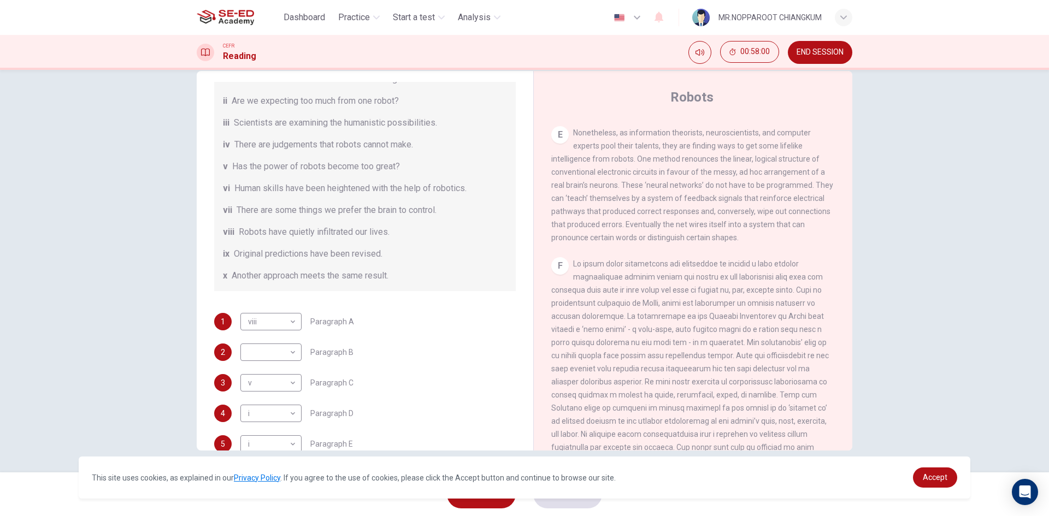
drag, startPoint x: 224, startPoint y: 191, endPoint x: 243, endPoint y: 195, distance: 19.5
click at [243, 195] on div "vi Human skills have been heightened with the help of robotics." at bounding box center [365, 188] width 284 height 13
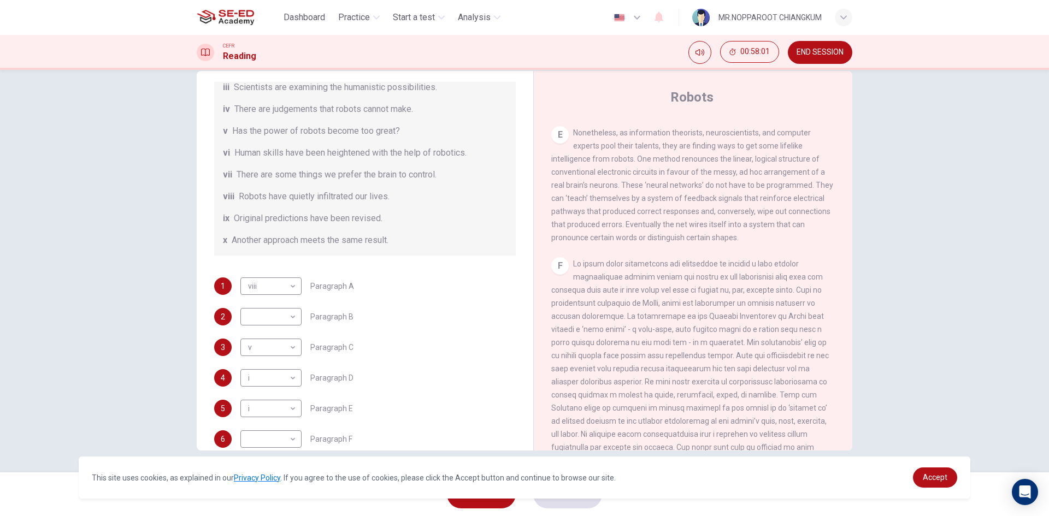
scroll to position [210, 0]
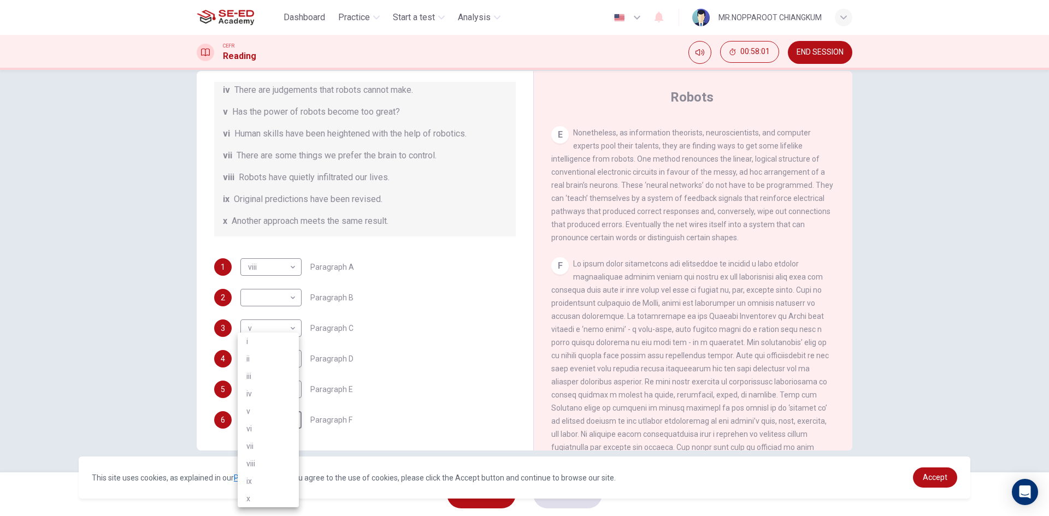
click at [285, 423] on body "This site uses cookies, as explained in our Privacy Policy . If you agree to th…" at bounding box center [524, 258] width 1049 height 516
click at [255, 431] on li "vi" at bounding box center [268, 428] width 61 height 17
type input "vi"
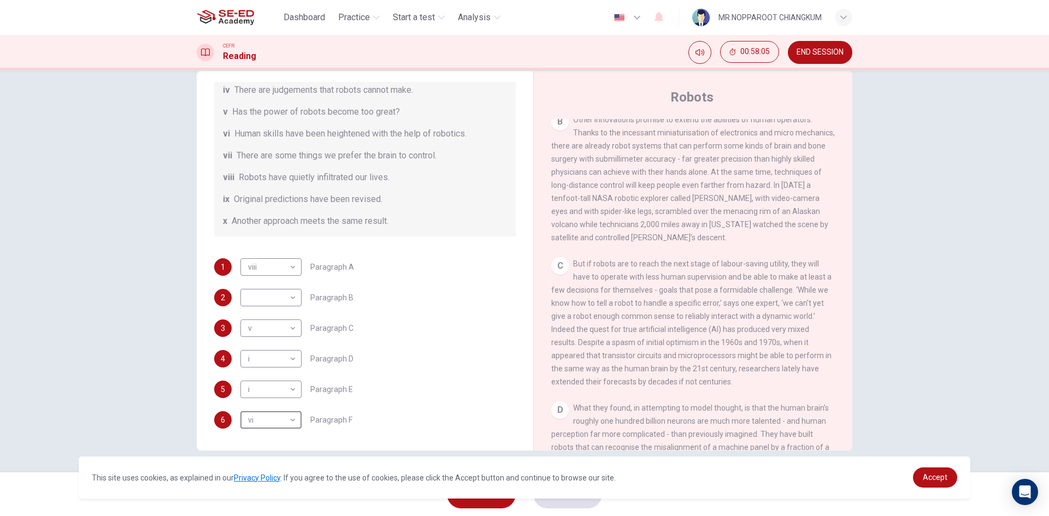
scroll to position [468, 0]
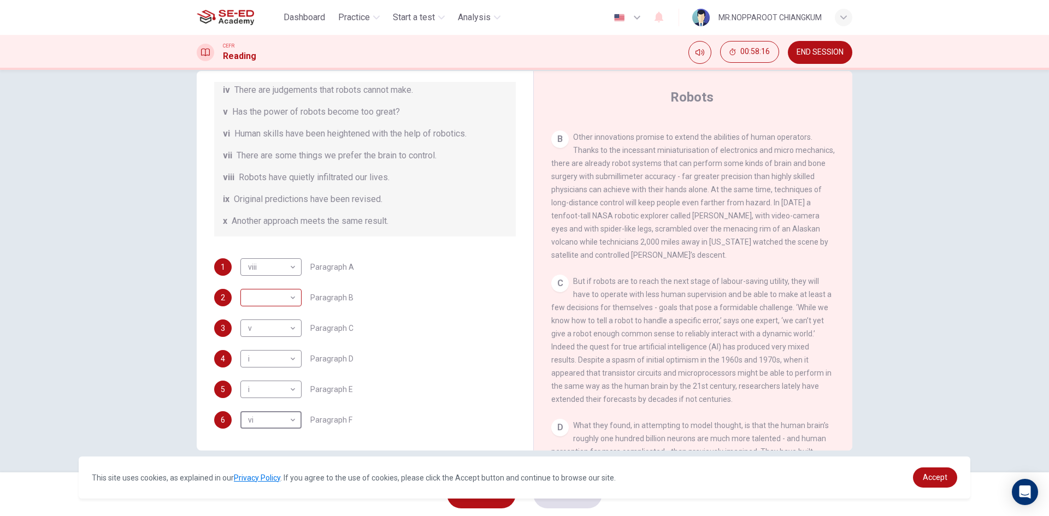
click at [288, 302] on body "This site uses cookies, as explained in our Privacy Policy . If you agree to th…" at bounding box center [524, 258] width 1049 height 516
click at [269, 403] on li "vi" at bounding box center [268, 402] width 61 height 17
type input "vi"
click at [567, 501] on span "SUBMIT" at bounding box center [562, 494] width 32 height 15
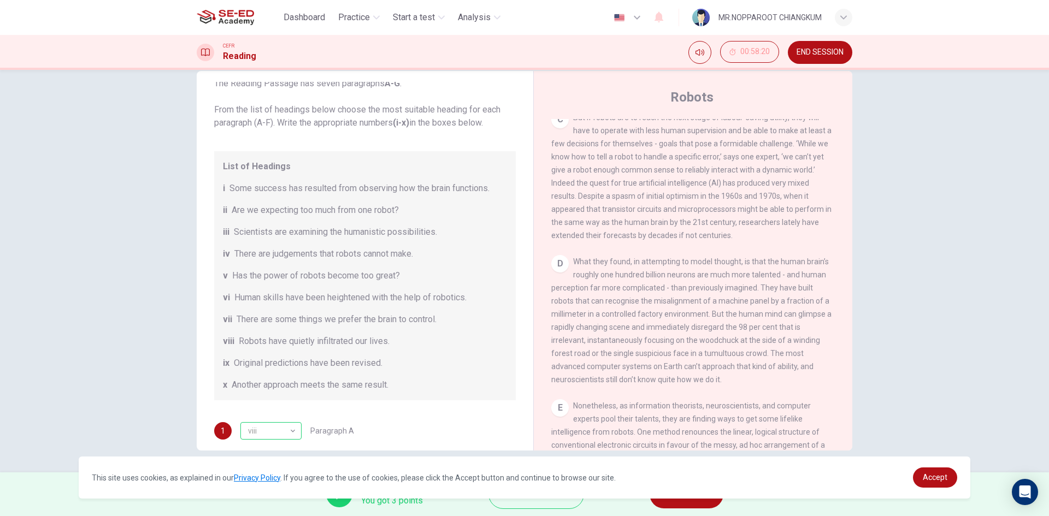
scroll to position [0, 0]
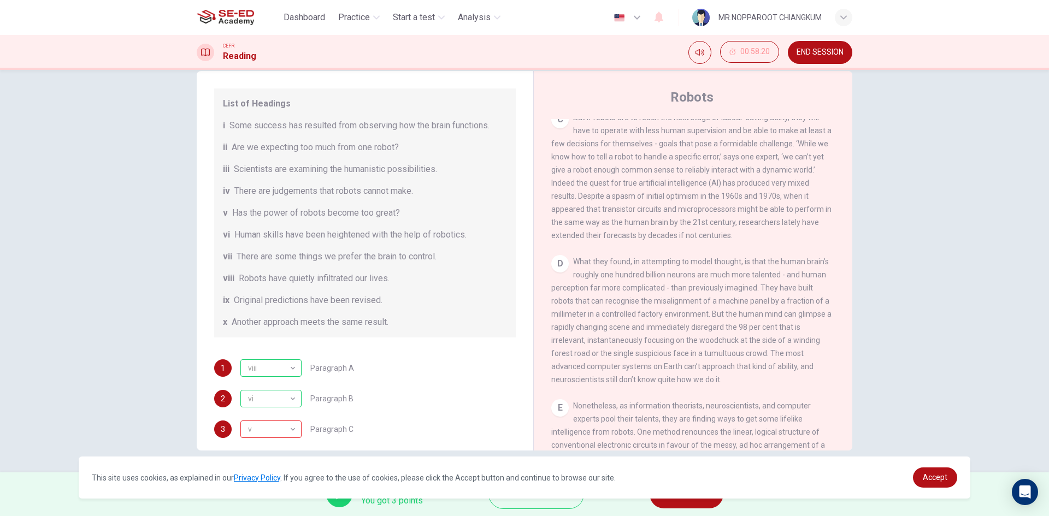
click at [696, 504] on button "NEXT" at bounding box center [687, 494] width 74 height 28
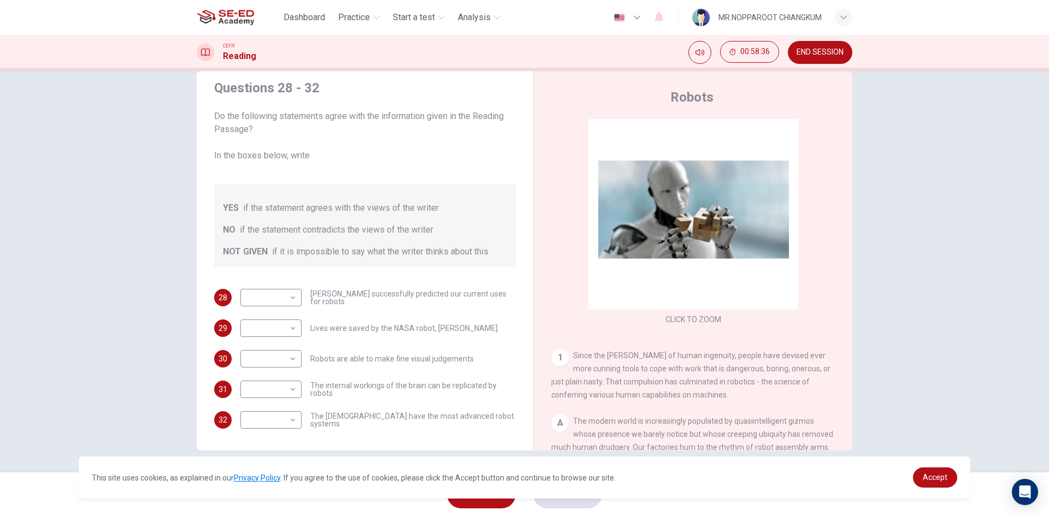
click at [830, 57] on button "END SESSION" at bounding box center [820, 52] width 64 height 23
